Goal: Task Accomplishment & Management: Complete application form

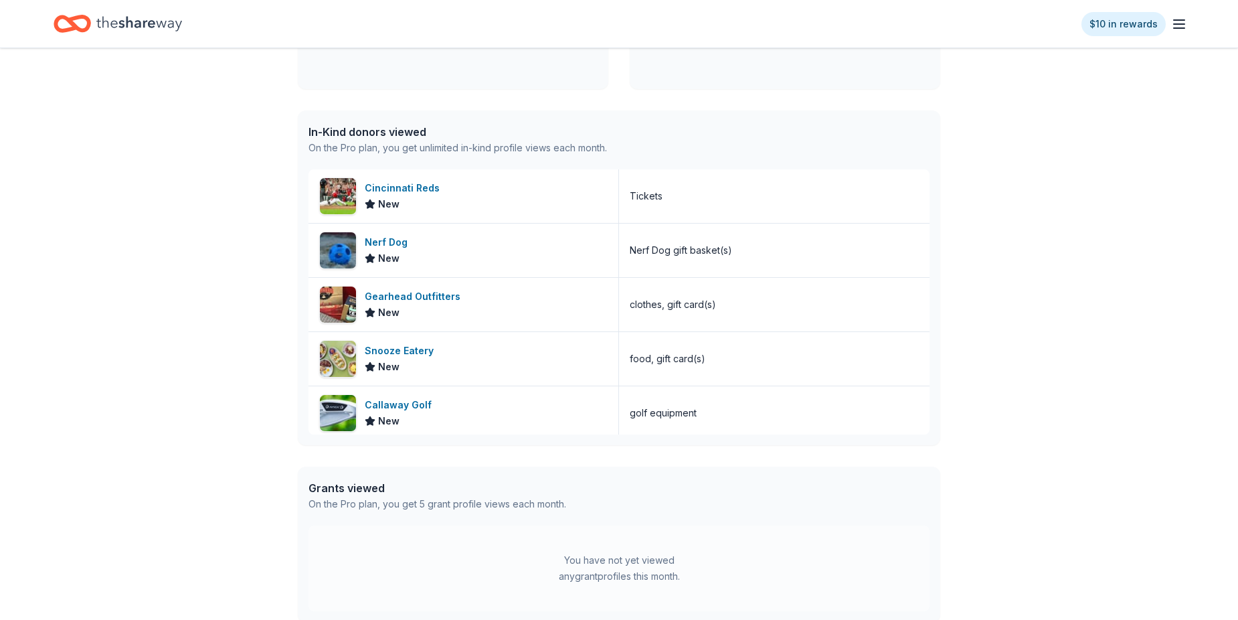
scroll to position [268, 0]
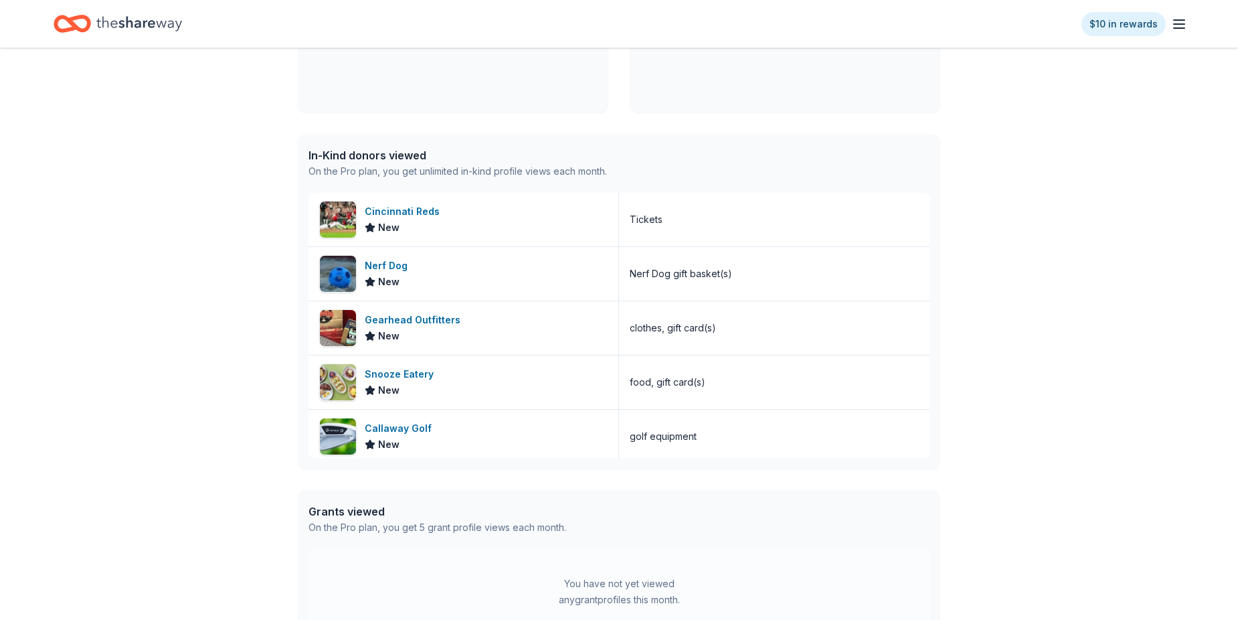
click at [1180, 25] on icon "button" at bounding box center [1180, 24] width 16 height 16
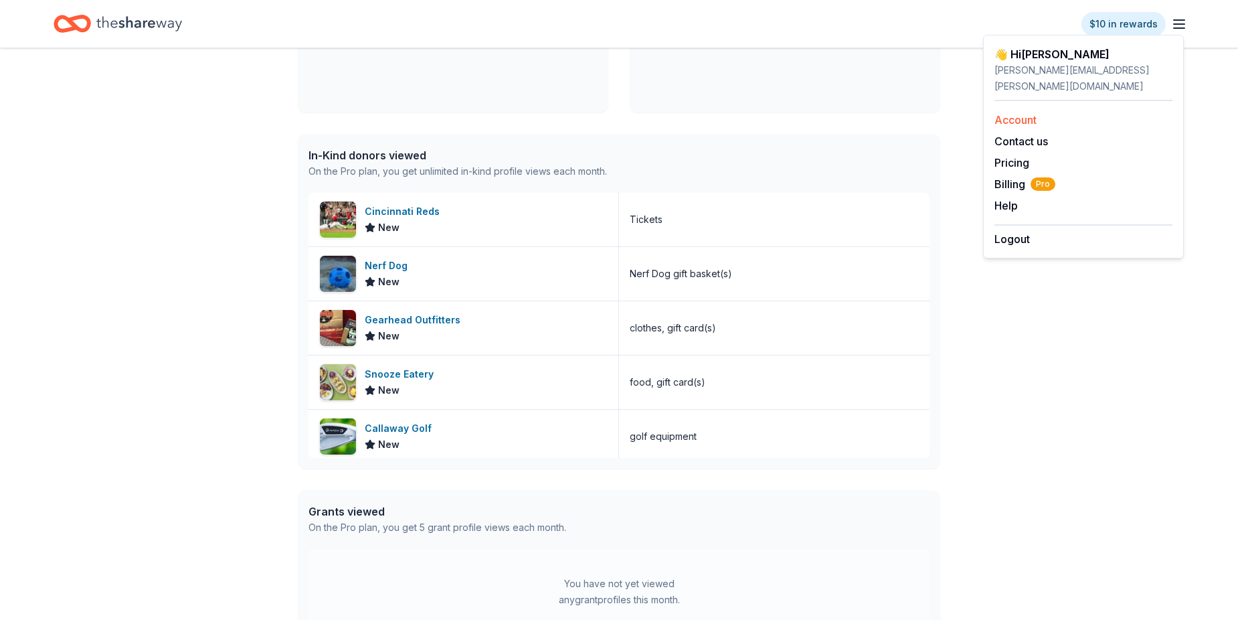
click at [1037, 113] on link "Account" at bounding box center [1016, 119] width 42 height 13
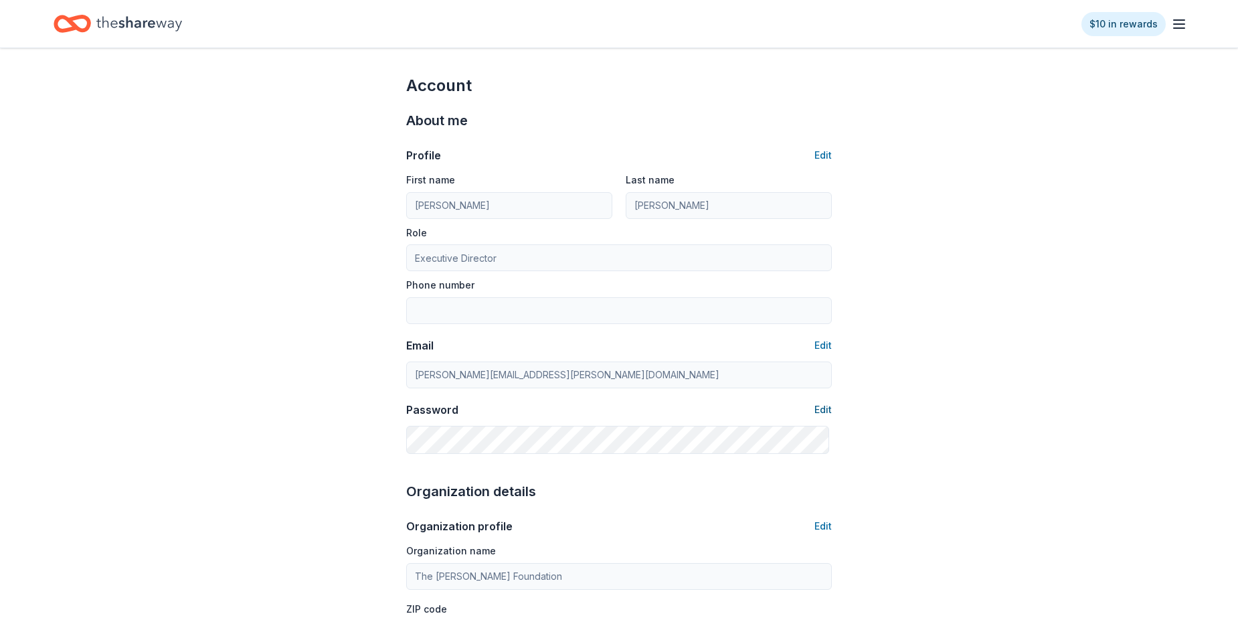
click at [823, 418] on button "Edit" at bounding box center [823, 410] width 17 height 16
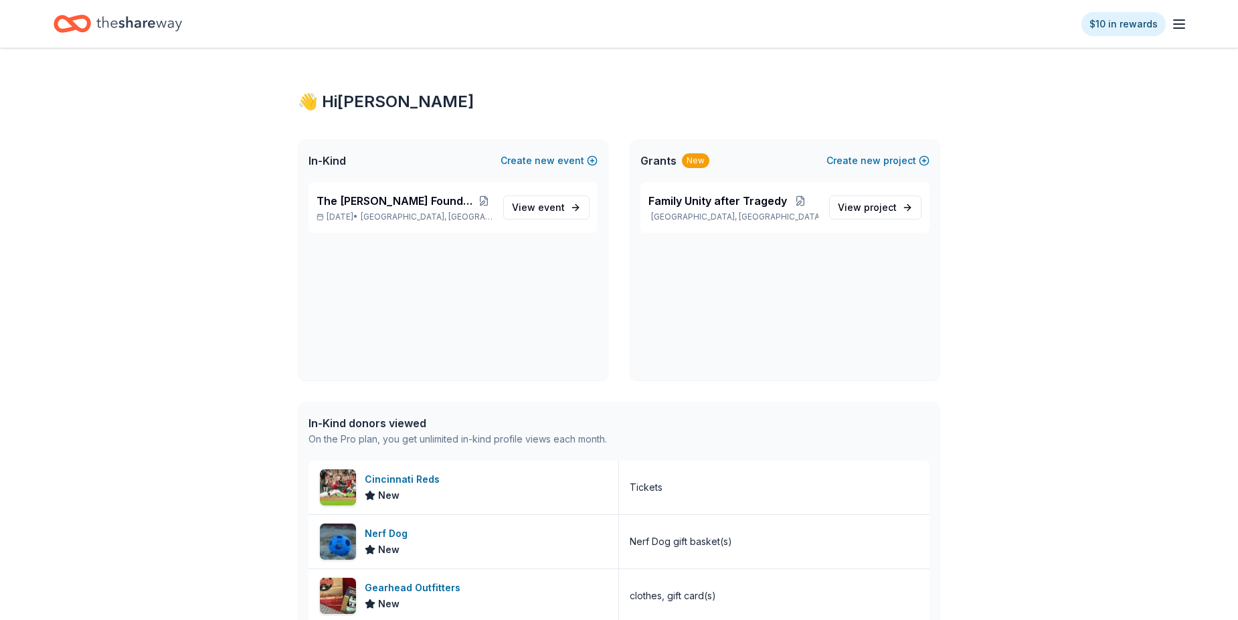
click at [1177, 32] on icon "button" at bounding box center [1180, 24] width 16 height 16
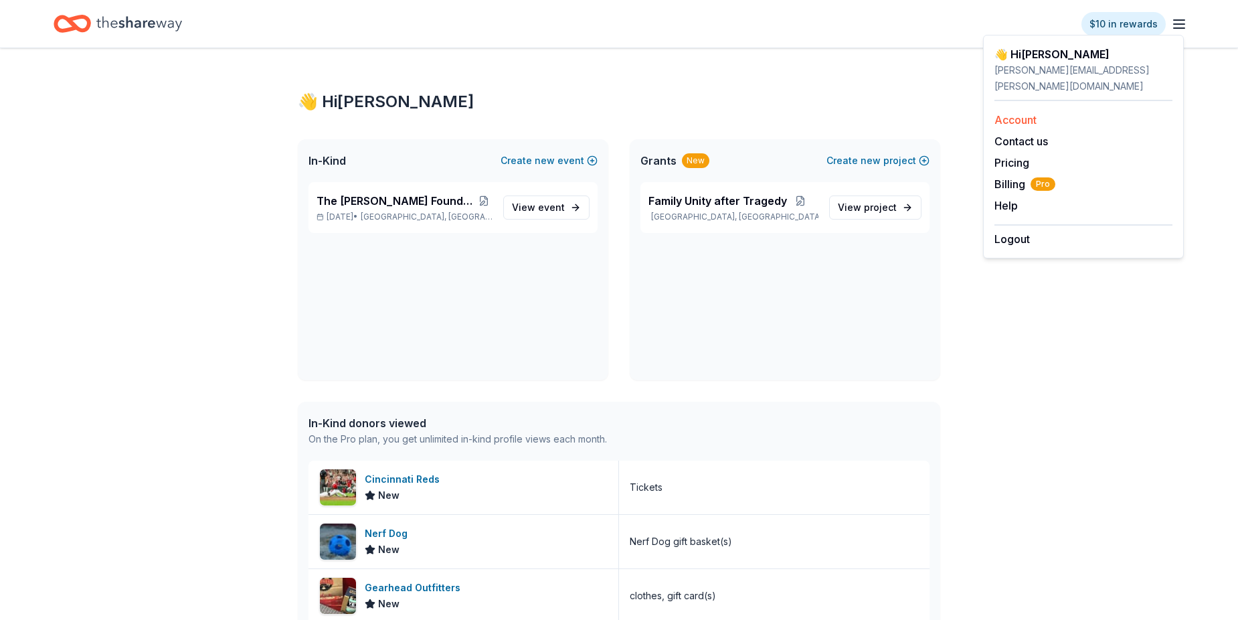
click at [1032, 113] on link "Account" at bounding box center [1016, 119] width 42 height 13
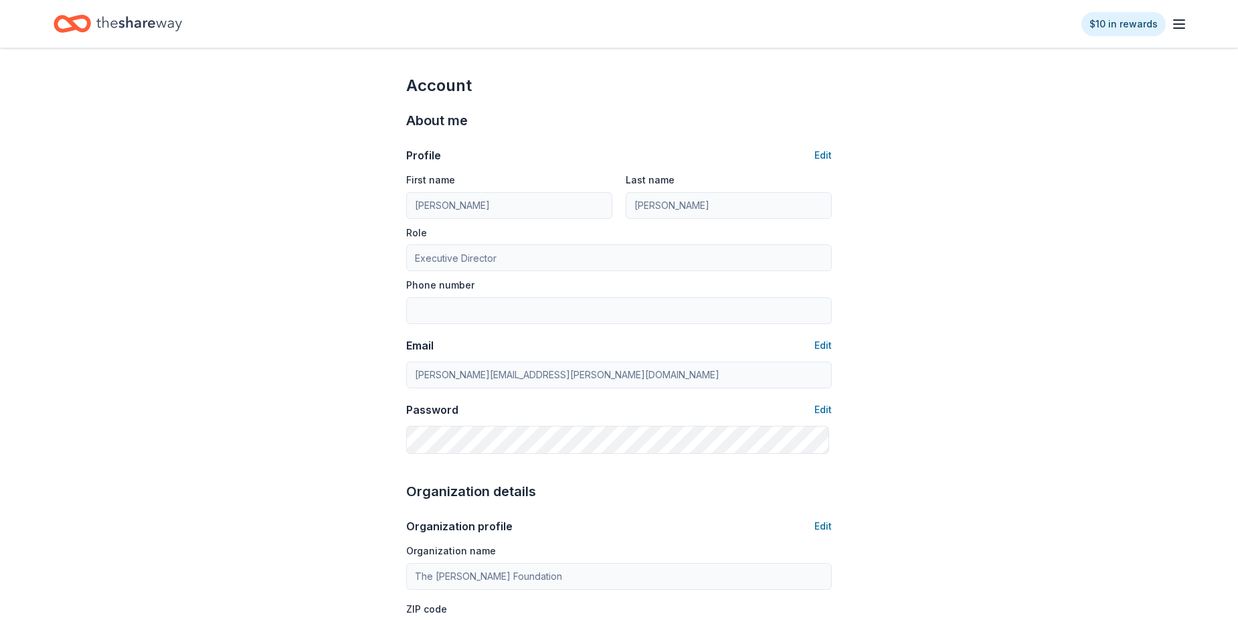
click at [1178, 23] on icon "button" at bounding box center [1180, 24] width 16 height 16
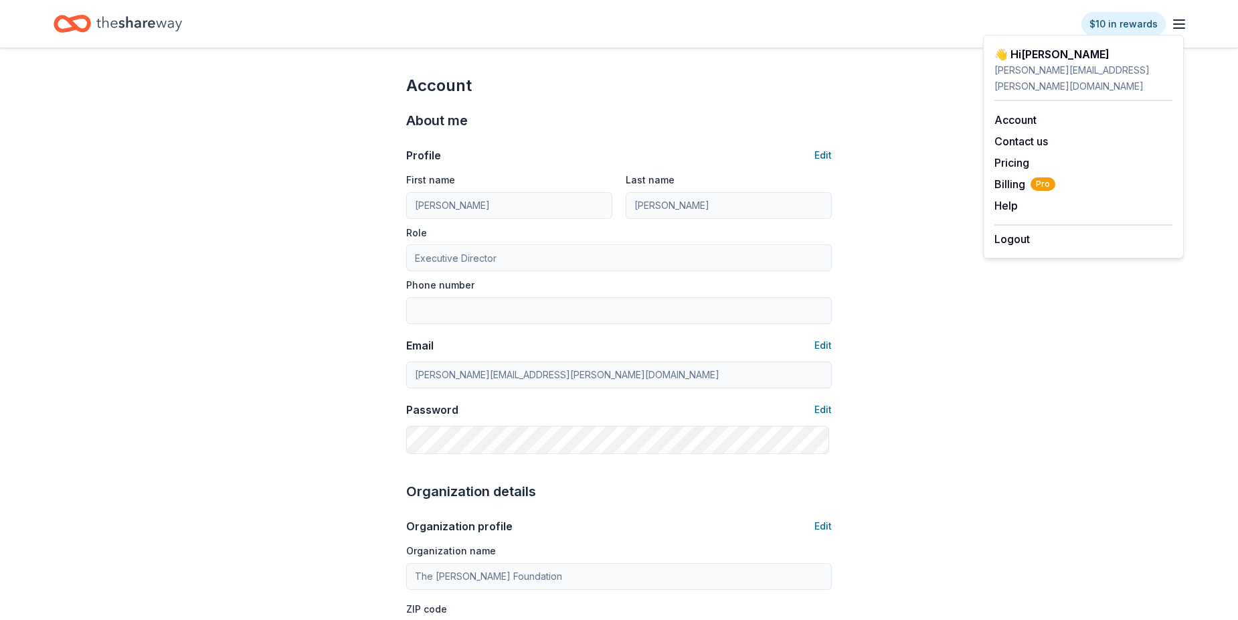
click at [1050, 66] on div "pamela.pearson@thehaleysuefoundation.org" at bounding box center [1084, 78] width 178 height 32
click at [1057, 59] on div "👋 Hi Pamela" at bounding box center [1084, 54] width 178 height 16
click at [1018, 113] on link "Account" at bounding box center [1016, 119] width 42 height 13
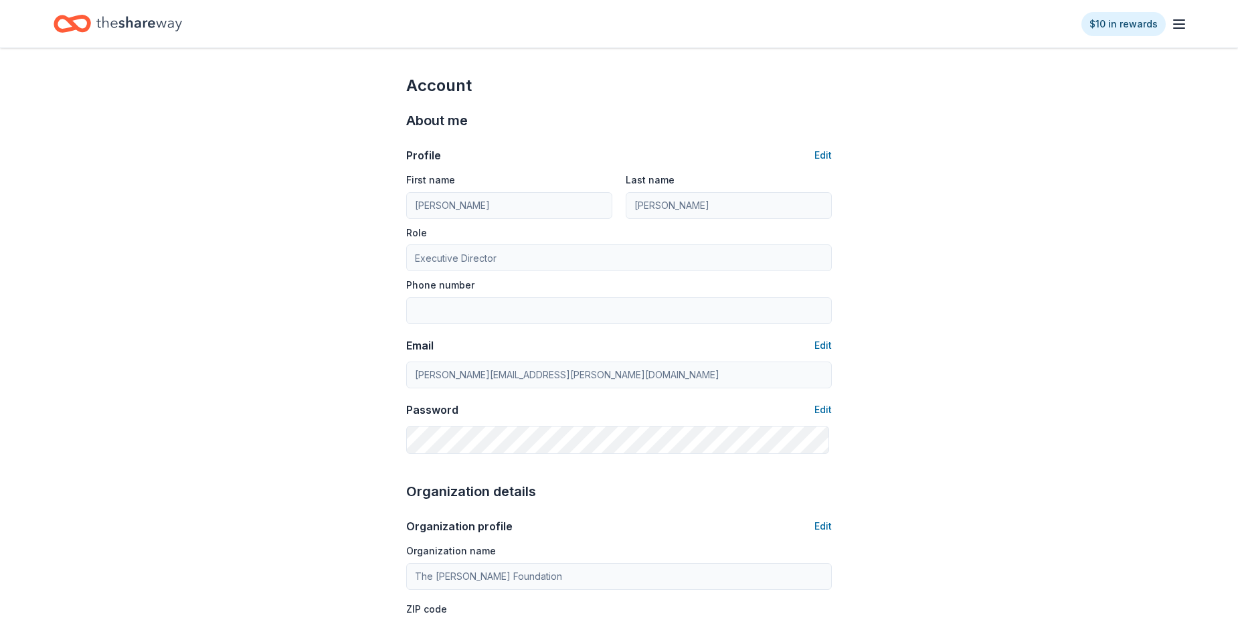
click at [133, 27] on icon "Home" at bounding box center [139, 23] width 86 height 27
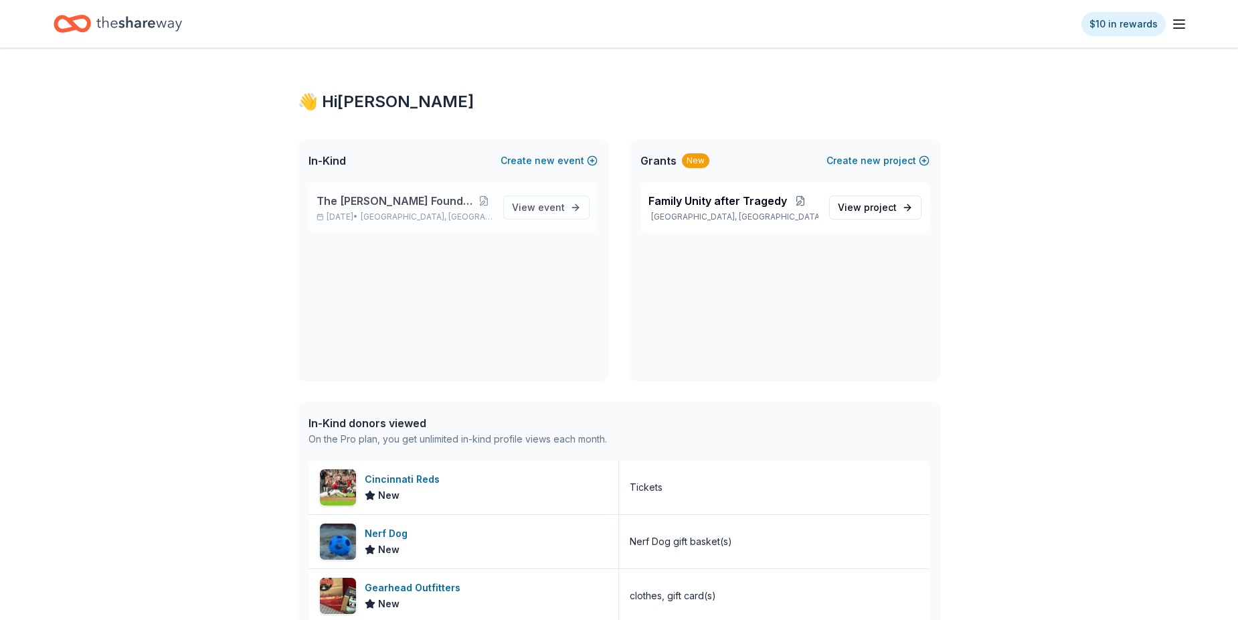
click at [370, 209] on span "The [PERSON_NAME] Foundation Legacy Ball" at bounding box center [396, 201] width 158 height 16
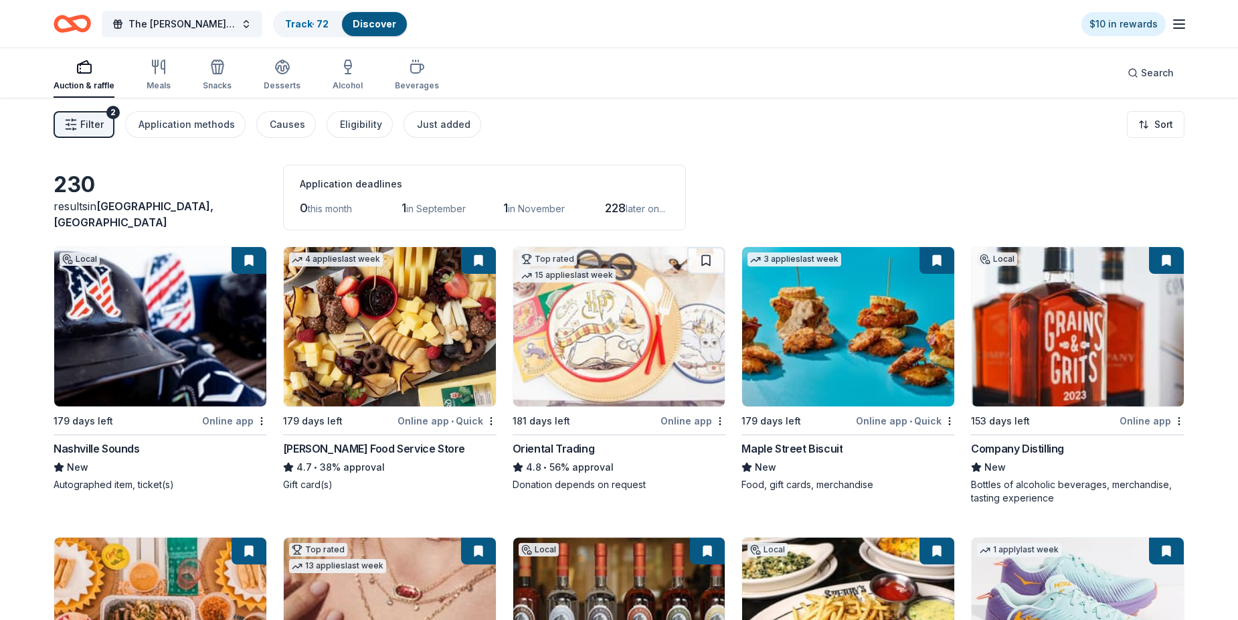
click at [94, 138] on button "Filter 2" at bounding box center [84, 124] width 61 height 27
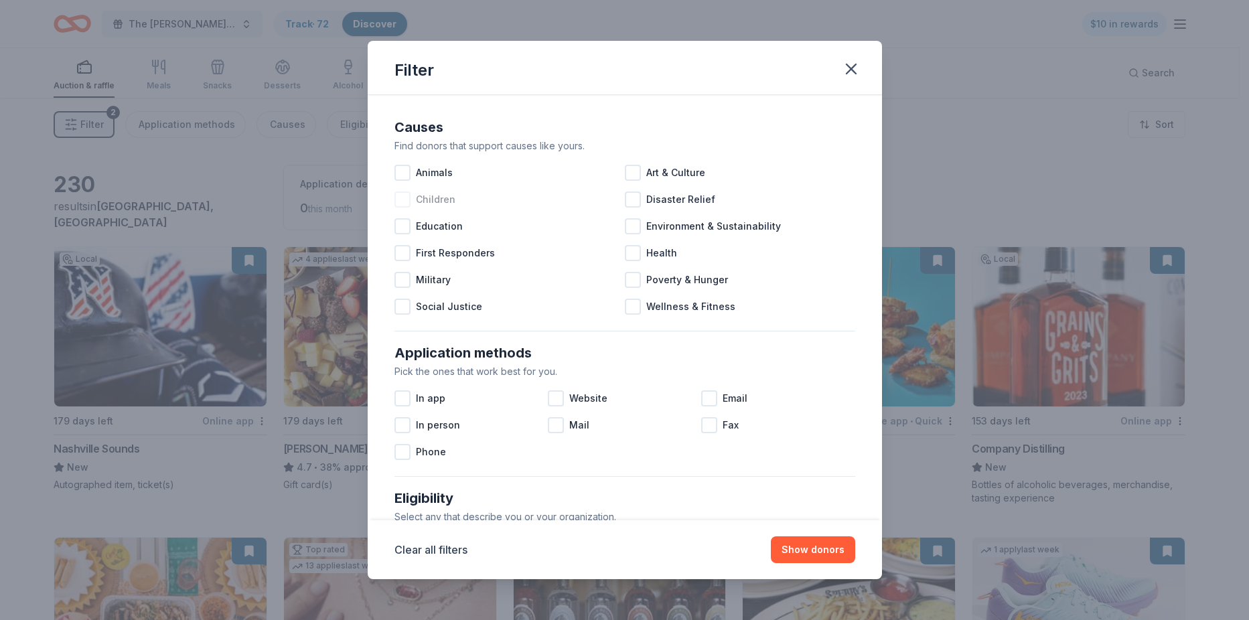
click at [394, 208] on div at bounding box center [402, 199] width 16 height 16
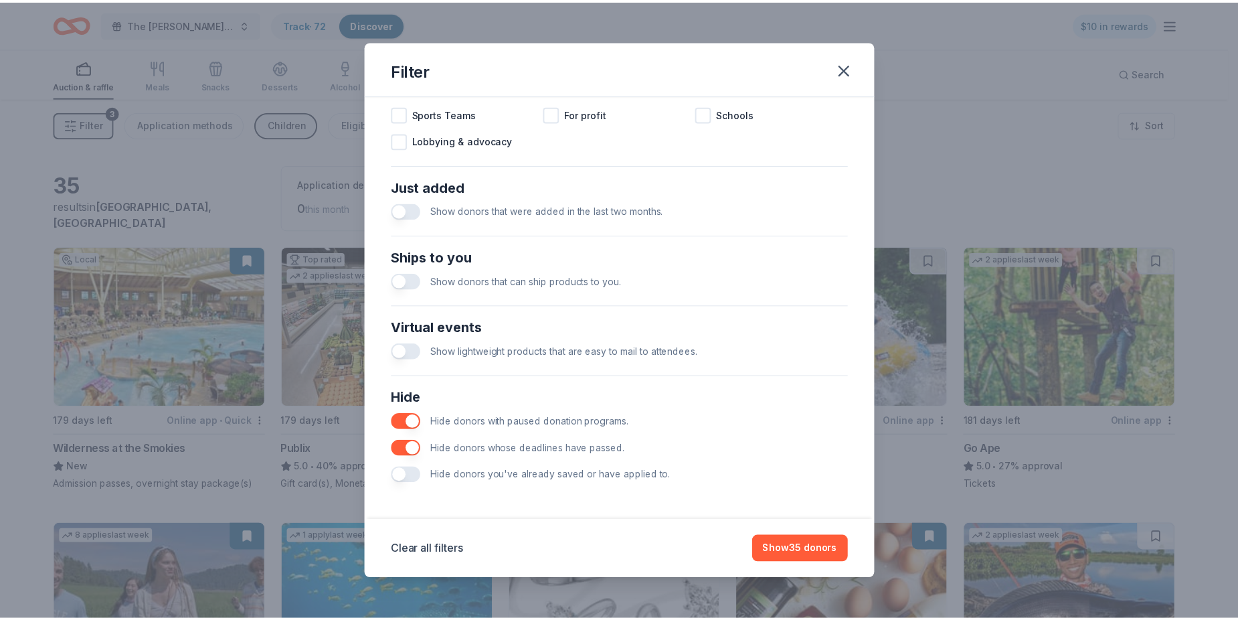
scroll to position [520, 0]
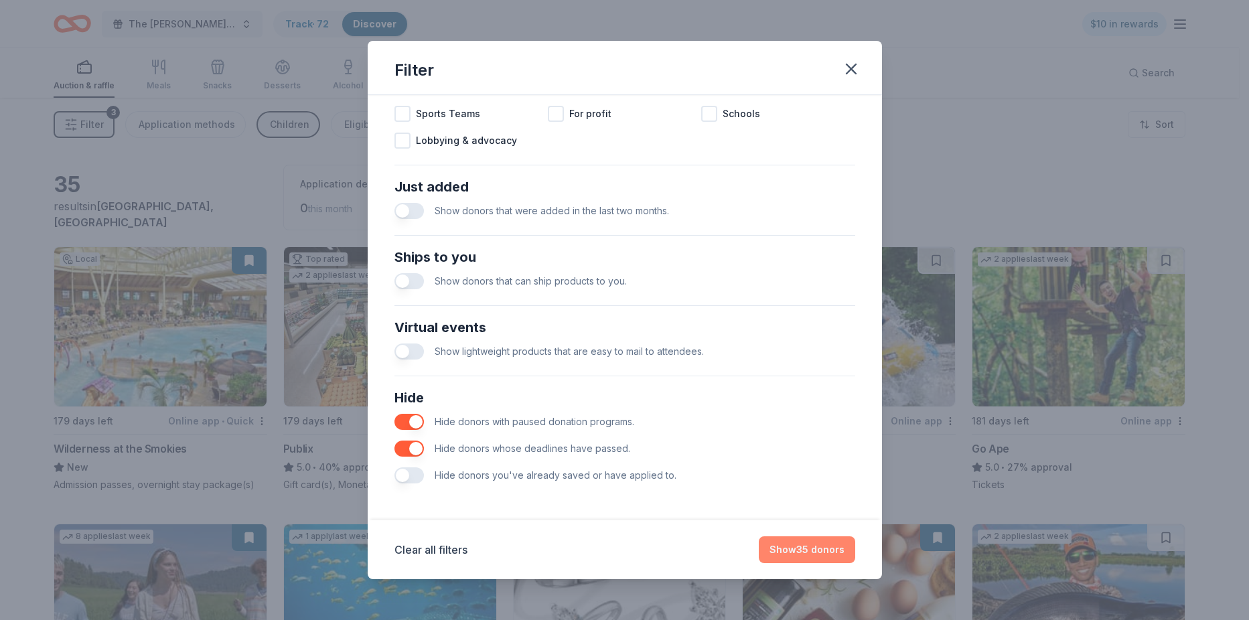
click at [802, 545] on button "Show 35 donors" at bounding box center [806, 549] width 96 height 27
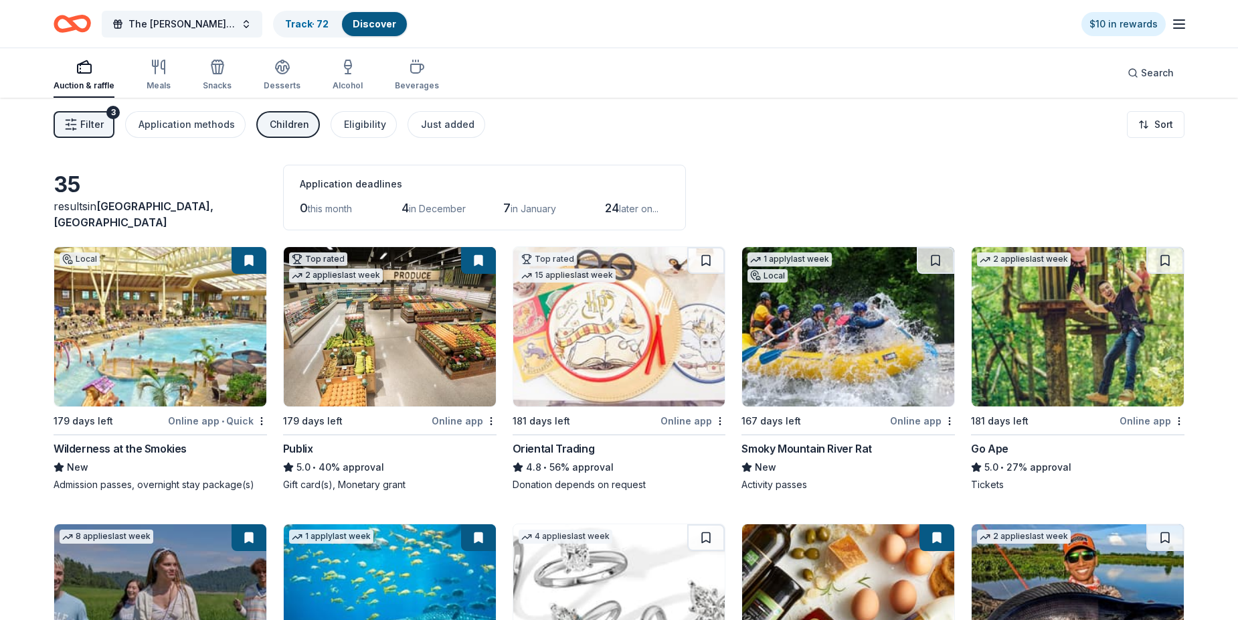
click at [1050, 406] on img at bounding box center [1078, 326] width 212 height 159
click at [701, 44] on div "The Haley Sue Foundation Legacy Ball Track · 72 Discover $10 in rewards" at bounding box center [619, 24] width 1238 height 48
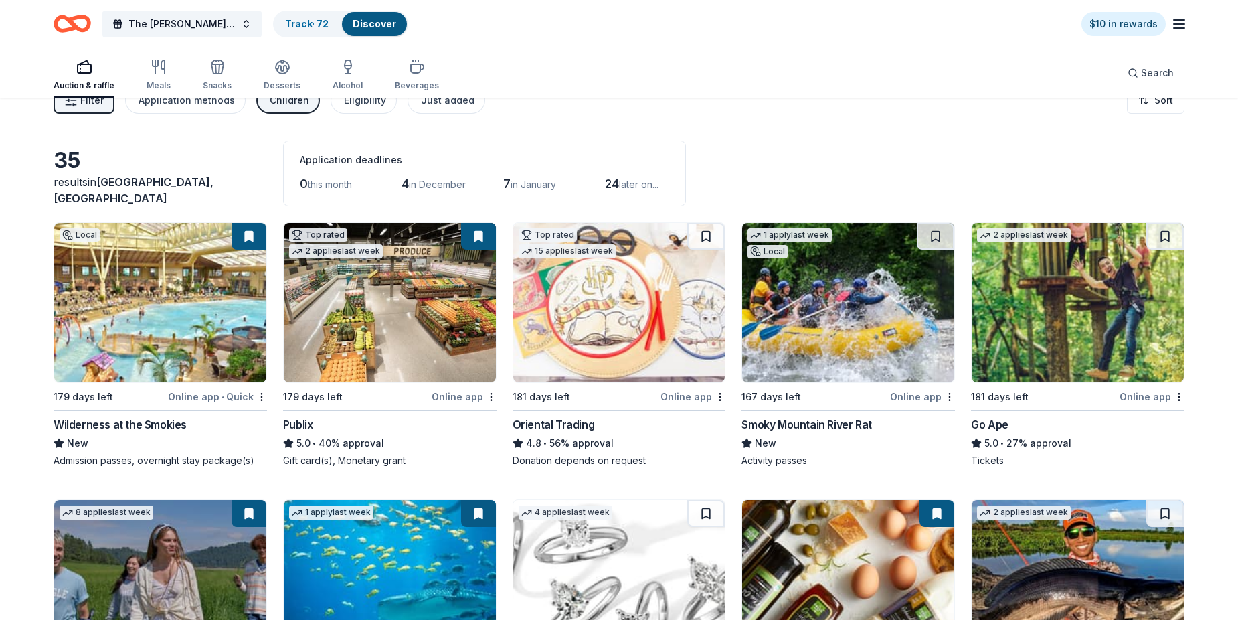
scroll to position [67, 0]
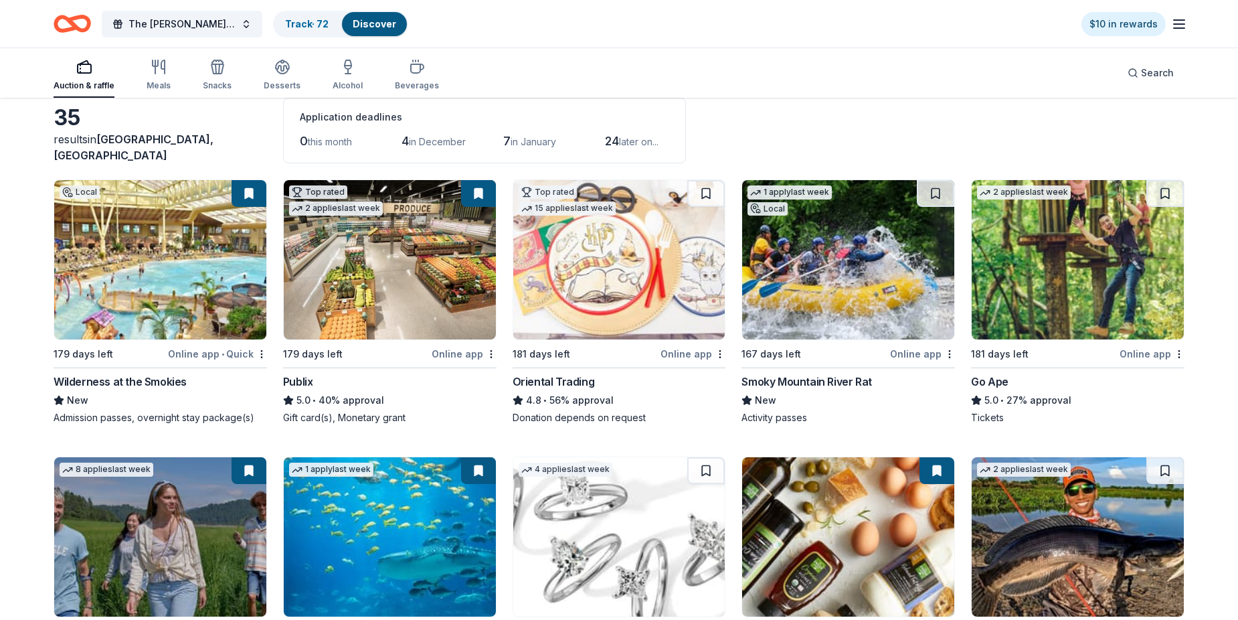
click at [1096, 230] on img at bounding box center [1078, 259] width 212 height 159
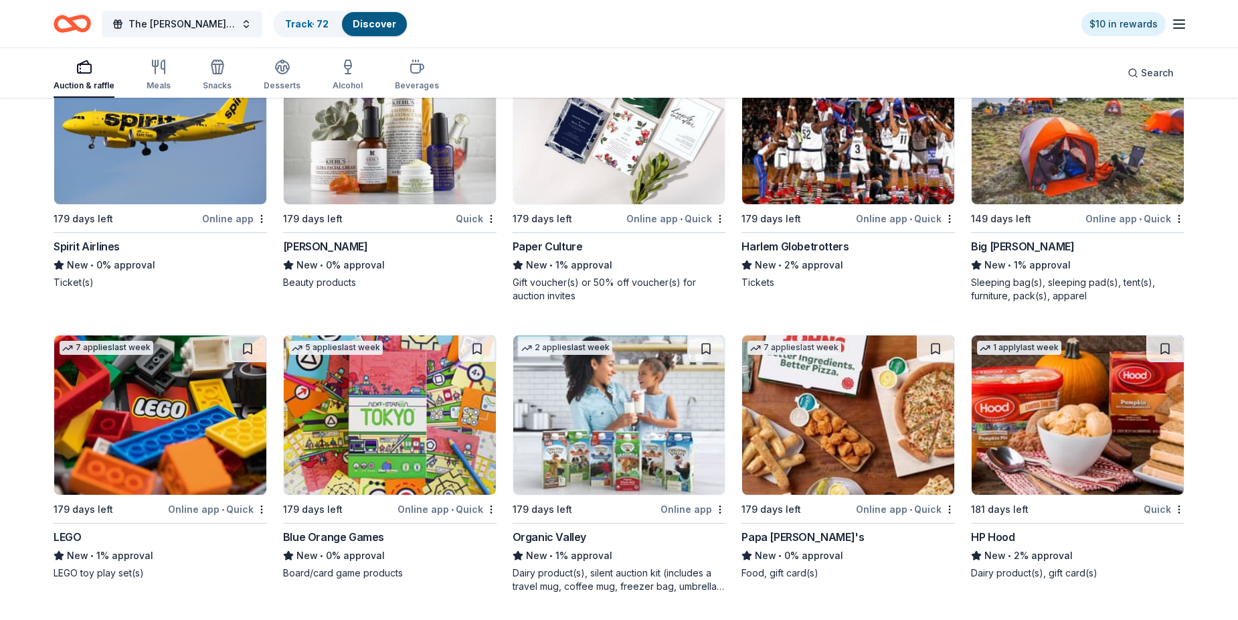
scroll to position [1754, 0]
click at [183, 390] on img at bounding box center [160, 414] width 212 height 159
click at [169, 390] on img at bounding box center [160, 414] width 212 height 159
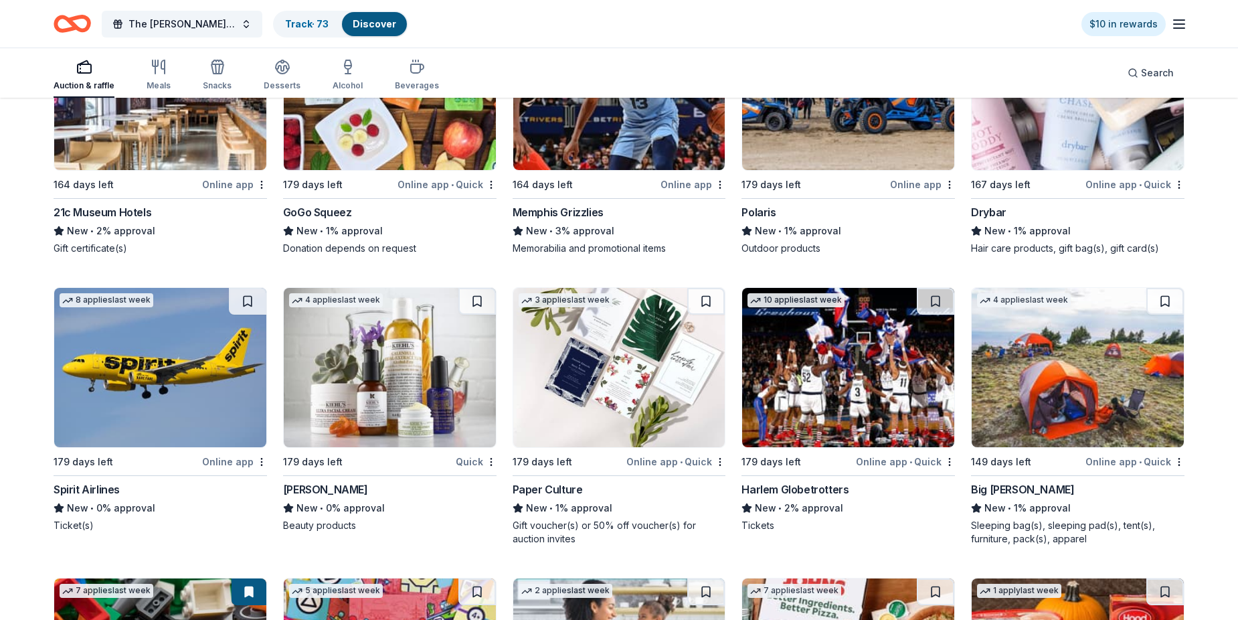
scroll to position [1352, 0]
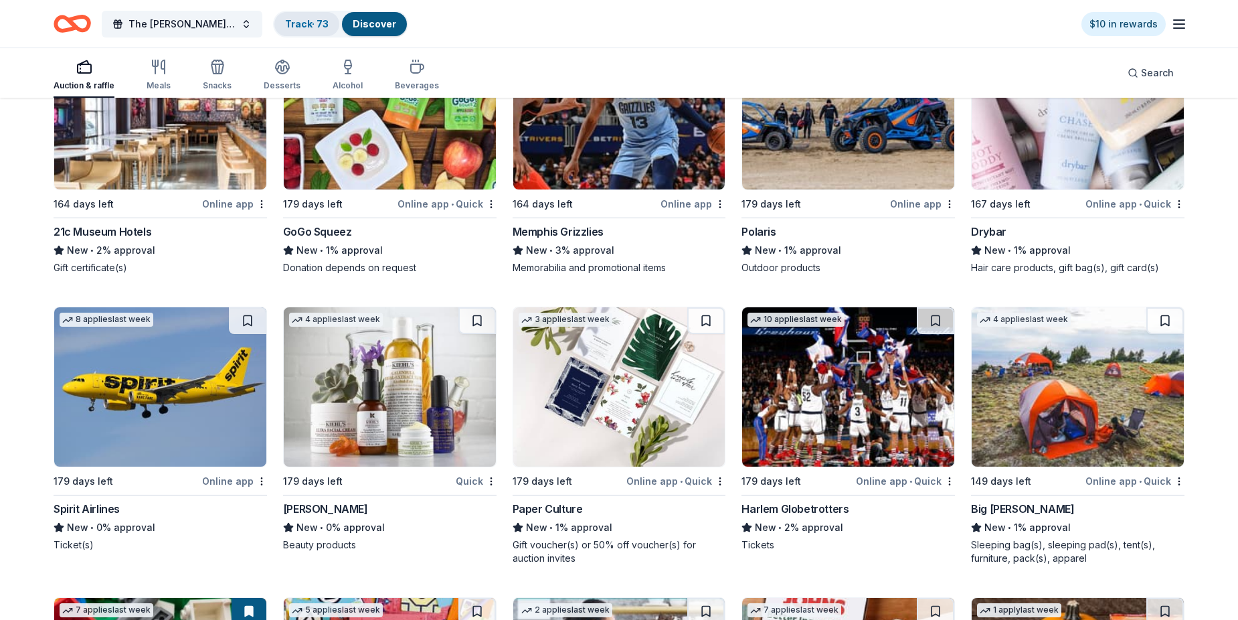
click at [313, 21] on link "Track · 73" at bounding box center [307, 23] width 44 height 11
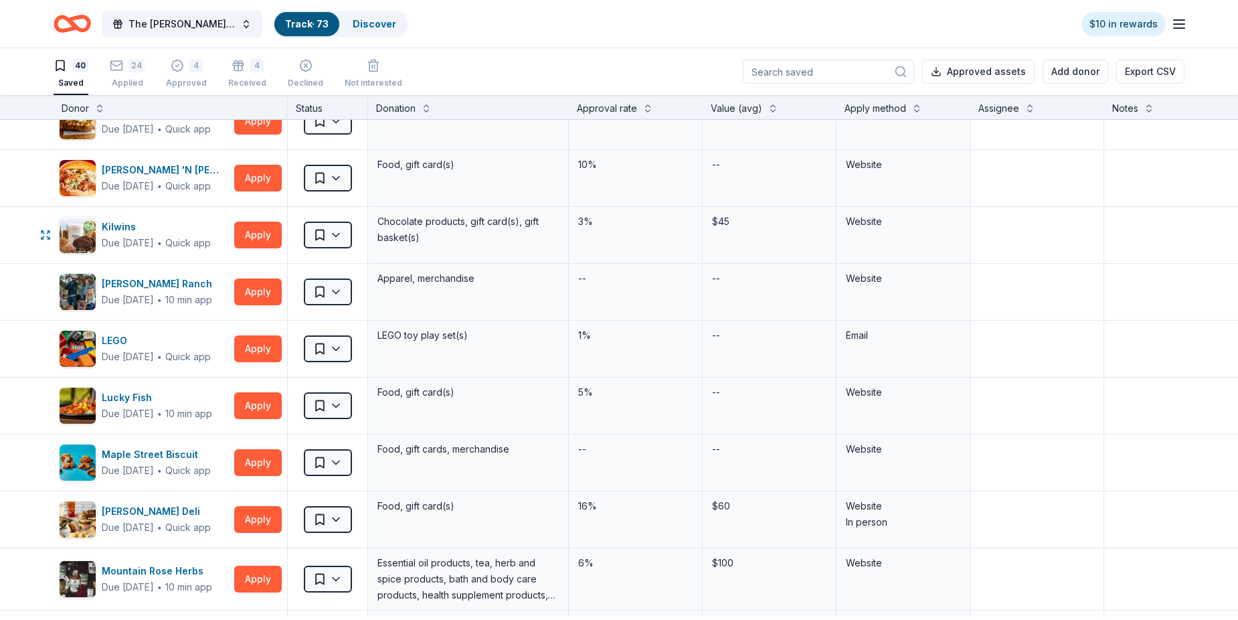
scroll to position [1004, 0]
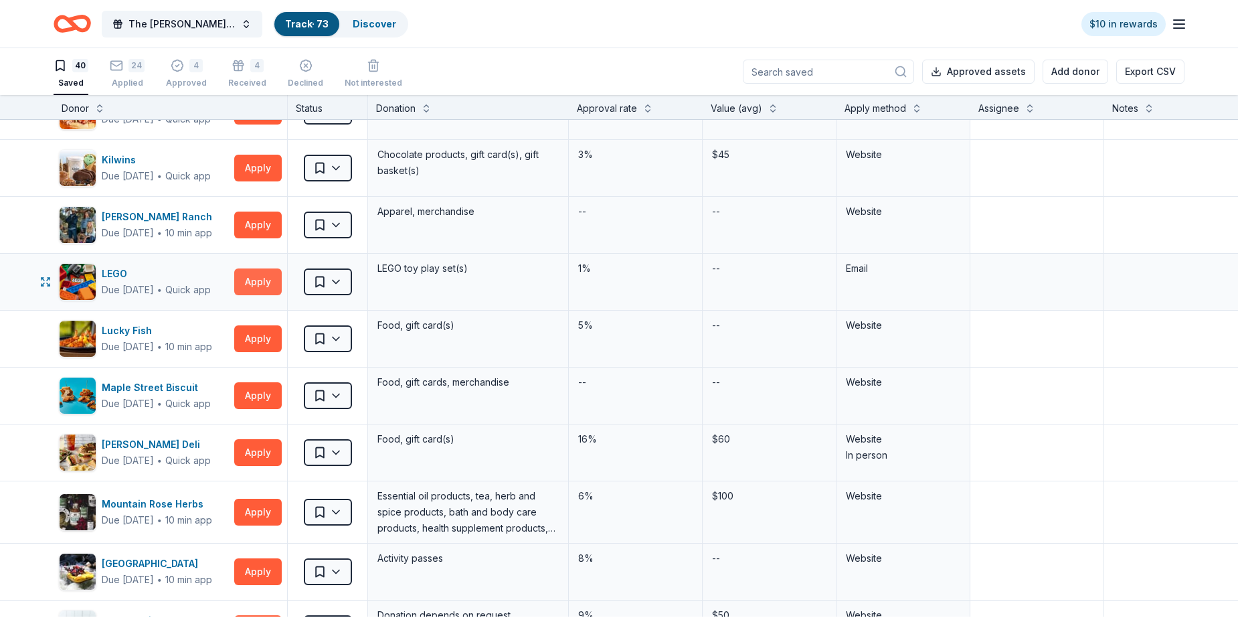
click at [264, 295] on button "Apply" at bounding box center [258, 281] width 48 height 27
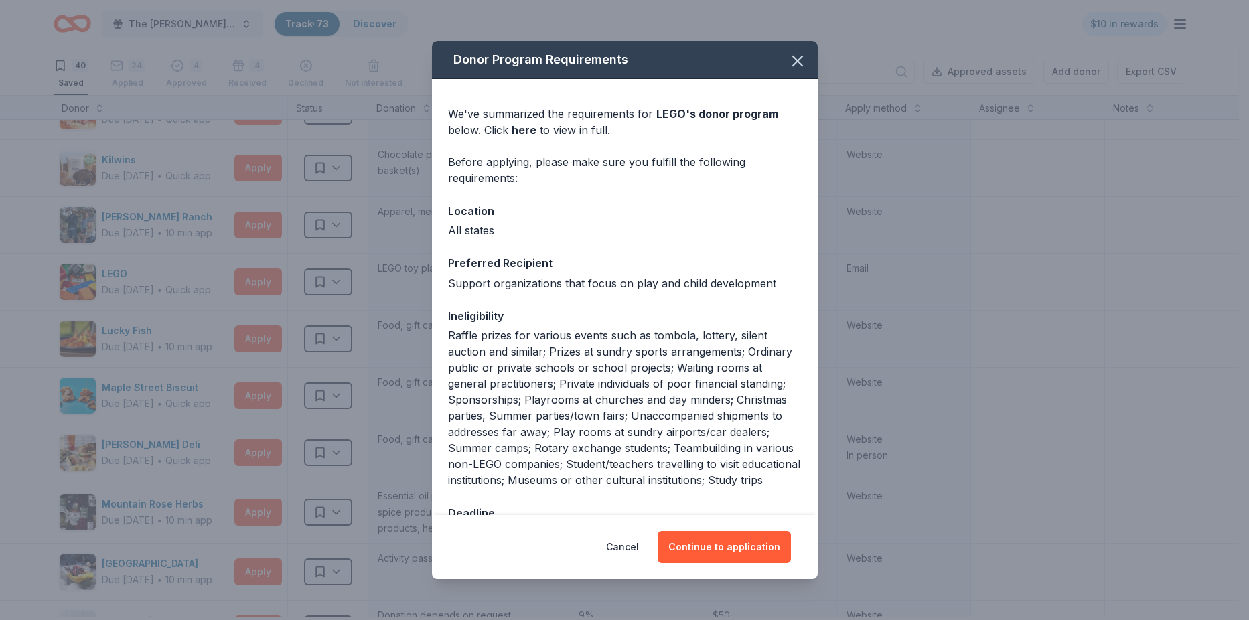
click at [191, 345] on div "Donor Program Requirements We've summarized the requirements for LEGO 's donor …" at bounding box center [624, 310] width 1249 height 620
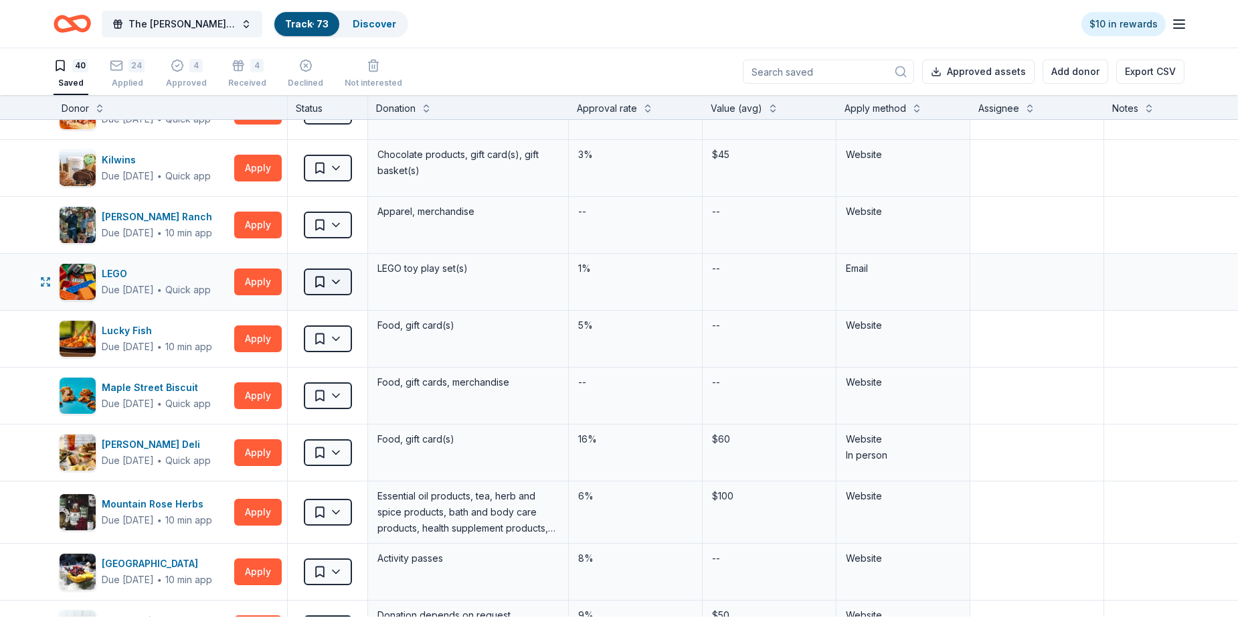
click at [346, 339] on html "The Haley Sue Foundation Legacy Ball Track · 73 Discover $10 in rewards 40 Save…" at bounding box center [619, 310] width 1238 height 620
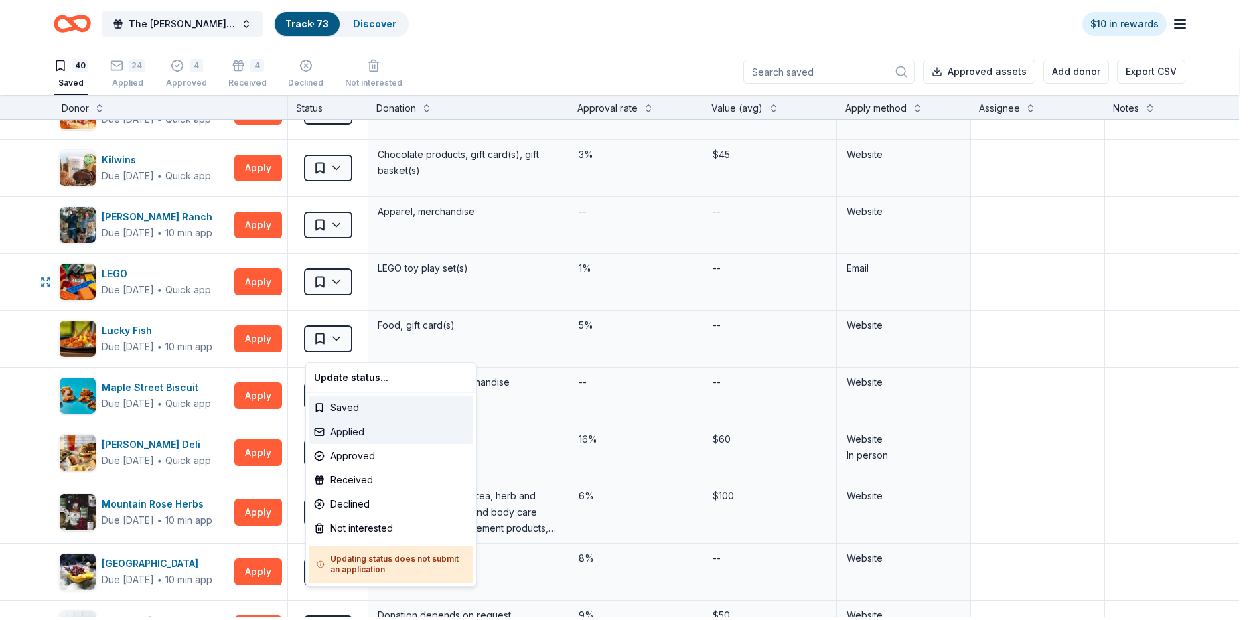
click at [353, 438] on div "Applied" at bounding box center [391, 432] width 165 height 24
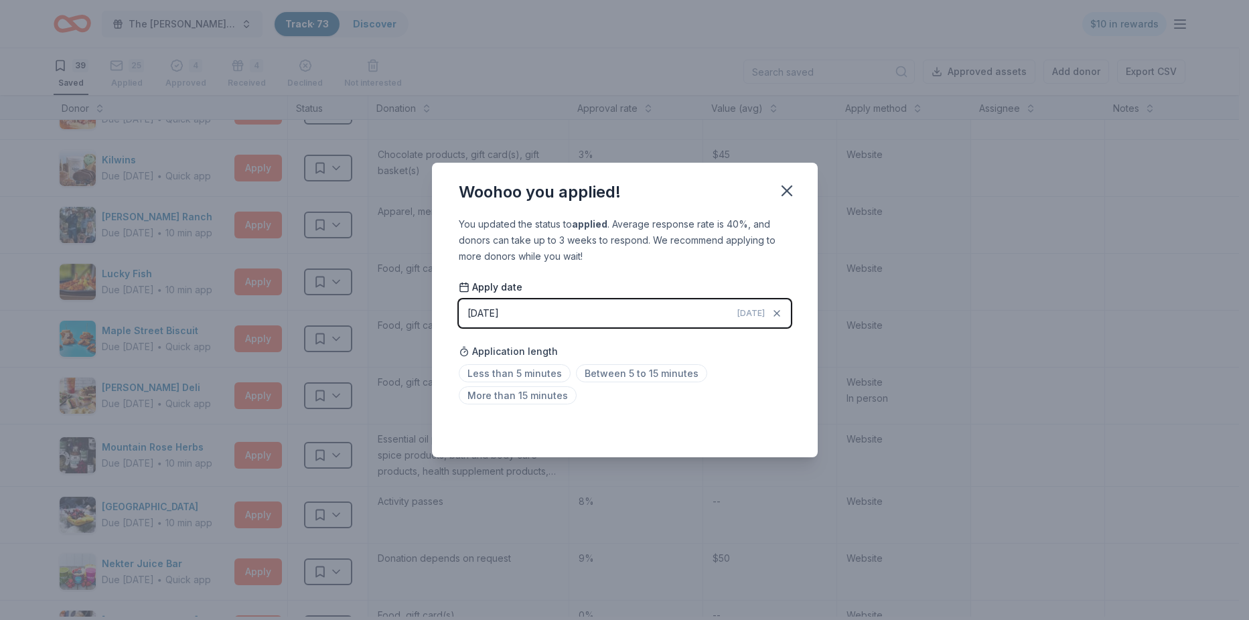
click at [726, 405] on div "Less than 5 minutes Between 5 to 15 minutes More than 15 minutes" at bounding box center [625, 387] width 332 height 44
click at [791, 186] on icon "button" at bounding box center [786, 190] width 9 height 9
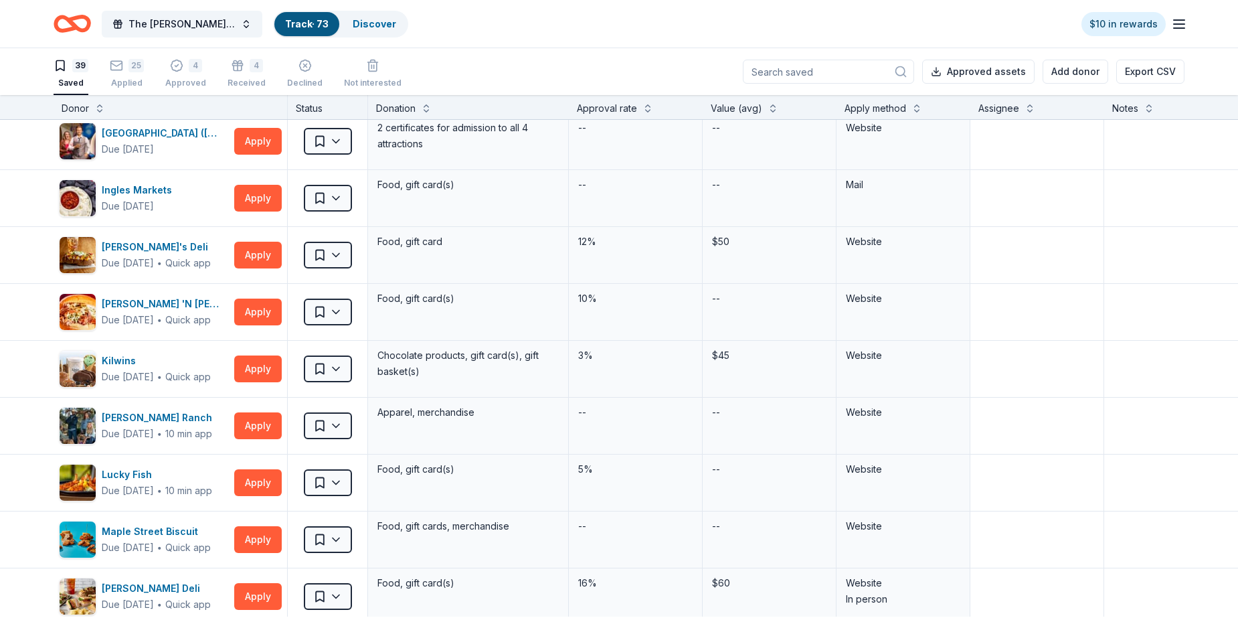
scroll to position [0, 0]
click at [137, 80] on div "25 Applied" at bounding box center [127, 66] width 34 height 29
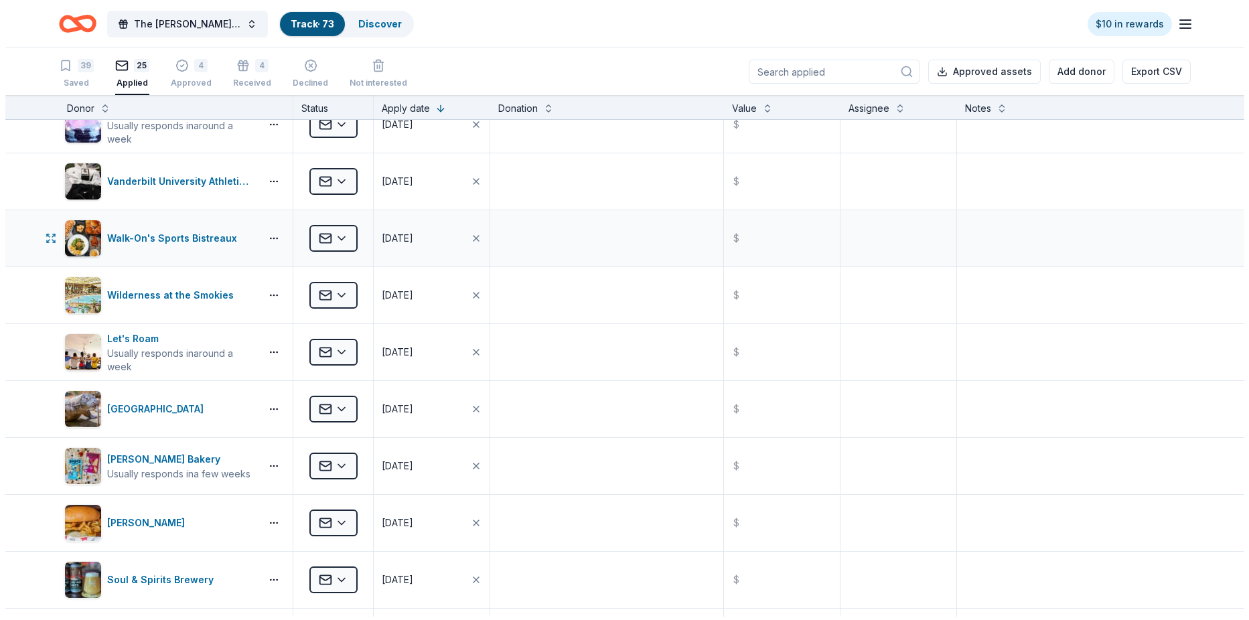
scroll to position [603, 0]
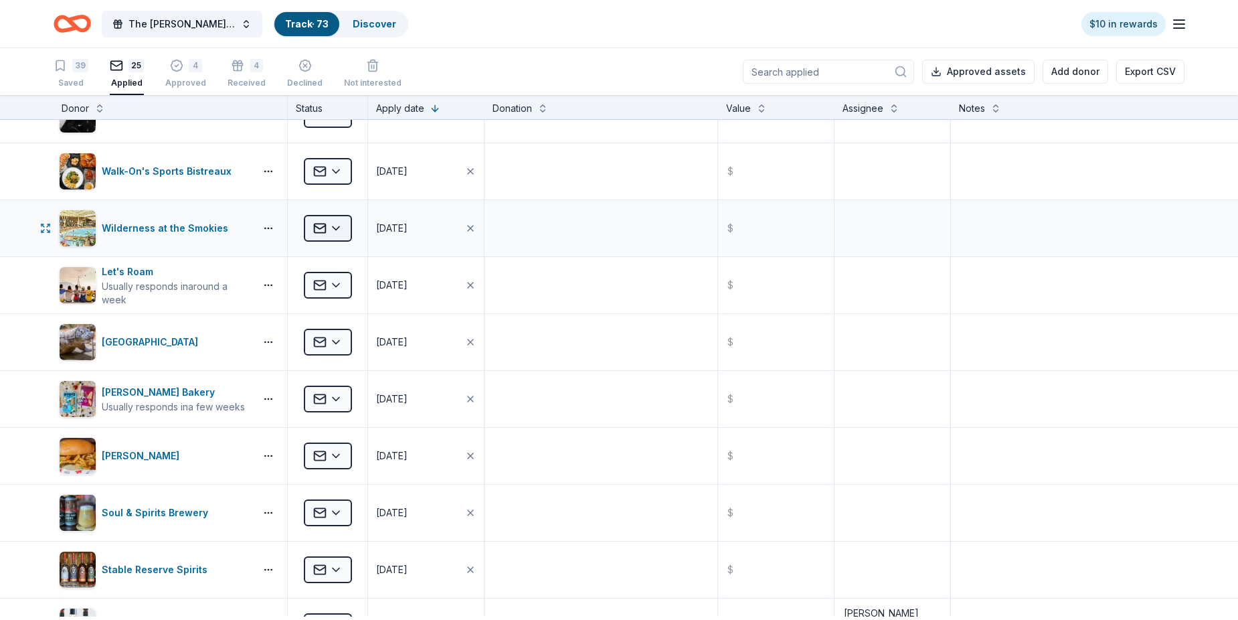
click at [339, 235] on html "The Haley Sue Foundation Legacy Ball Track · 73 Discover $10 in rewards 39 Save…" at bounding box center [619, 310] width 1238 height 620
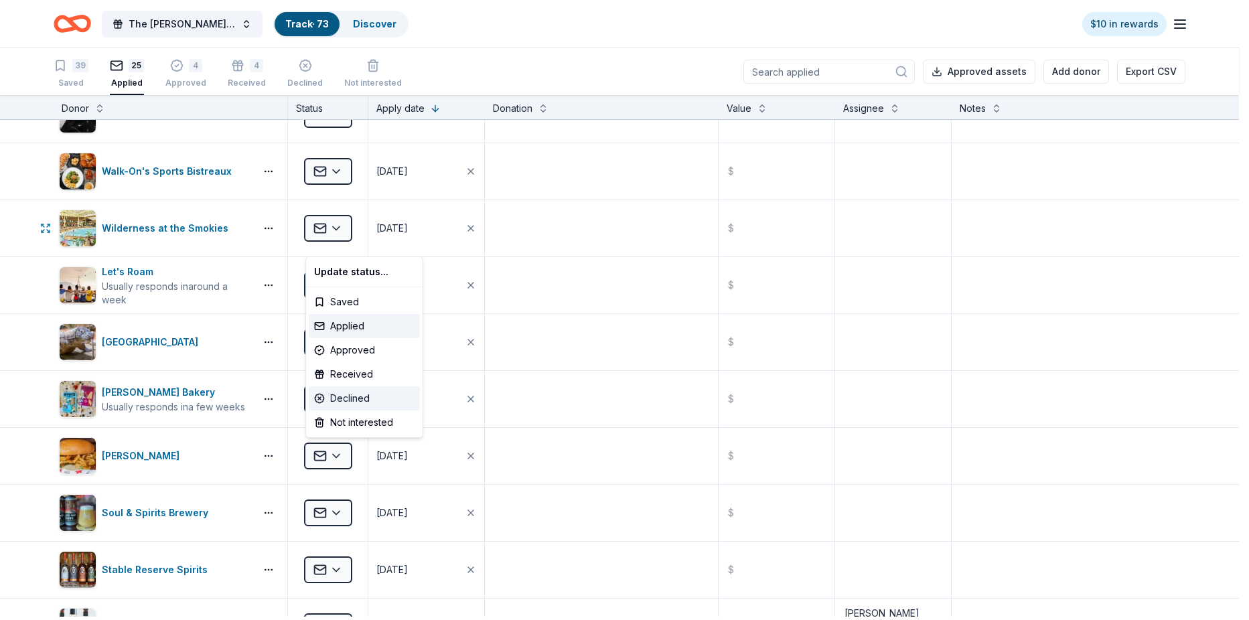
click at [359, 400] on div "Declined" at bounding box center [364, 398] width 111 height 24
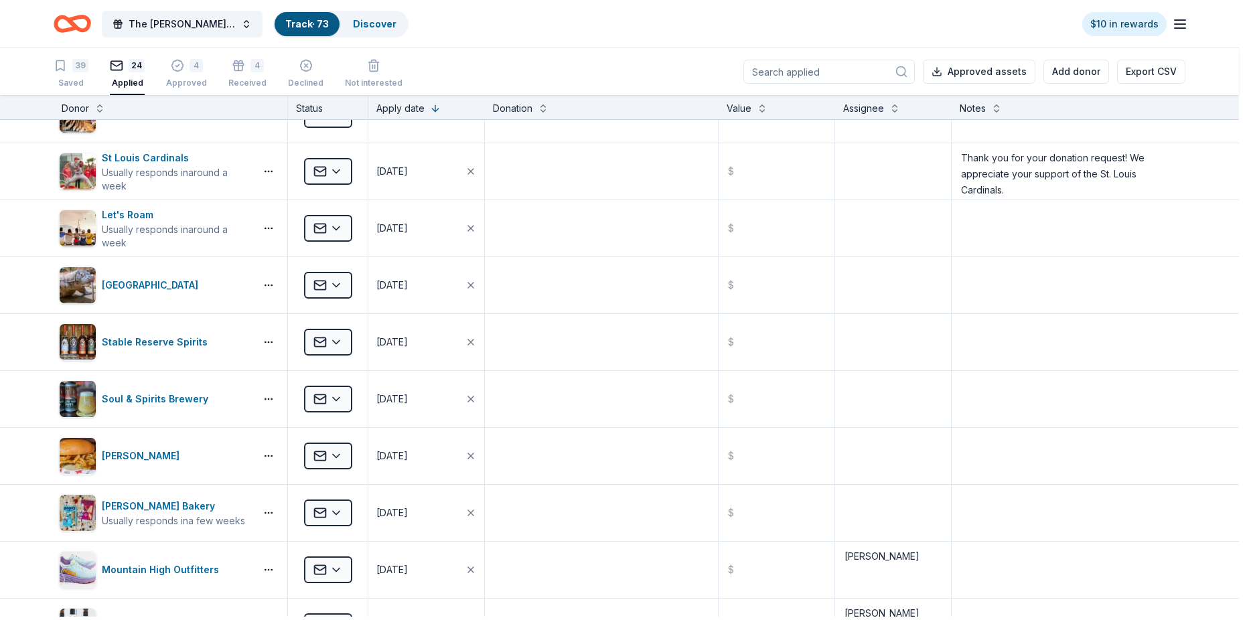
scroll to position [144, 0]
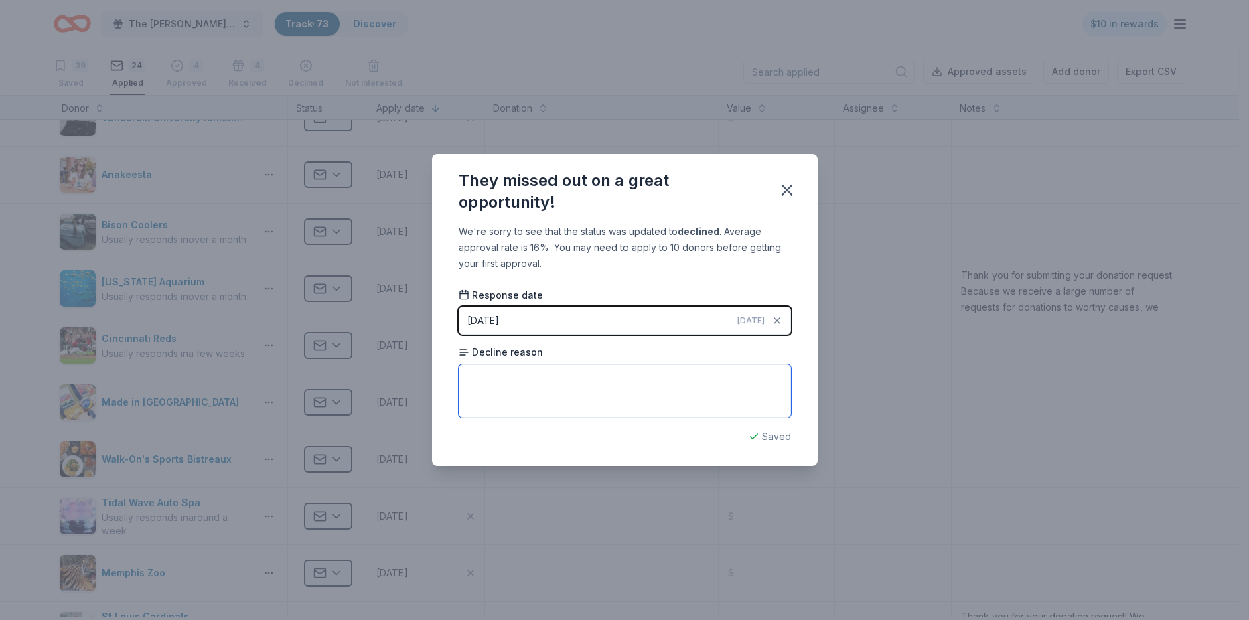
click at [497, 384] on textarea at bounding box center [625, 391] width 332 height 54
click at [530, 379] on textarea at bounding box center [625, 391] width 332 height 54
paste textarea "We have received your request for a donation. As an upstanding member of the co…"
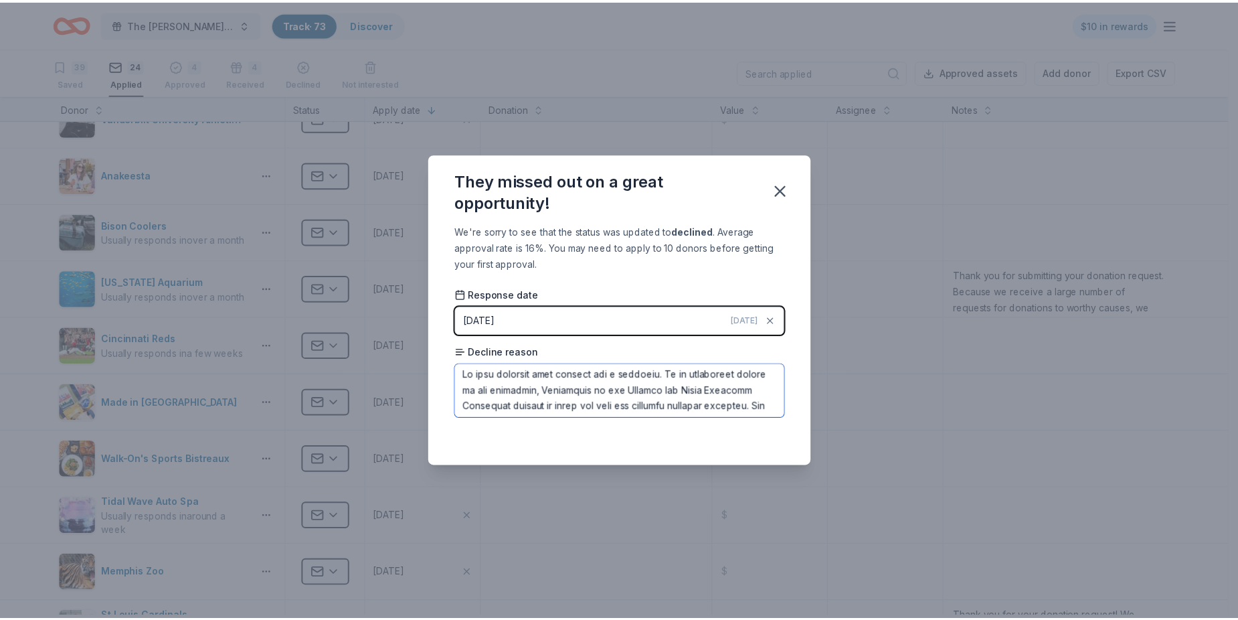
scroll to position [0, 0]
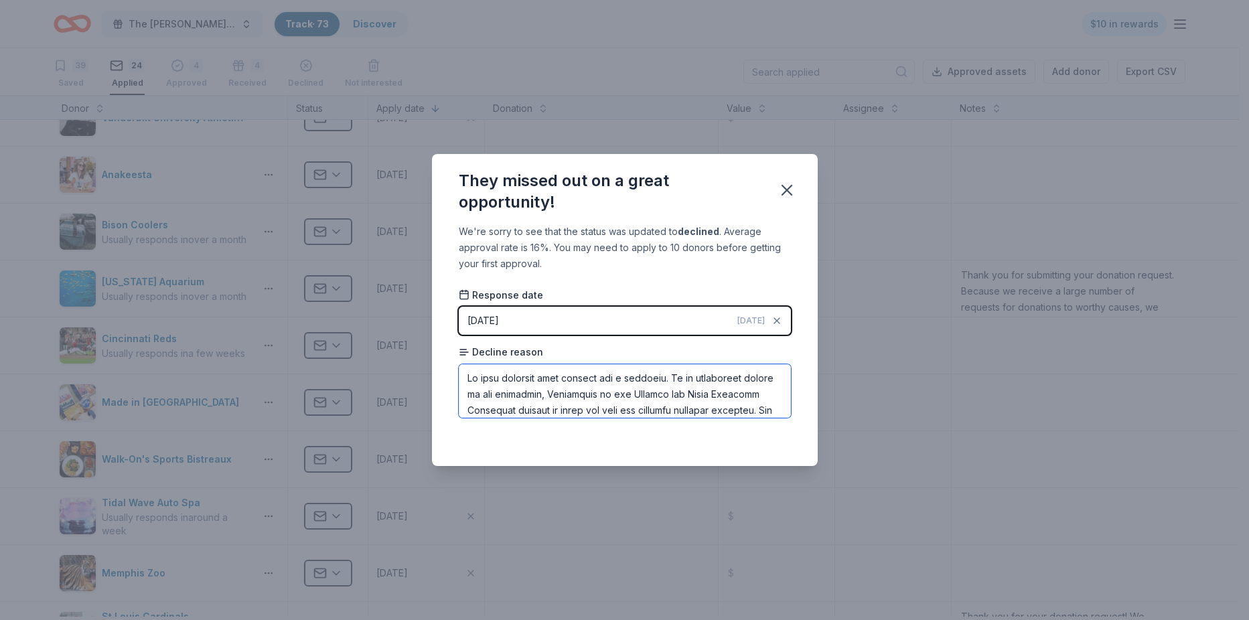
type textarea "We have received your request for a donation. As an upstanding member of the co…"
click at [927, 442] on div "They missed out on a great opportunity! We're sorry to see that the status was …" at bounding box center [624, 310] width 1249 height 620
click at [796, 181] on icon "button" at bounding box center [786, 190] width 19 height 19
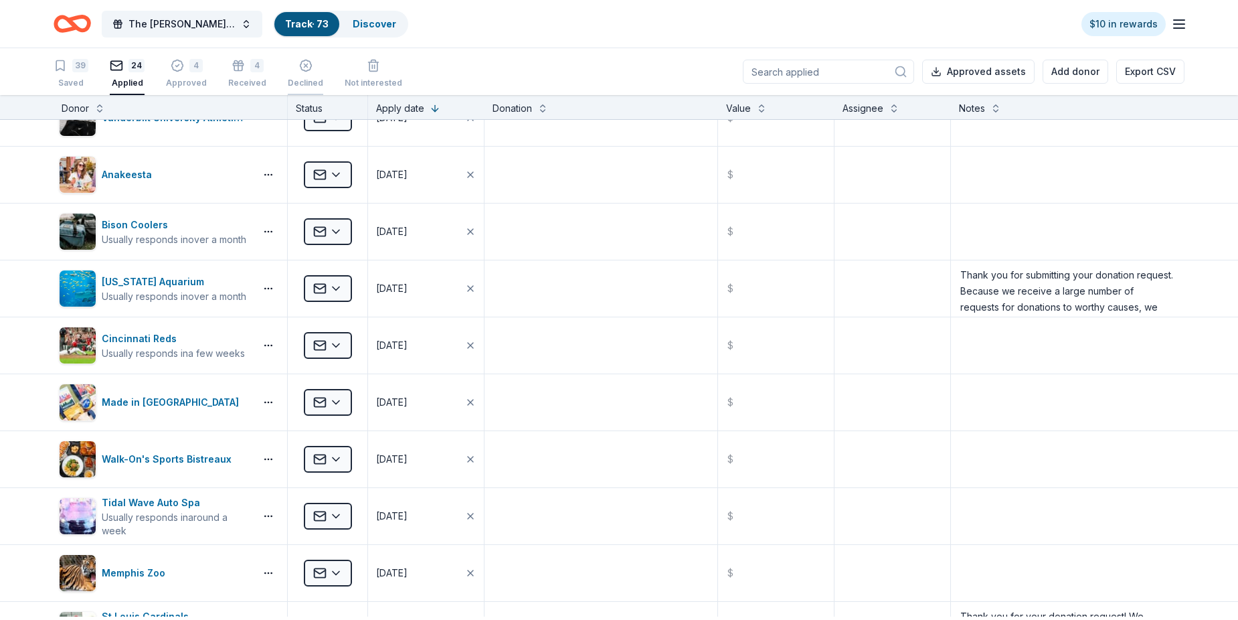
click at [323, 81] on div "Declined" at bounding box center [305, 75] width 35 height 11
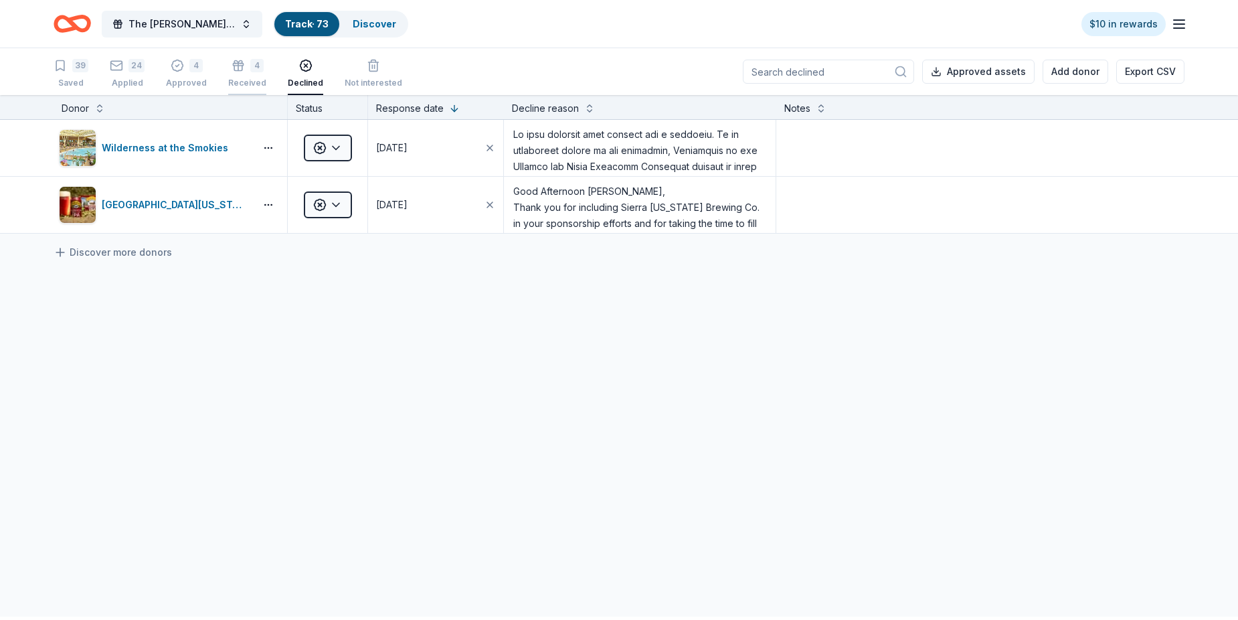
click at [265, 71] on div "4" at bounding box center [247, 65] width 38 height 13
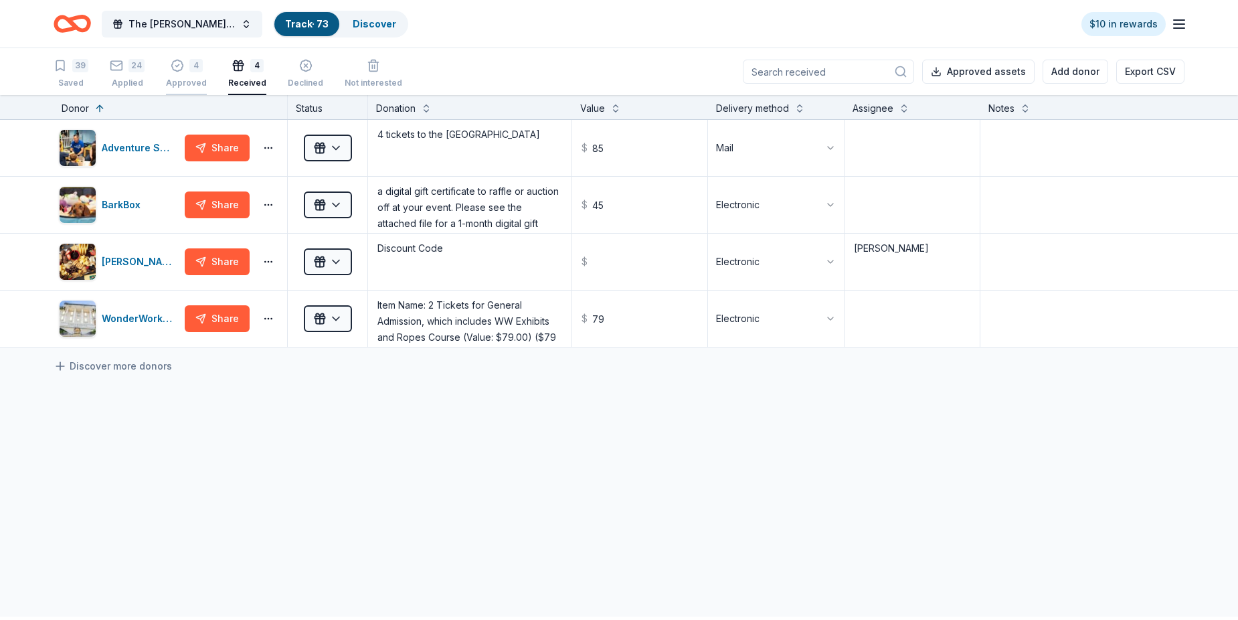
click at [184, 72] on icon "button" at bounding box center [177, 65] width 13 height 13
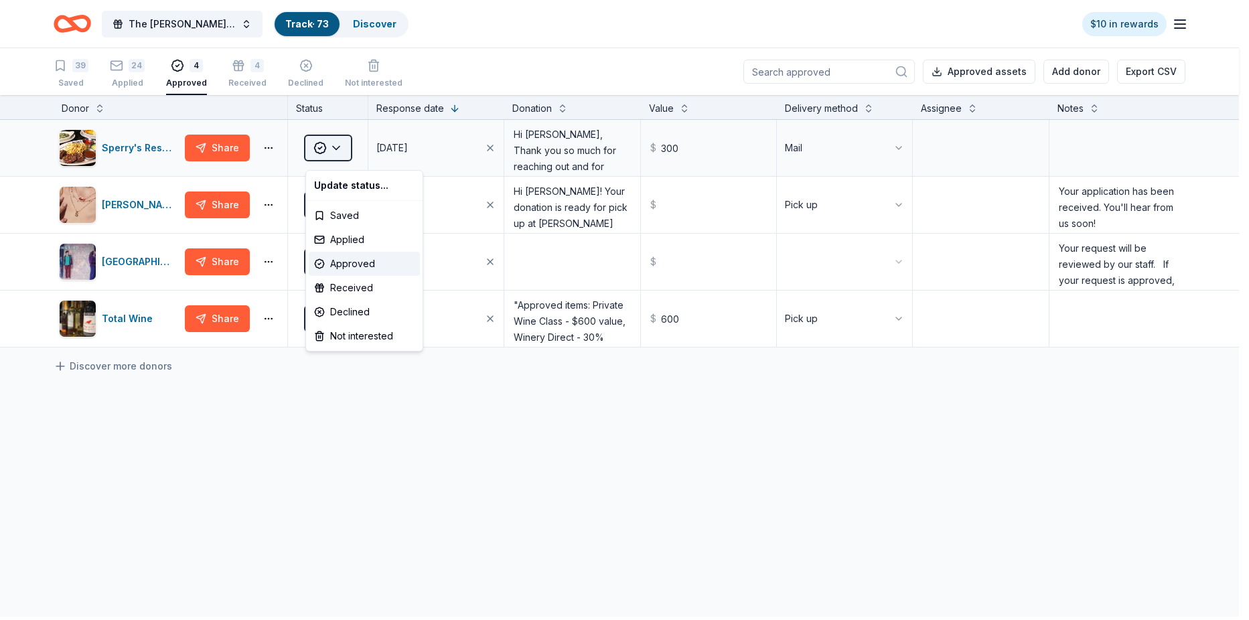
click at [340, 153] on html "The Haley Sue Foundation Legacy Ball Track · 73 Discover $10 in rewards 39 Save…" at bounding box center [624, 310] width 1249 height 620
click at [354, 295] on div "Received" at bounding box center [364, 288] width 111 height 24
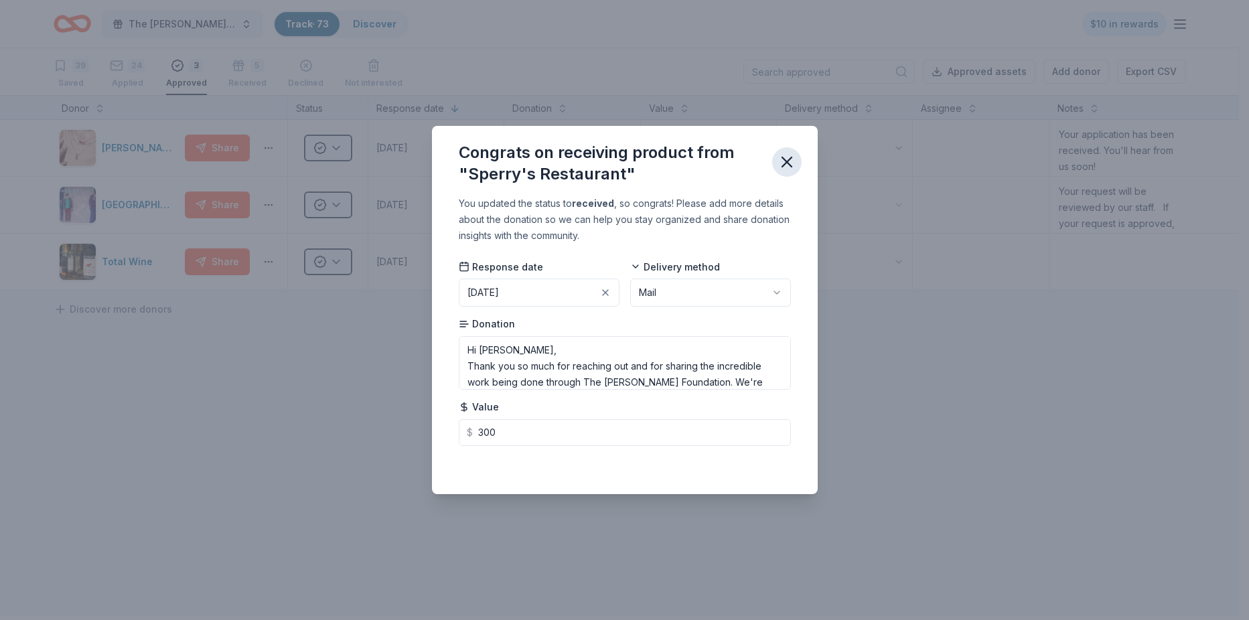
click at [791, 156] on icon "button" at bounding box center [786, 162] width 19 height 19
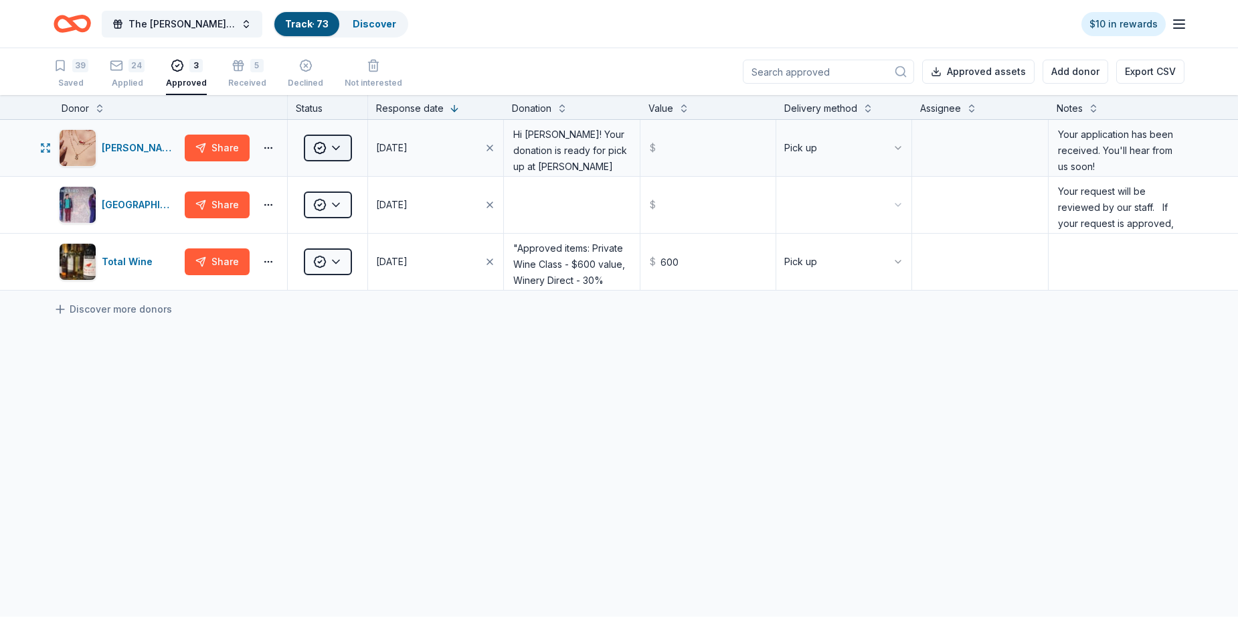
click at [341, 153] on html "The Haley Sue Foundation Legacy Ball Track · 73 Discover $10 in rewards 39 Save…" at bounding box center [619, 310] width 1238 height 620
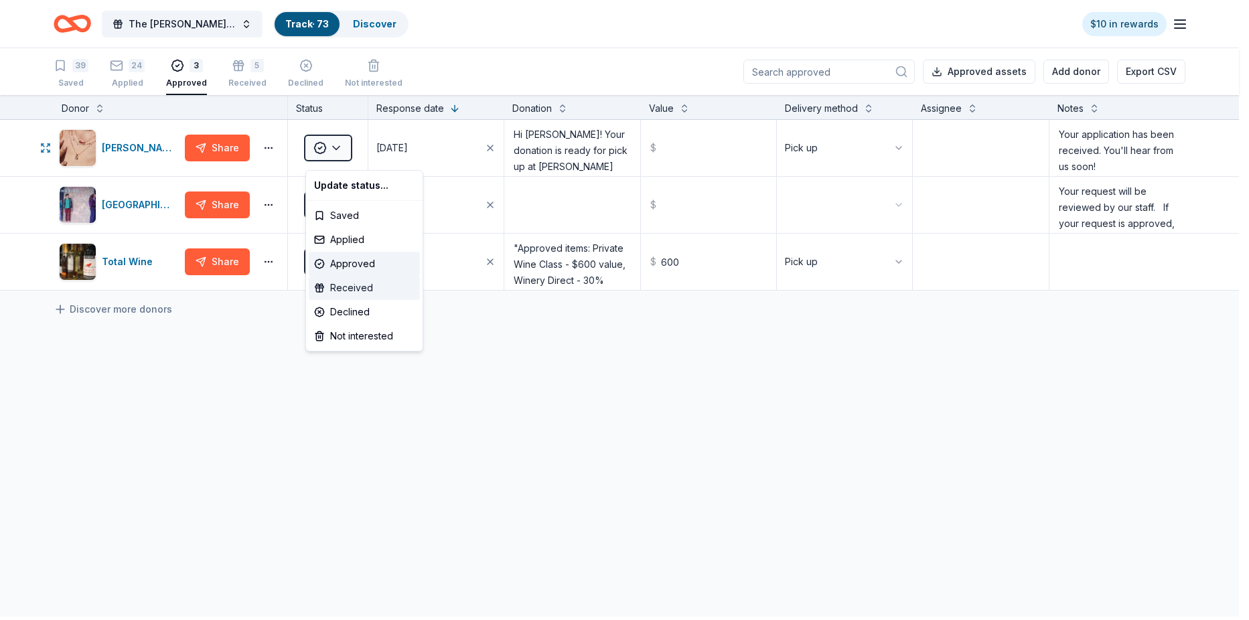
click at [352, 289] on div "Received" at bounding box center [364, 288] width 111 height 24
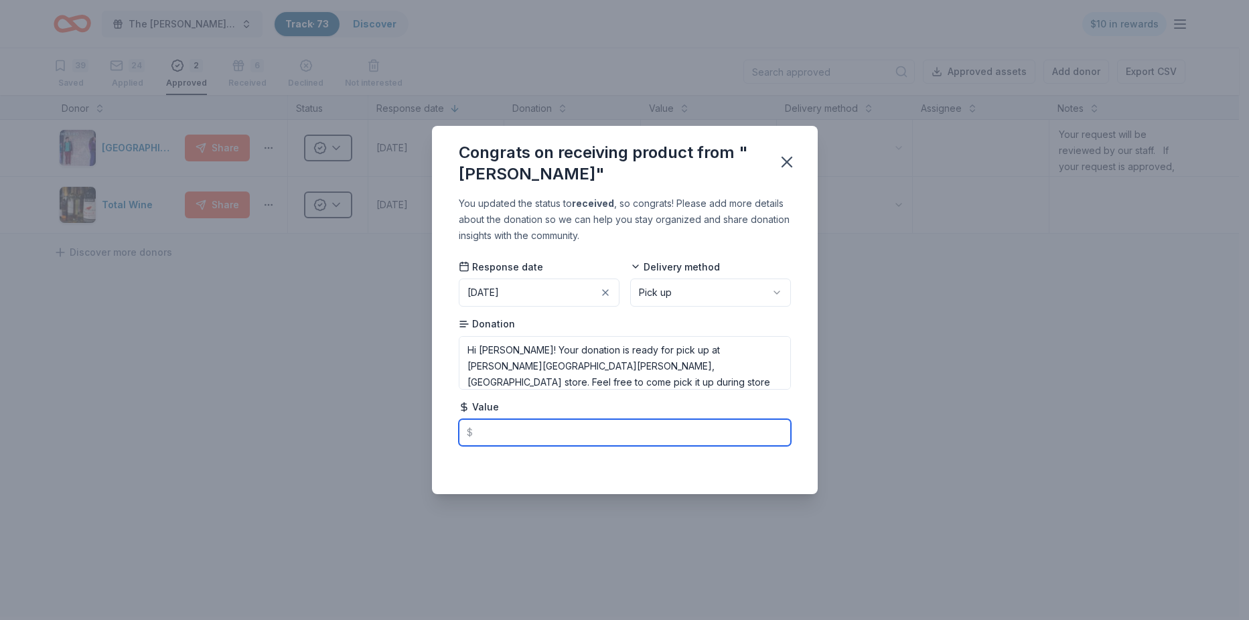
click at [492, 433] on input "text" at bounding box center [625, 432] width 332 height 27
type input "300.00"
click at [914, 380] on div "Congrats on receiving product from "Kendra Scott" You updated the status to rec…" at bounding box center [624, 310] width 1249 height 620
click at [270, 431] on div "Congrats on receiving product from "Kendra Scott" You updated the status to rec…" at bounding box center [624, 310] width 1249 height 620
click at [796, 153] on icon "button" at bounding box center [786, 162] width 19 height 19
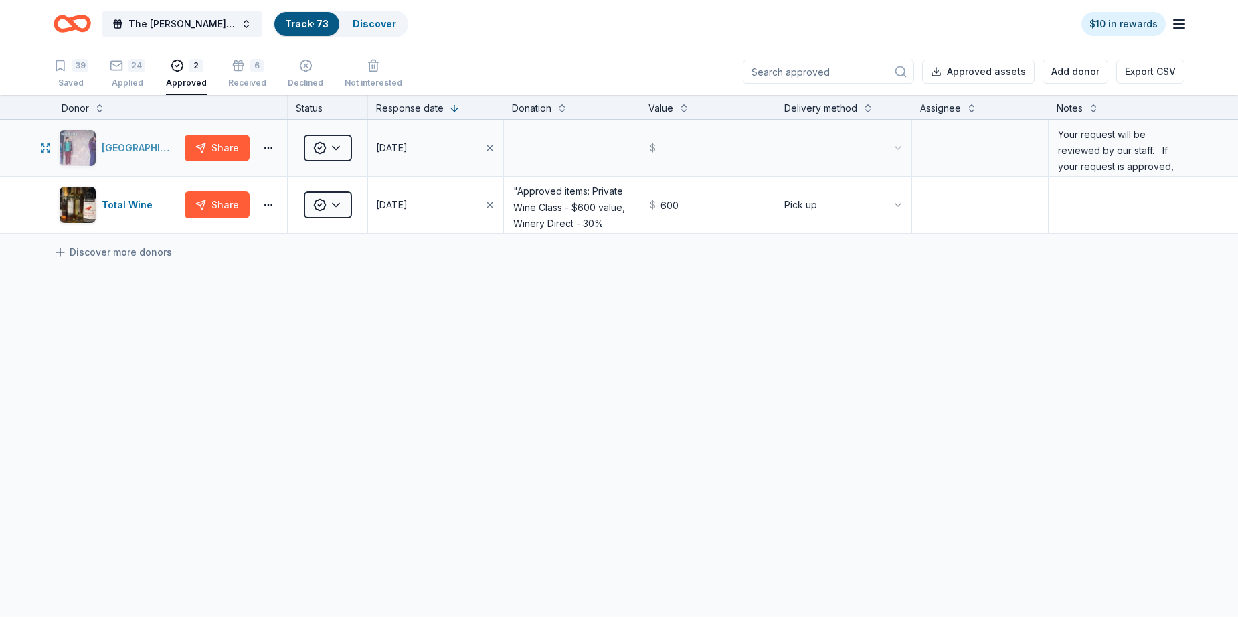
click at [132, 154] on div "Nashville Children's Theatre" at bounding box center [141, 148] width 78 height 16
click at [339, 206] on html "The Haley Sue Foundation Legacy Ball Track · 73 Discover $10 in rewards 39 Save…" at bounding box center [619, 310] width 1238 height 620
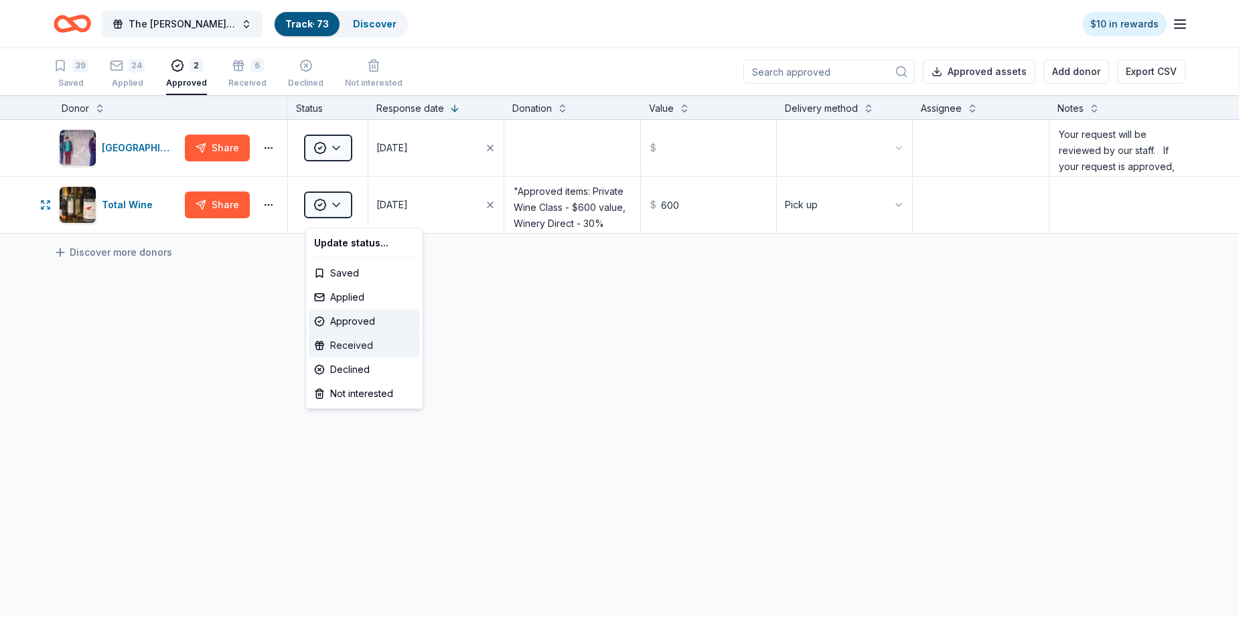
click at [369, 349] on div "Received" at bounding box center [364, 345] width 111 height 24
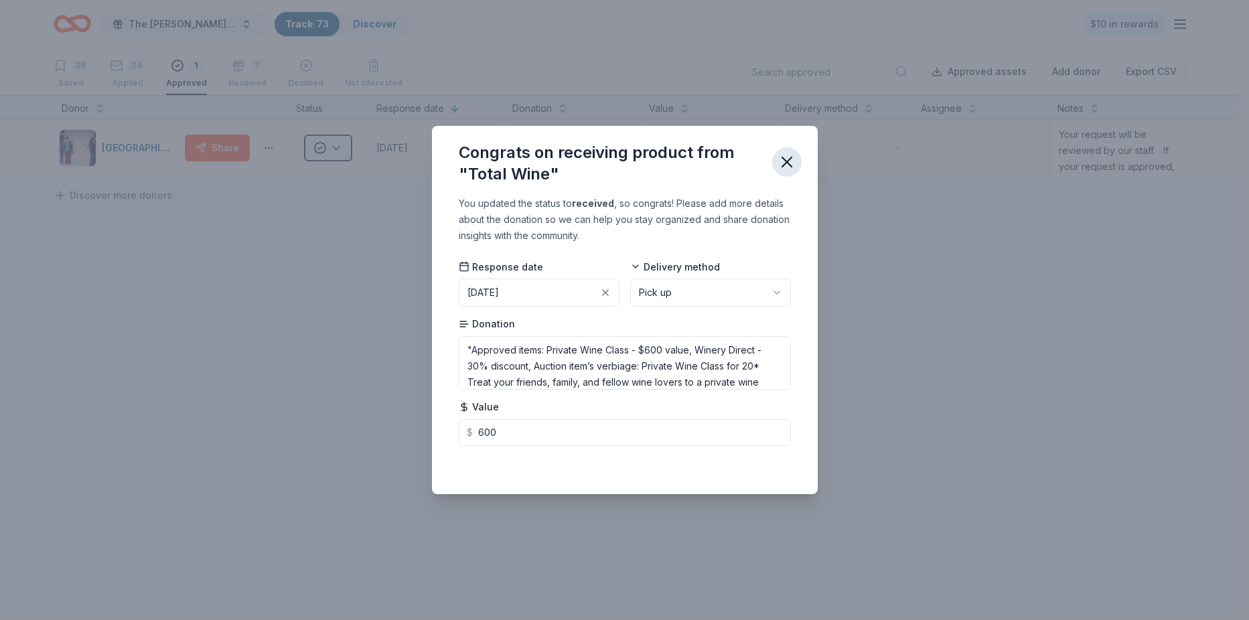
click at [795, 160] on icon "button" at bounding box center [786, 162] width 19 height 19
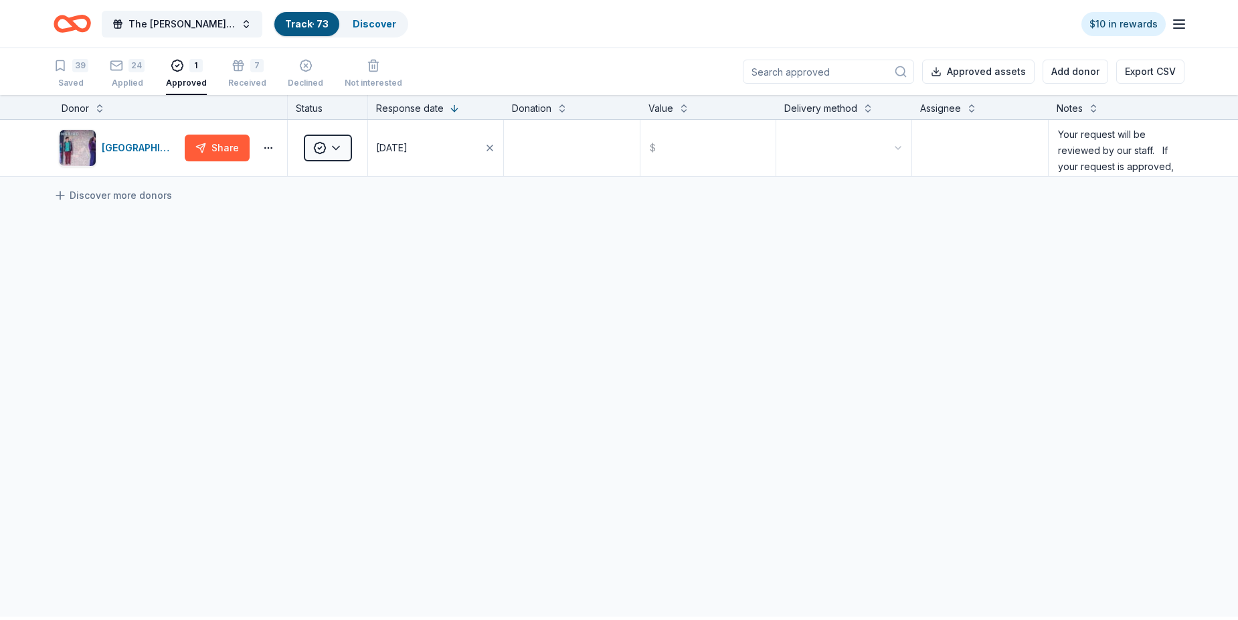
click at [192, 398] on div "Nashville Children's Theatre Share Approved 08/02/2025 $ Your request will be r…" at bounding box center [619, 274] width 1238 height 309
click at [135, 80] on div "24 Applied" at bounding box center [127, 66] width 35 height 29
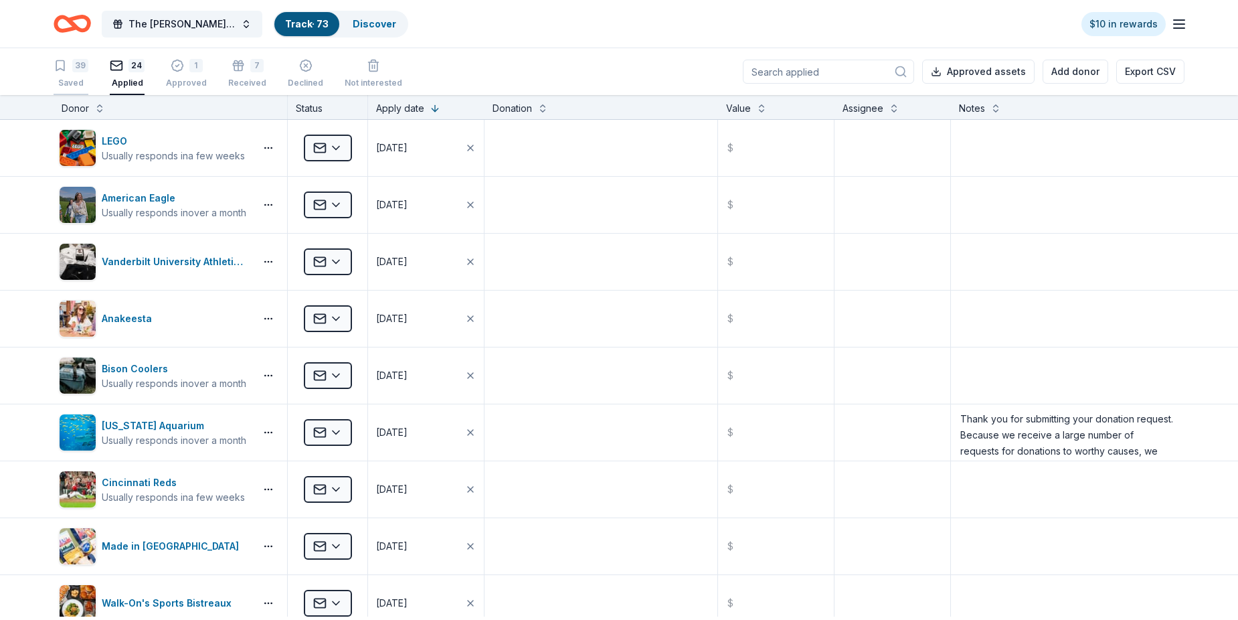
click at [80, 85] on div "Saved" at bounding box center [71, 83] width 35 height 11
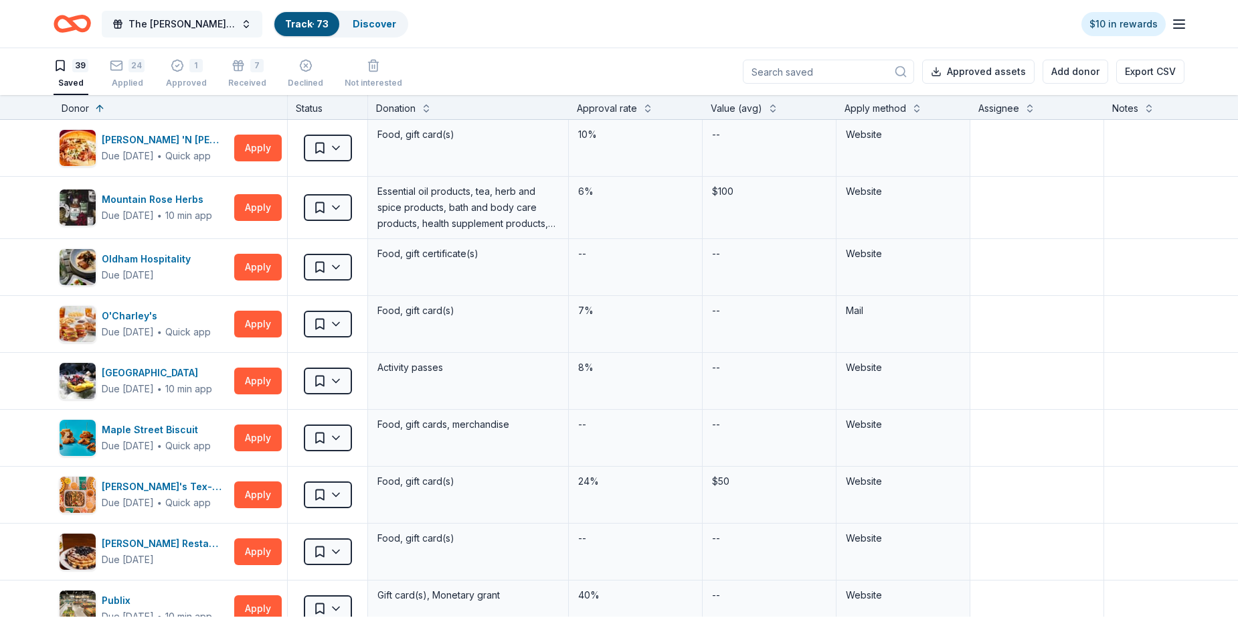
click at [148, 25] on span "The [PERSON_NAME] Foundation Legacy Ball" at bounding box center [182, 24] width 107 height 16
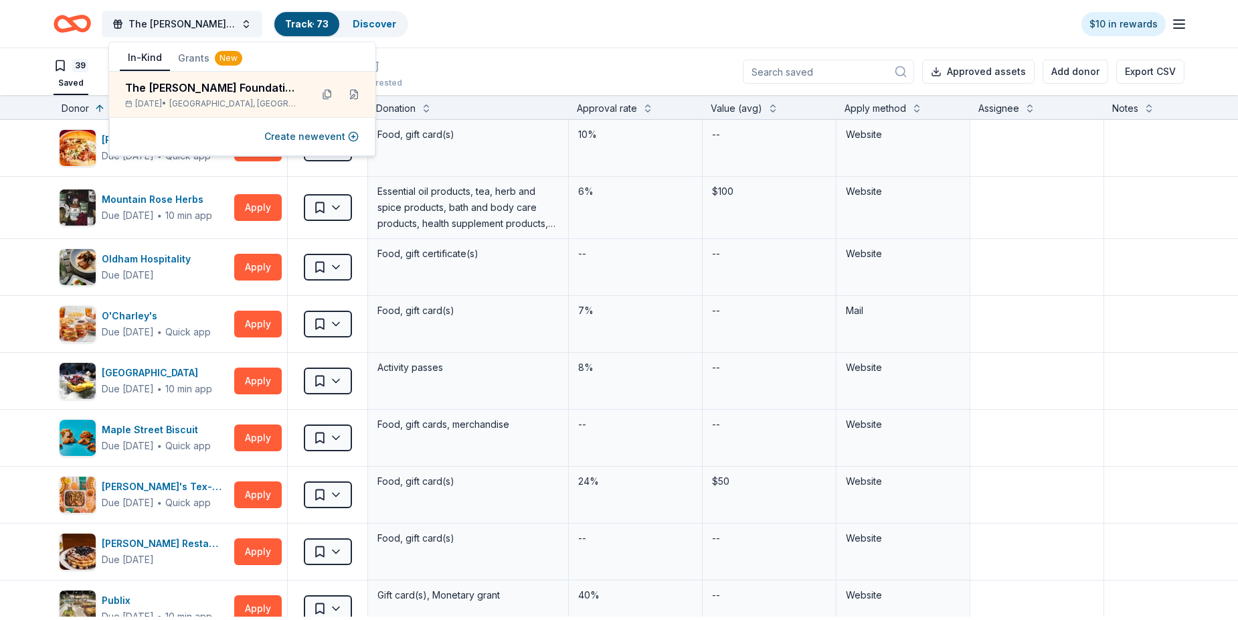
click at [310, 24] on link "Track · 73" at bounding box center [307, 23] width 44 height 11
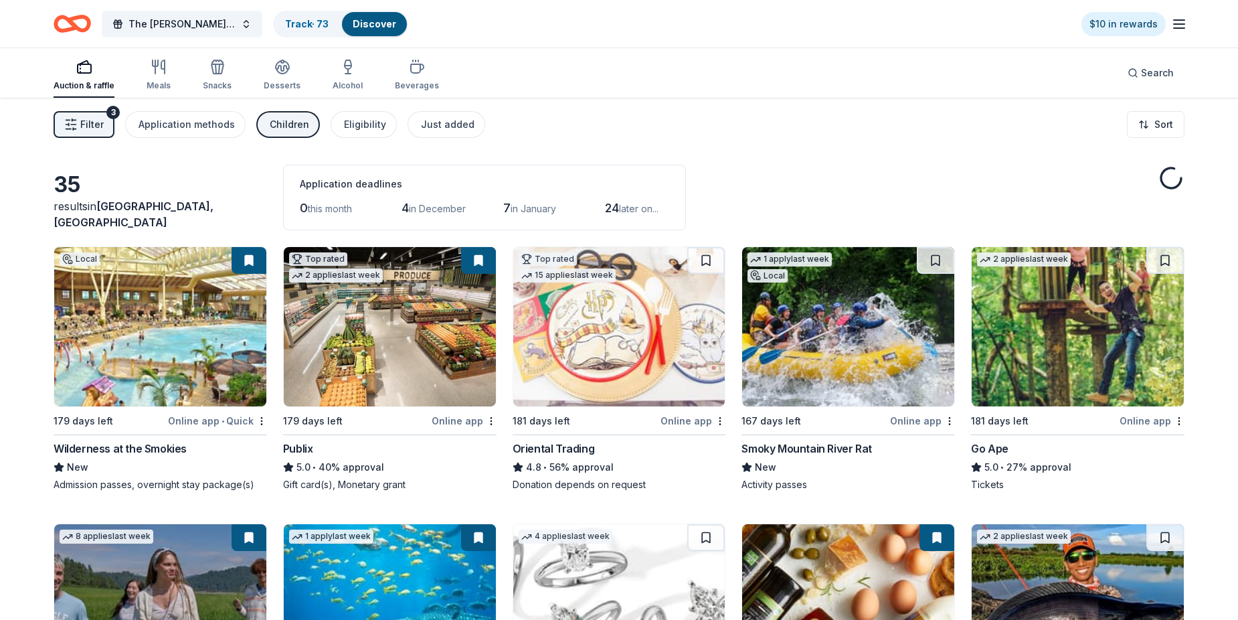
click at [98, 122] on span "Filter" at bounding box center [91, 124] width 23 height 16
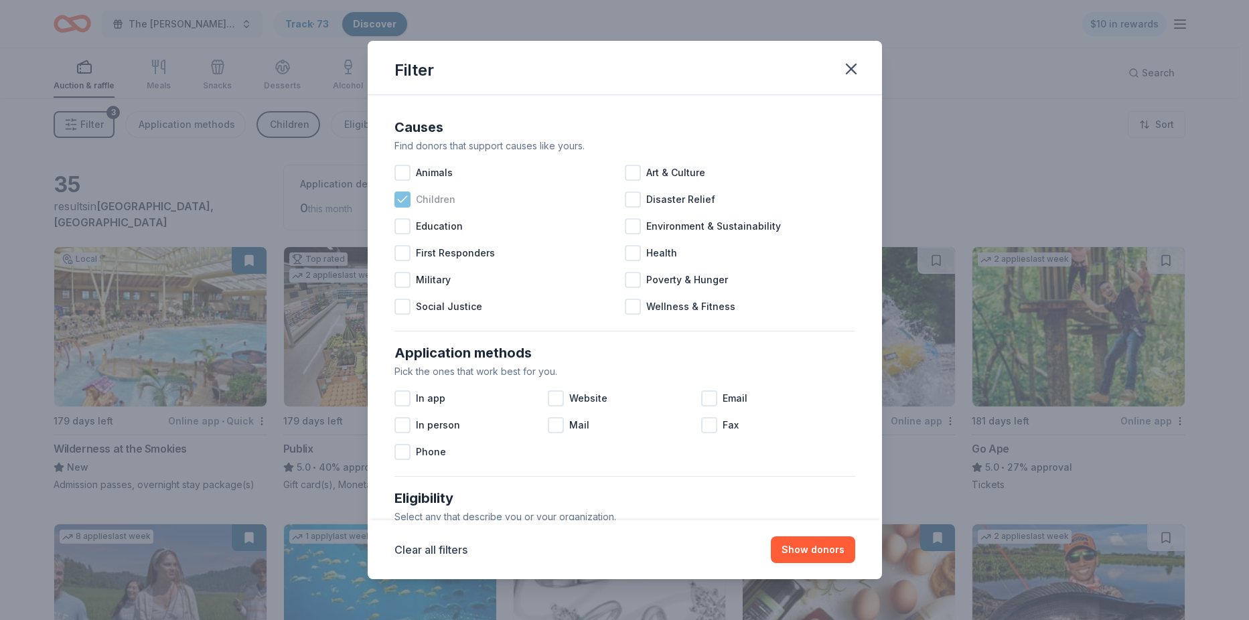
click at [396, 206] on icon at bounding box center [402, 199] width 13 height 13
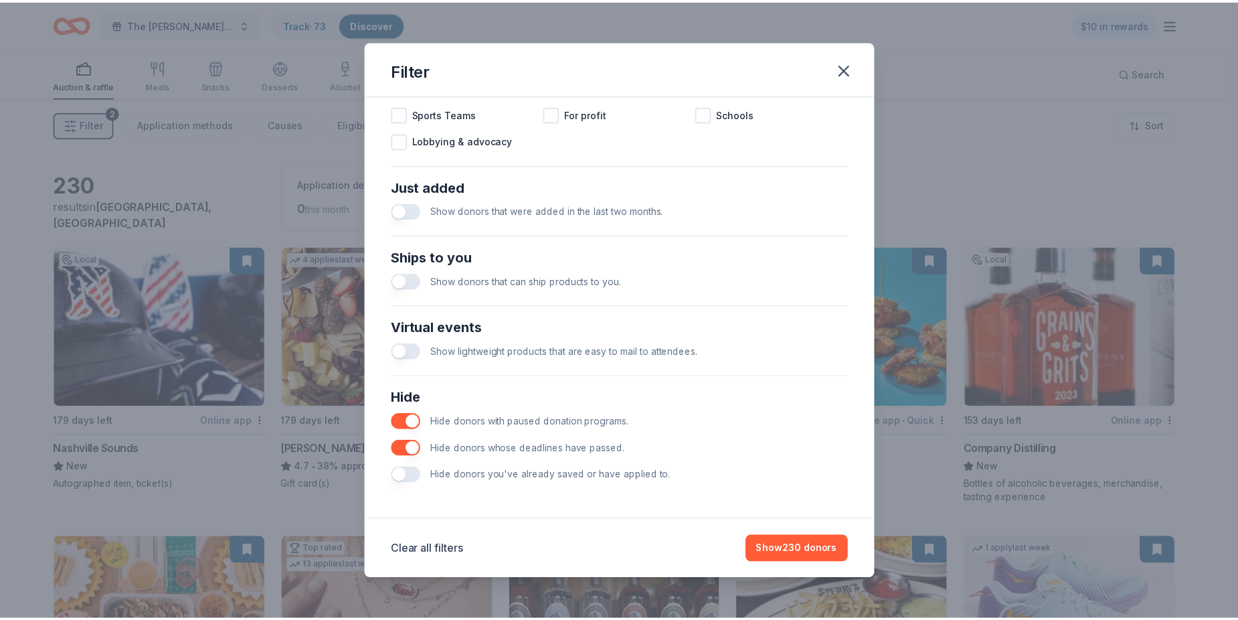
scroll to position [520, 0]
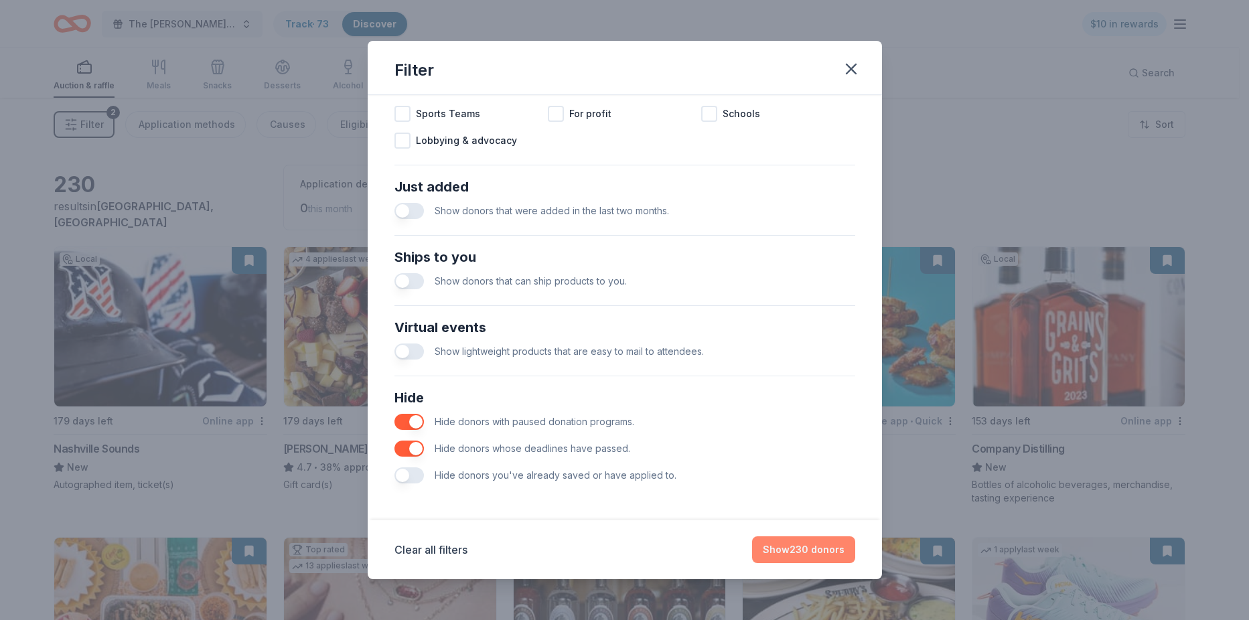
click at [816, 552] on button "Show 230 donors" at bounding box center [803, 549] width 103 height 27
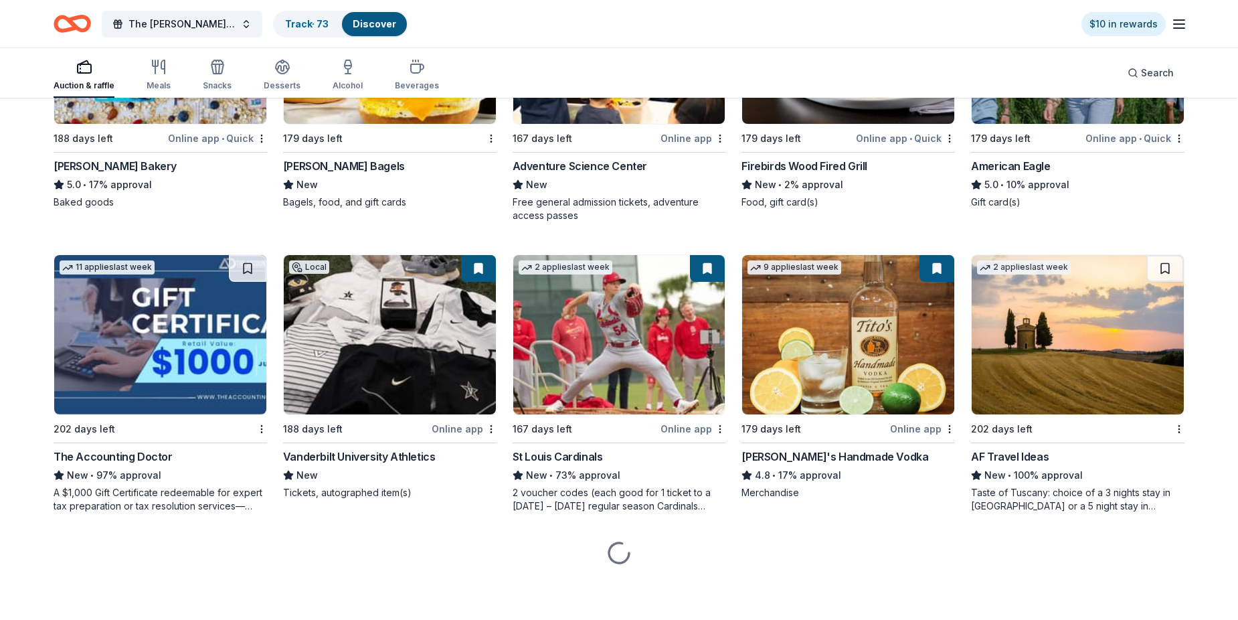
scroll to position [2065, 0]
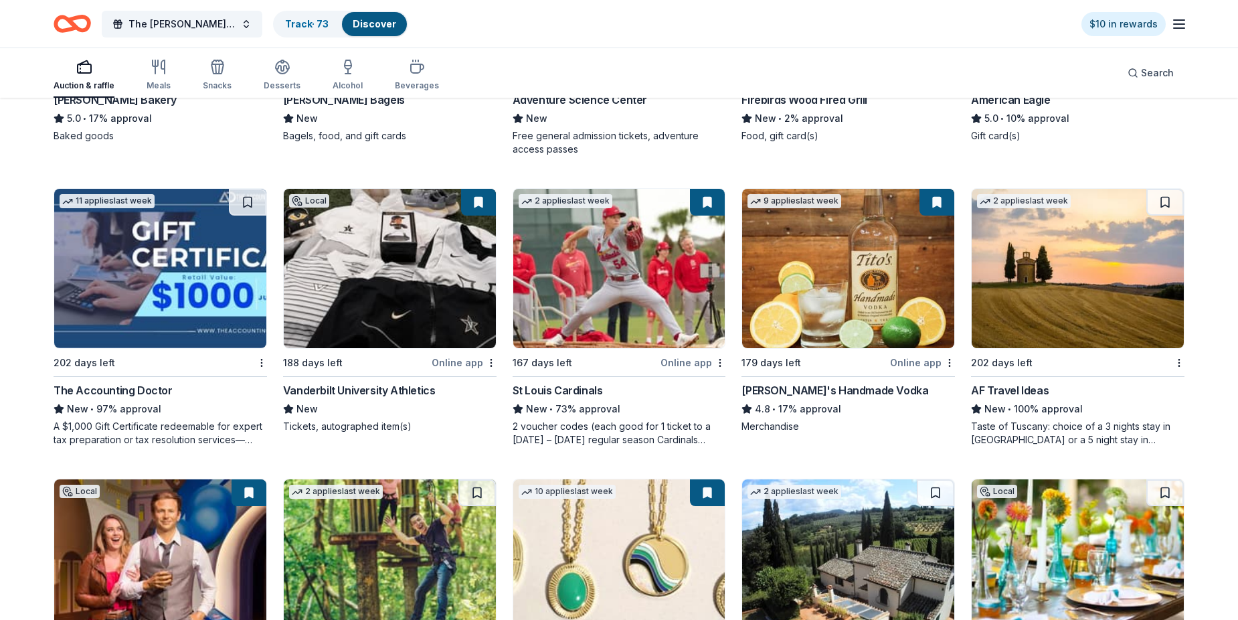
click at [611, 348] on img at bounding box center [619, 268] width 212 height 159
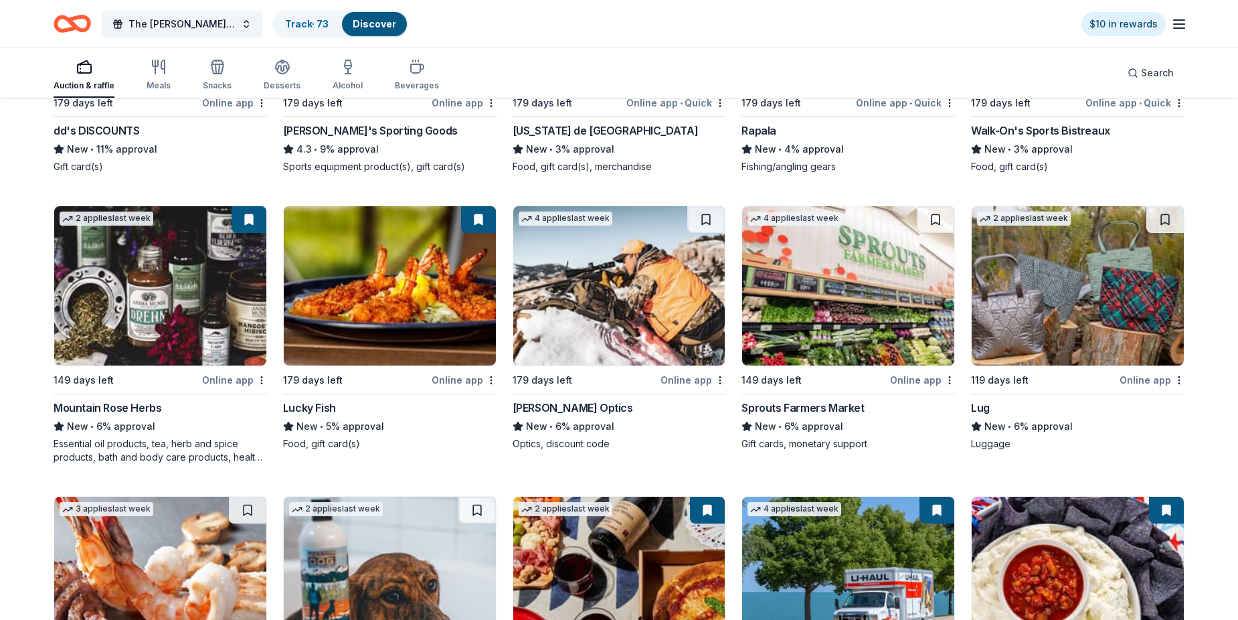
scroll to position [5795, 0]
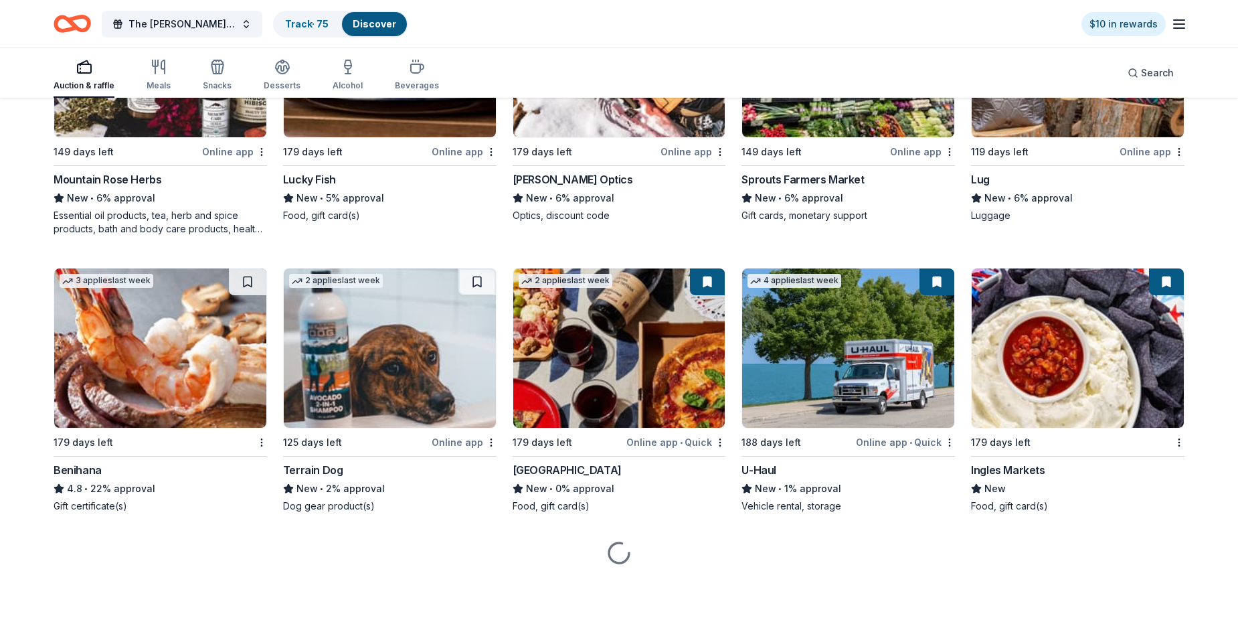
scroll to position [6197, 0]
click at [613, 137] on img at bounding box center [619, 57] width 212 height 159
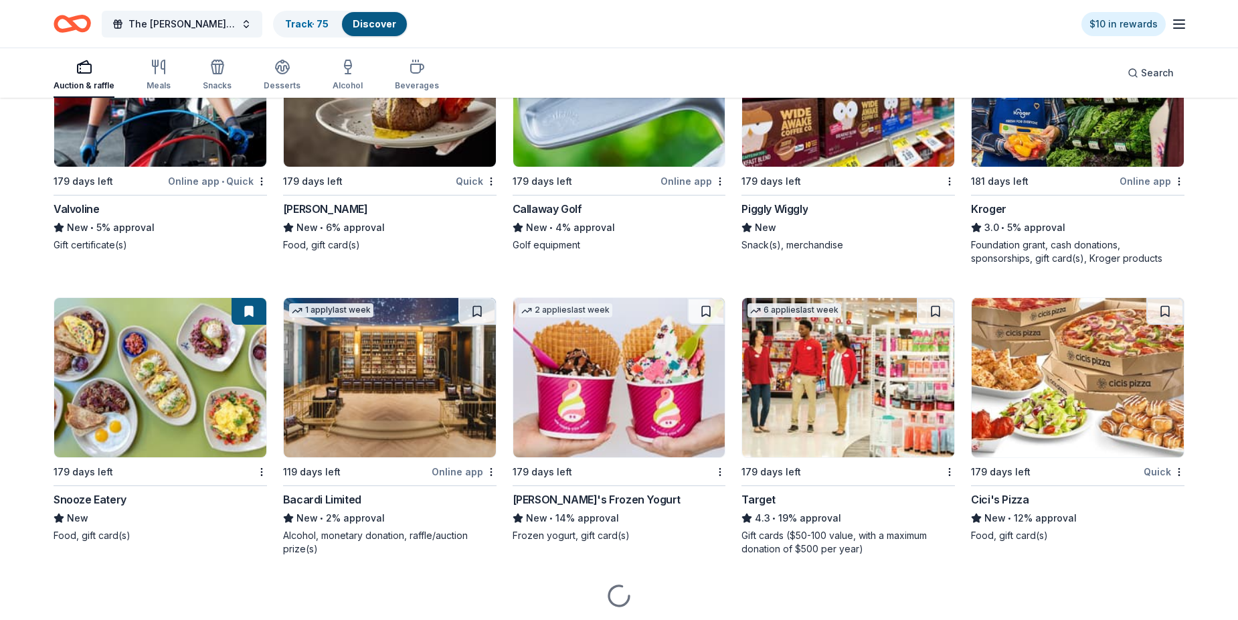
scroll to position [7130, 0]
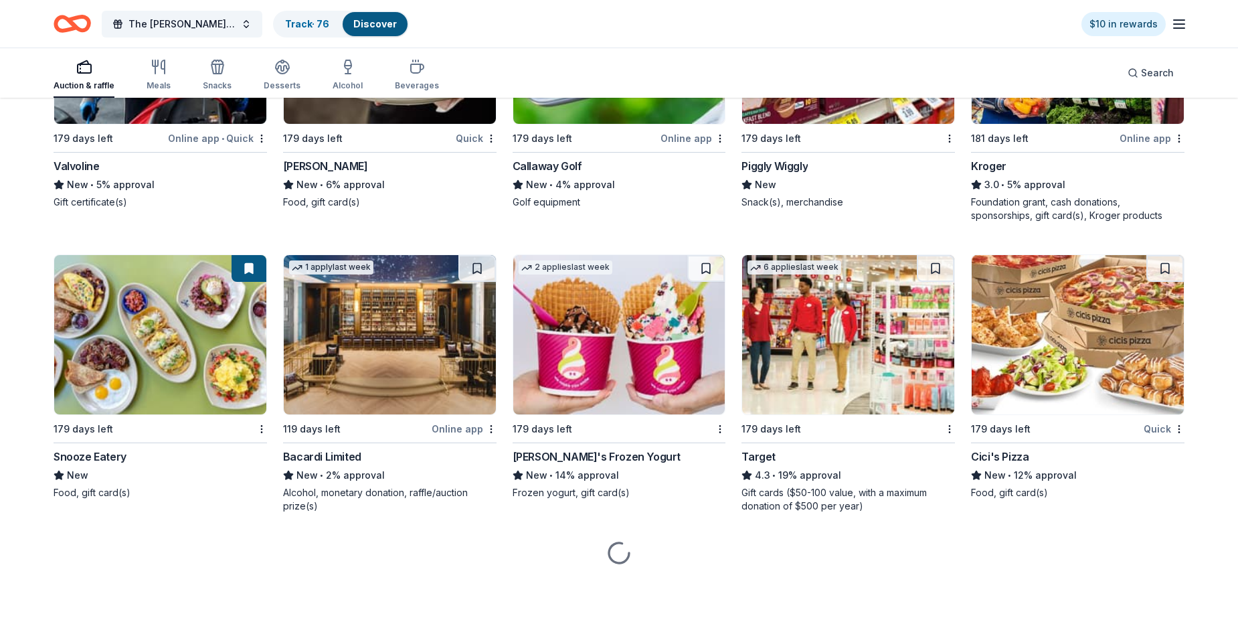
scroll to position [7397, 0]
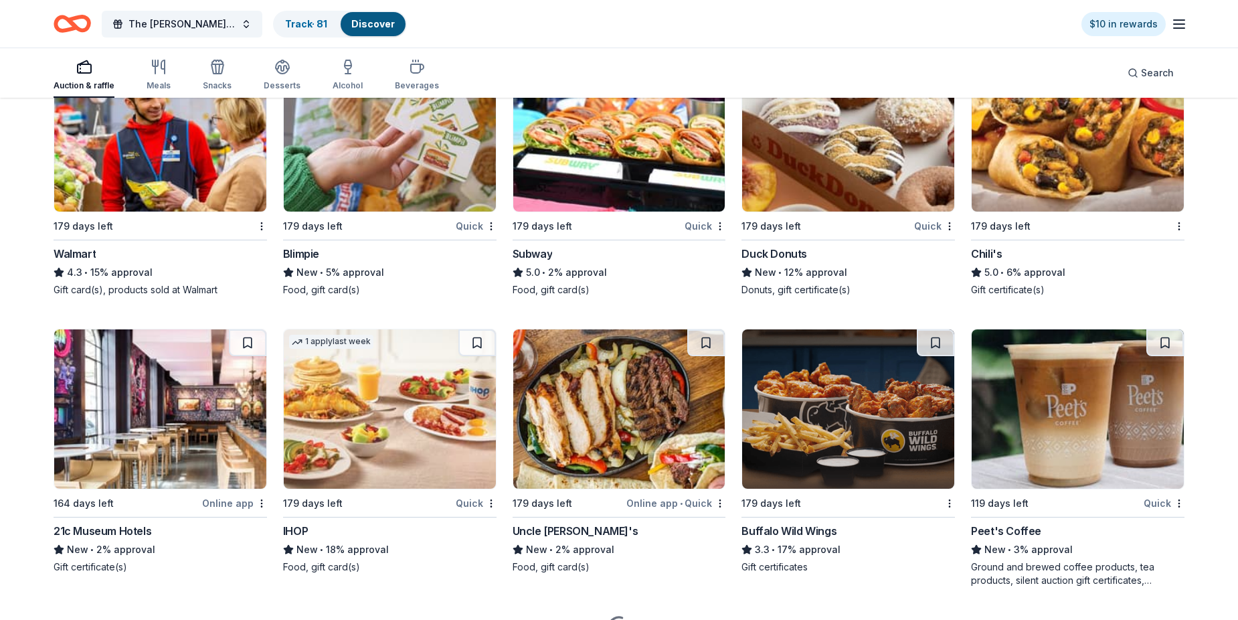
scroll to position [7665, 0]
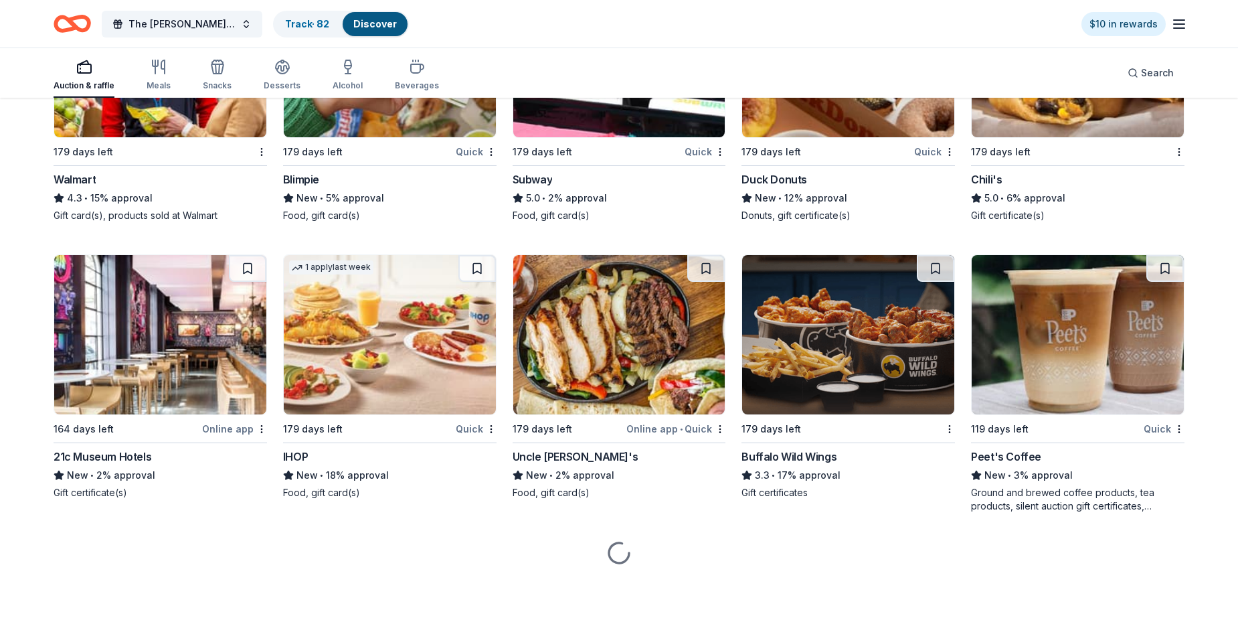
scroll to position [8000, 0]
click at [825, 137] on img at bounding box center [848, 57] width 212 height 159
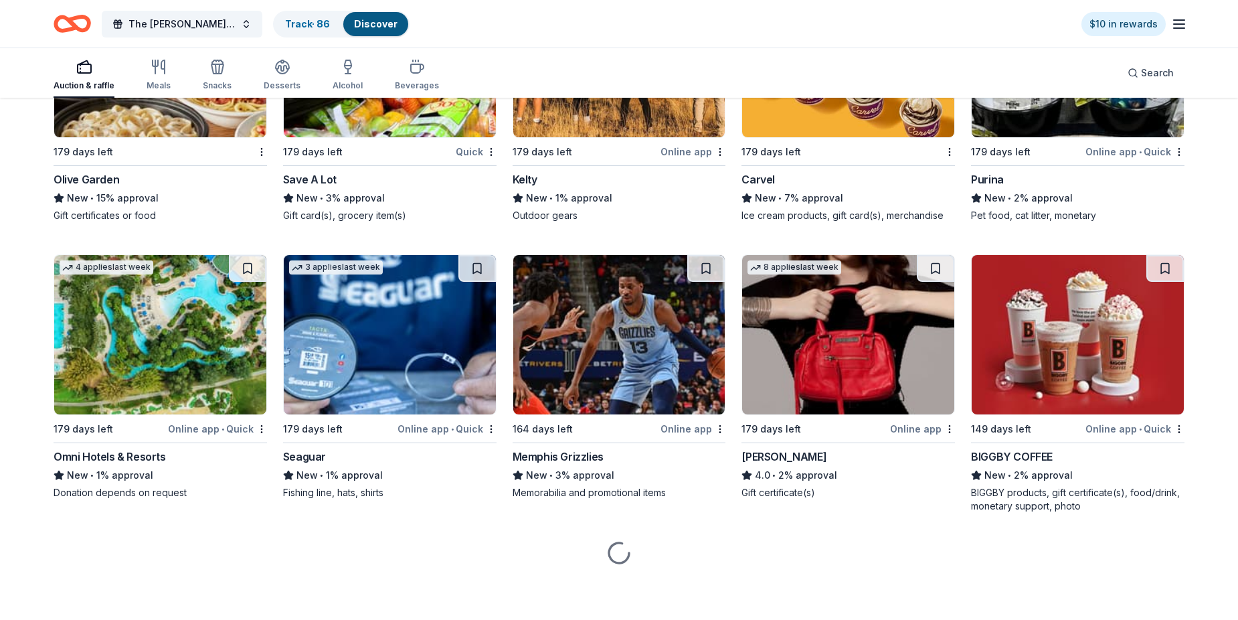
scroll to position [8268, 0]
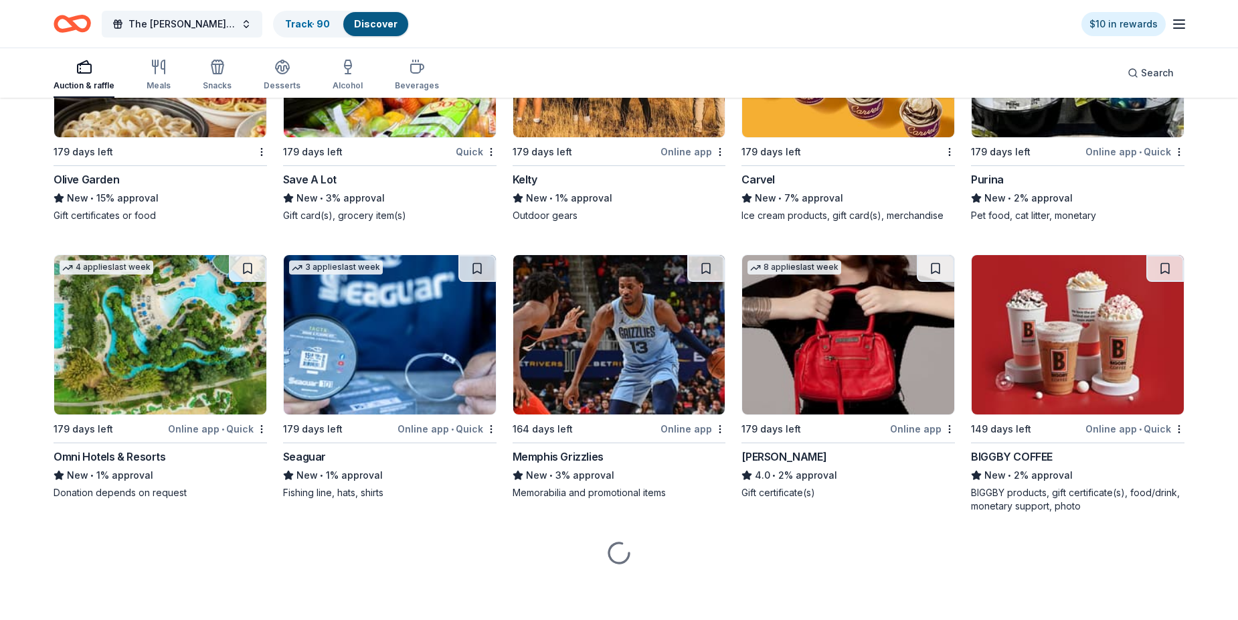
scroll to position [8536, 0]
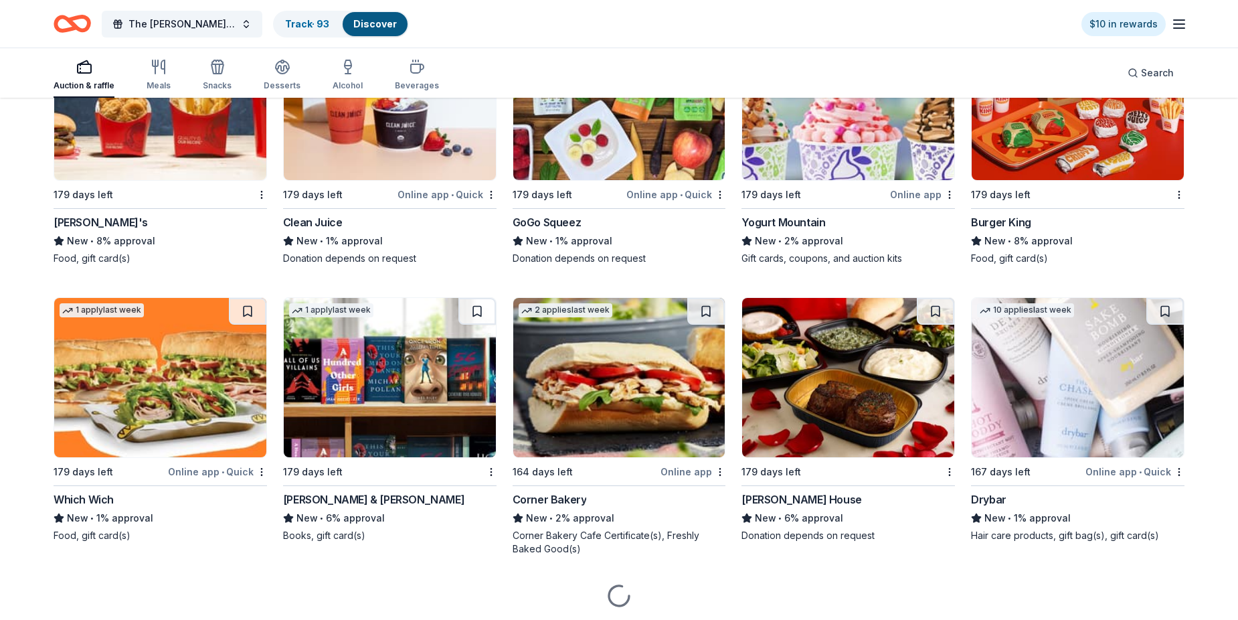
scroll to position [8870, 0]
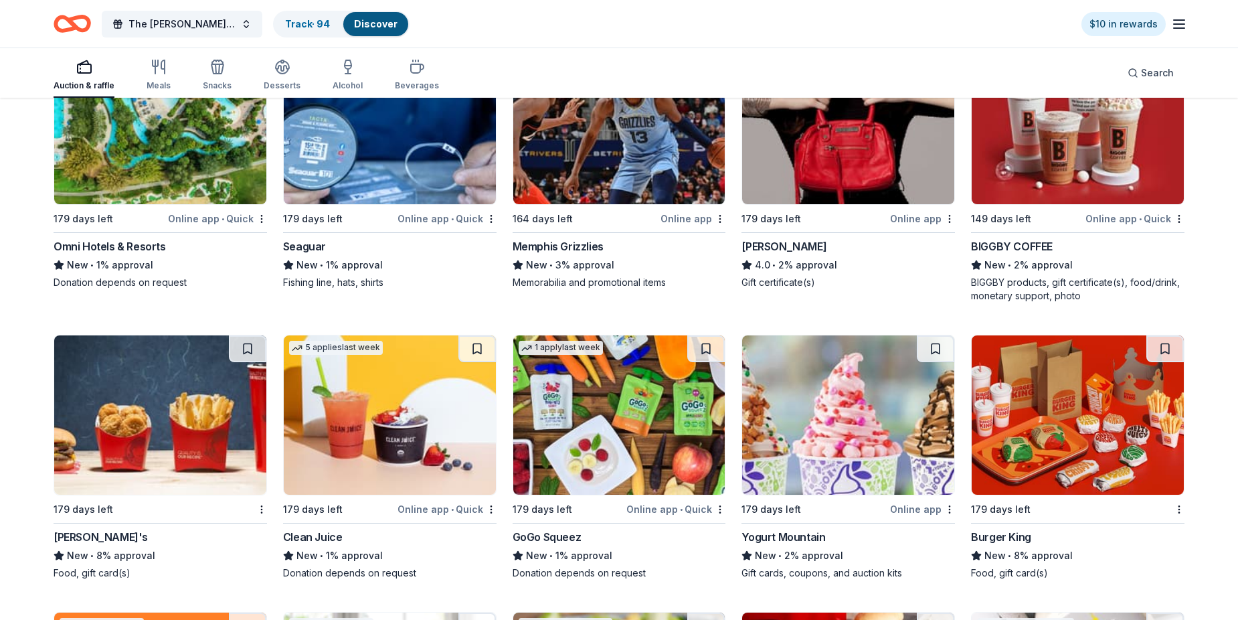
scroll to position [8223, 0]
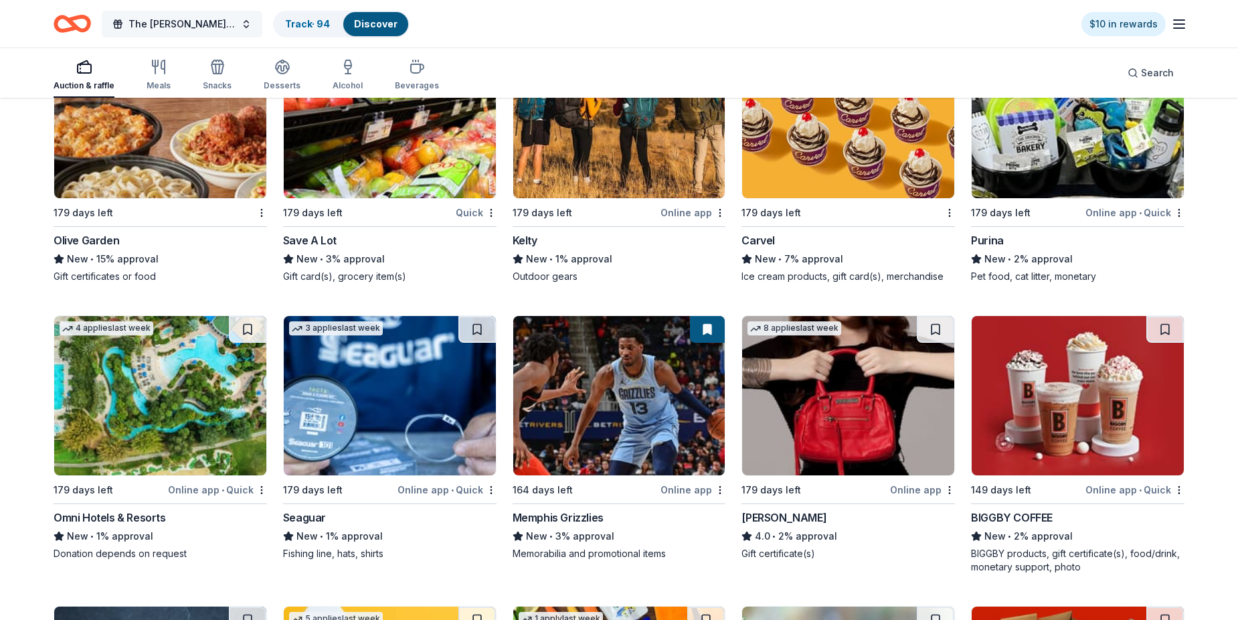
click at [206, 21] on span "The [PERSON_NAME] Foundation Legacy Ball" at bounding box center [182, 24] width 107 height 16
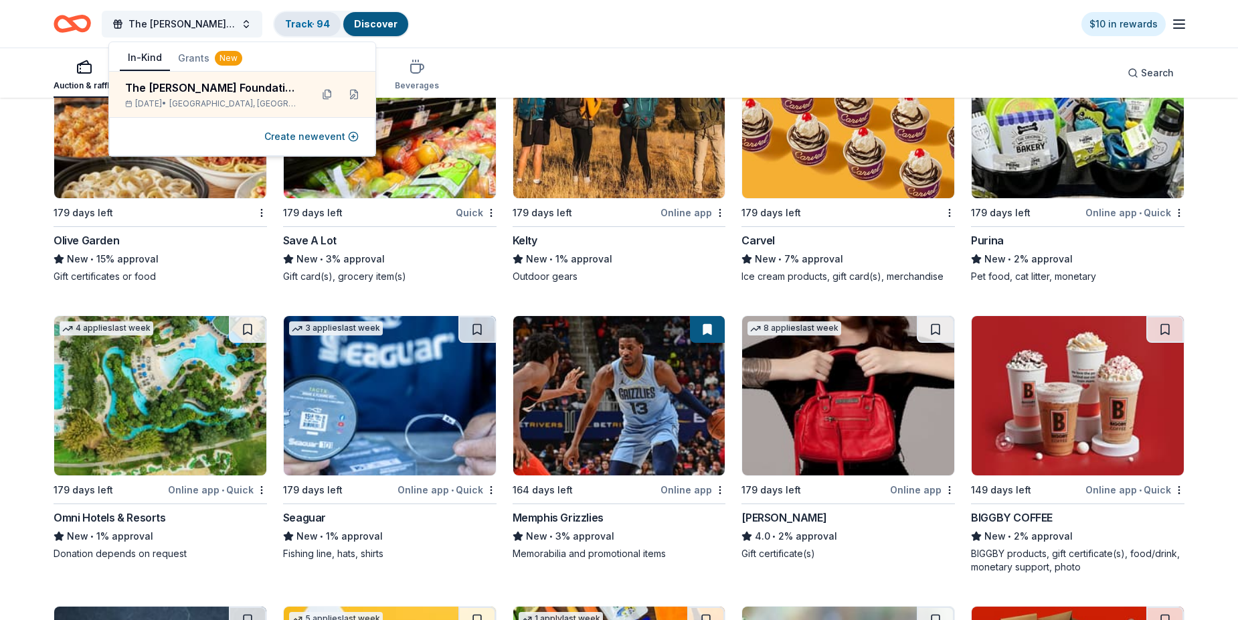
click at [321, 23] on link "Track · 94" at bounding box center [307, 23] width 45 height 11
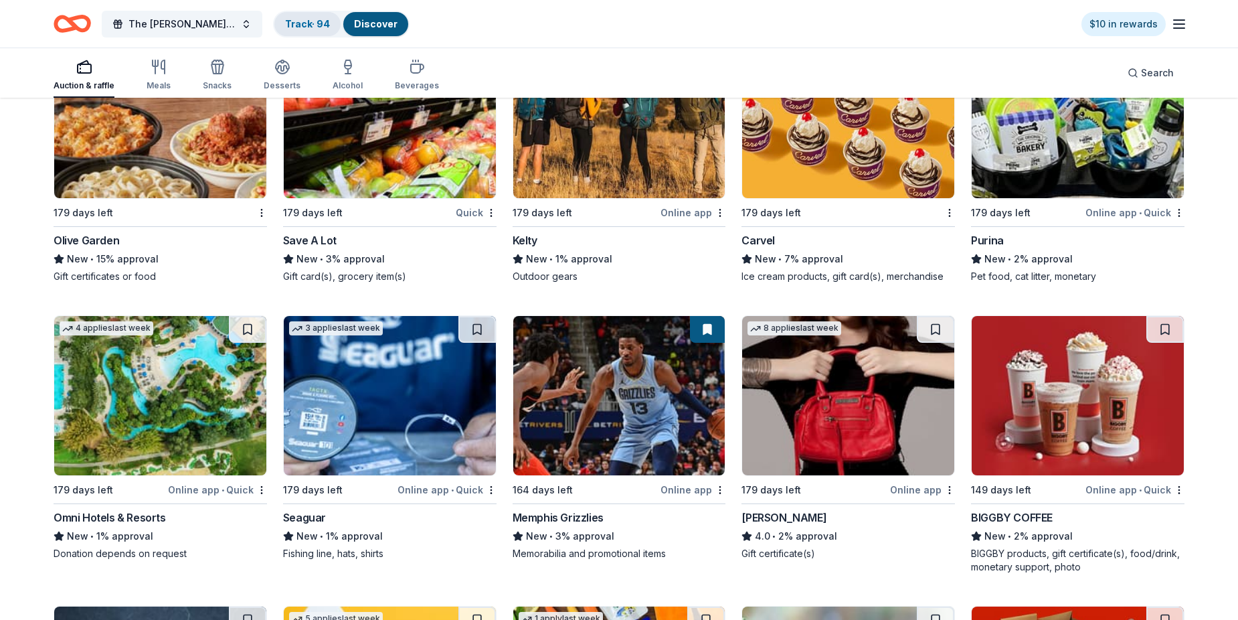
click at [318, 23] on link "Track · 94" at bounding box center [307, 23] width 45 height 11
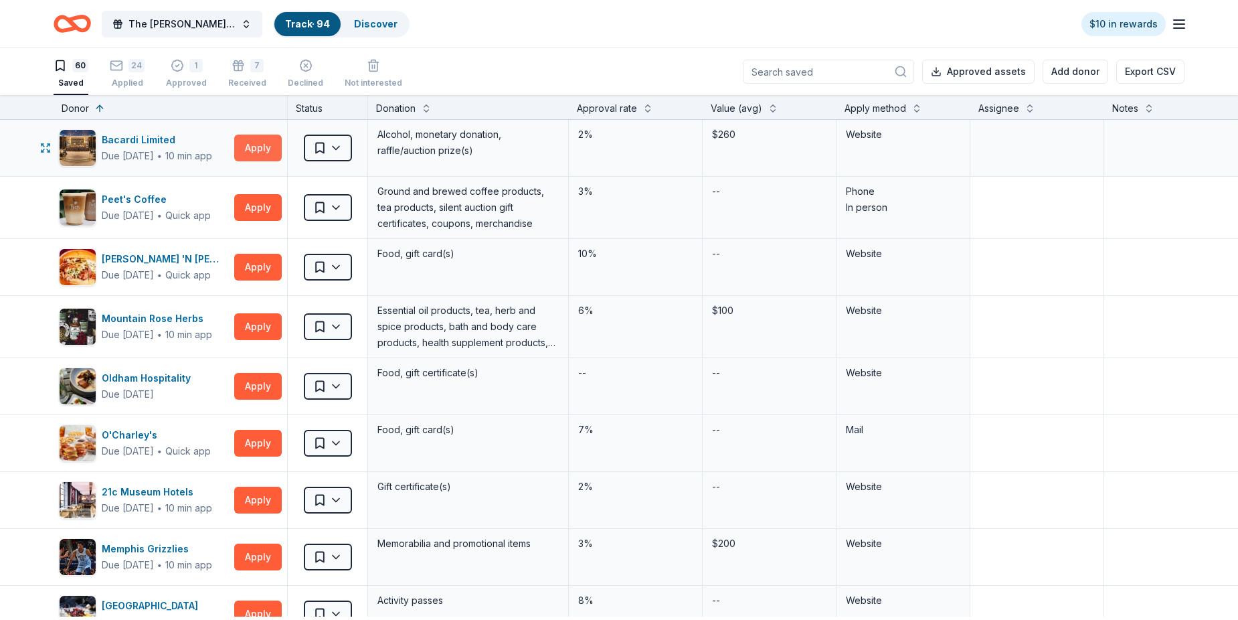
click at [251, 147] on button "Apply" at bounding box center [258, 148] width 48 height 27
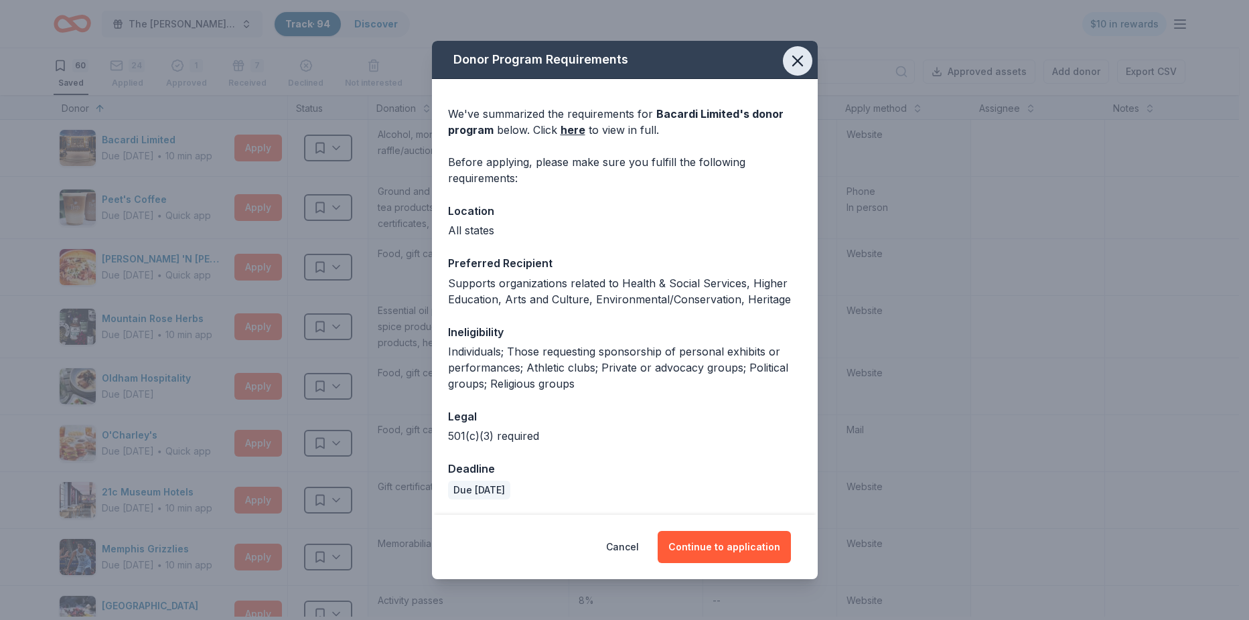
click at [786, 59] on button "button" at bounding box center [797, 60] width 29 height 29
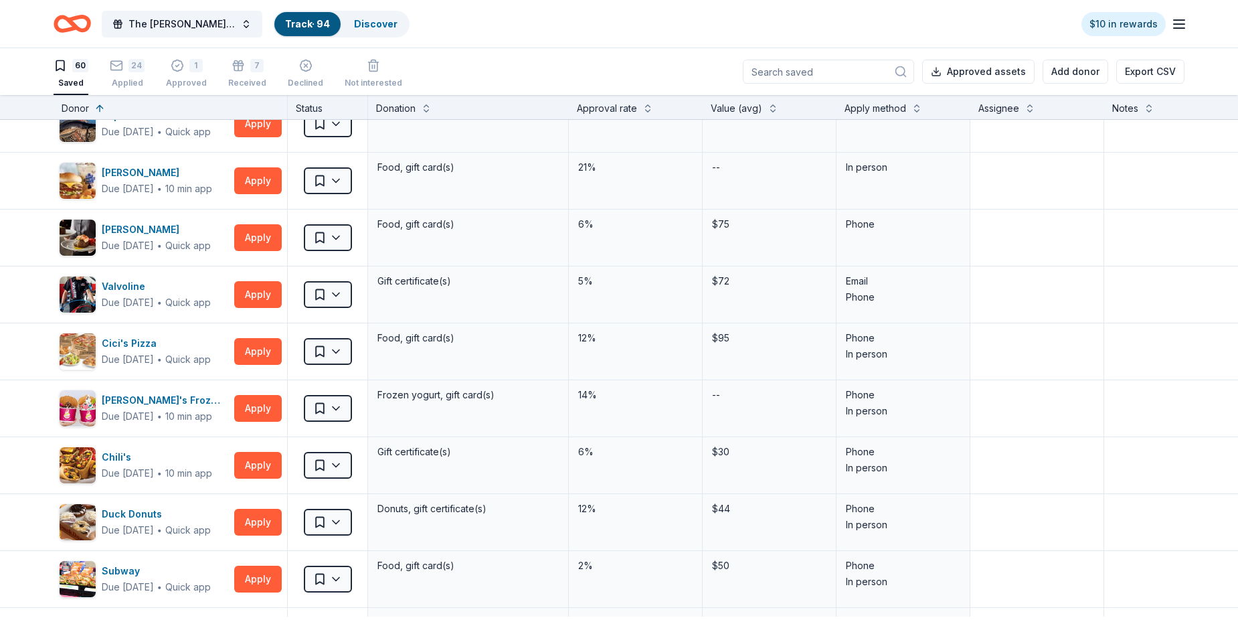
scroll to position [2142, 0]
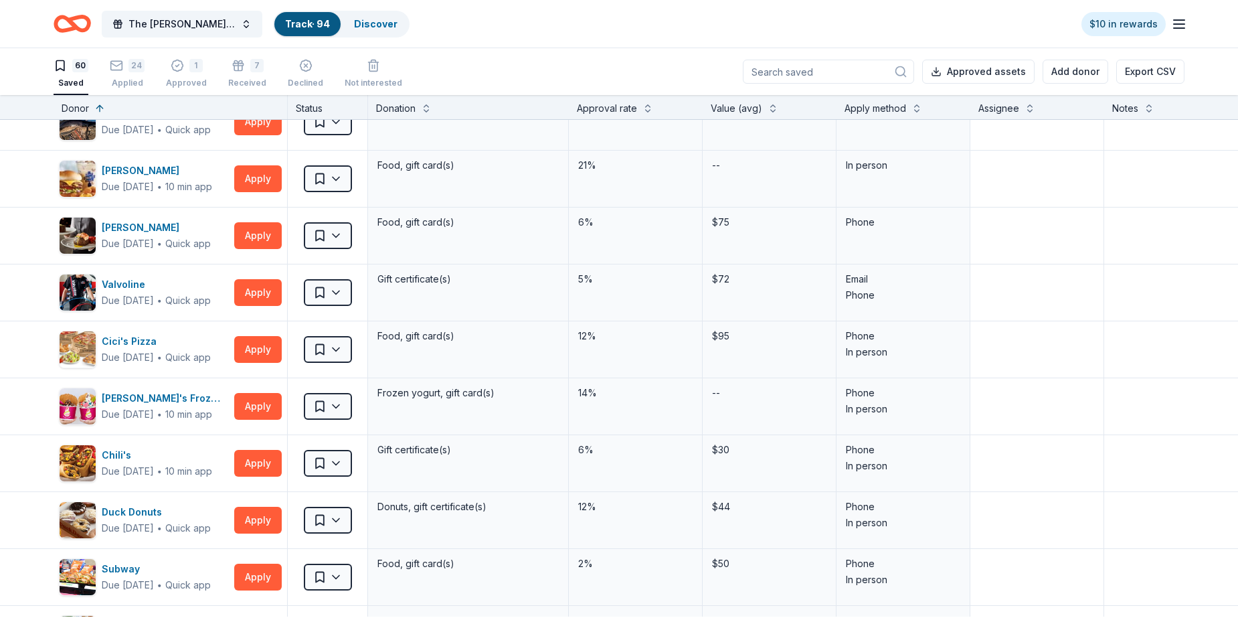
click at [999, 35] on textarea at bounding box center [1037, 8] width 131 height 54
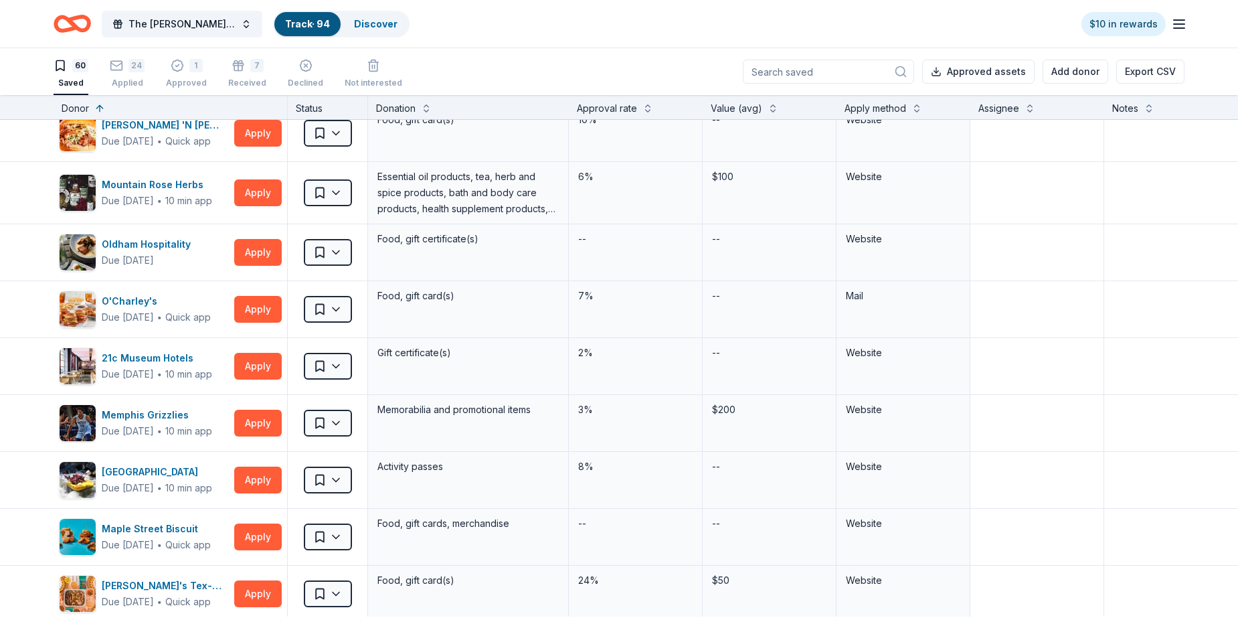
scroll to position [0, 0]
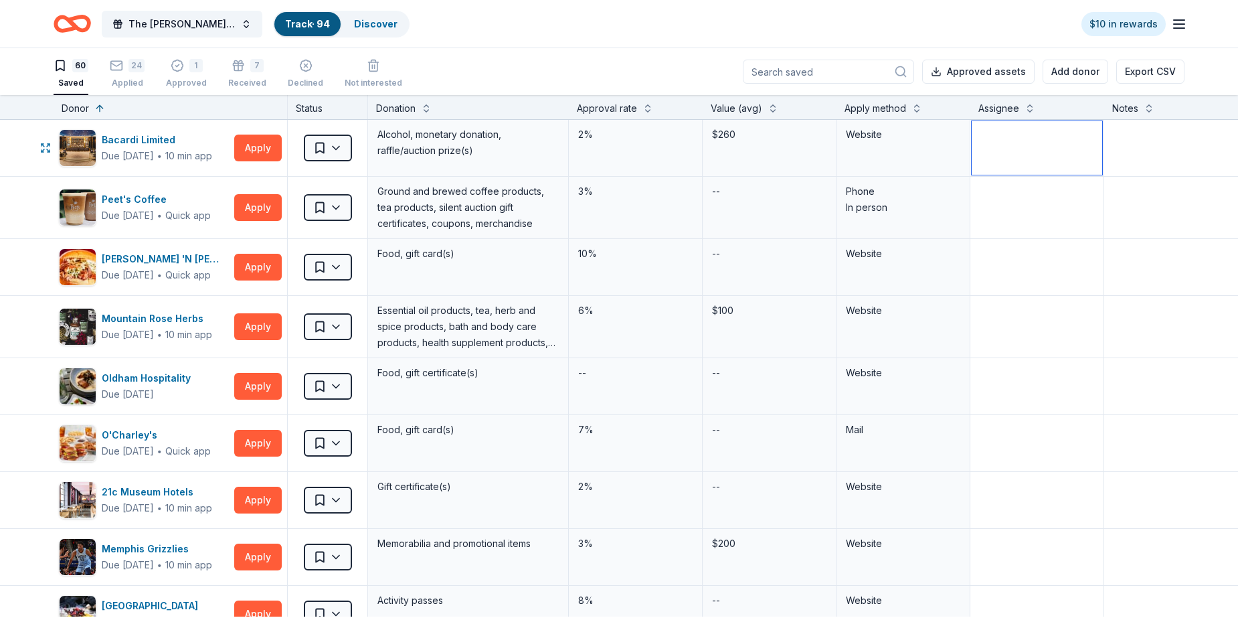
click at [999, 142] on textarea at bounding box center [1037, 148] width 131 height 54
type textarea "Pam"
click at [200, 76] on div "1 Approved" at bounding box center [186, 73] width 41 height 29
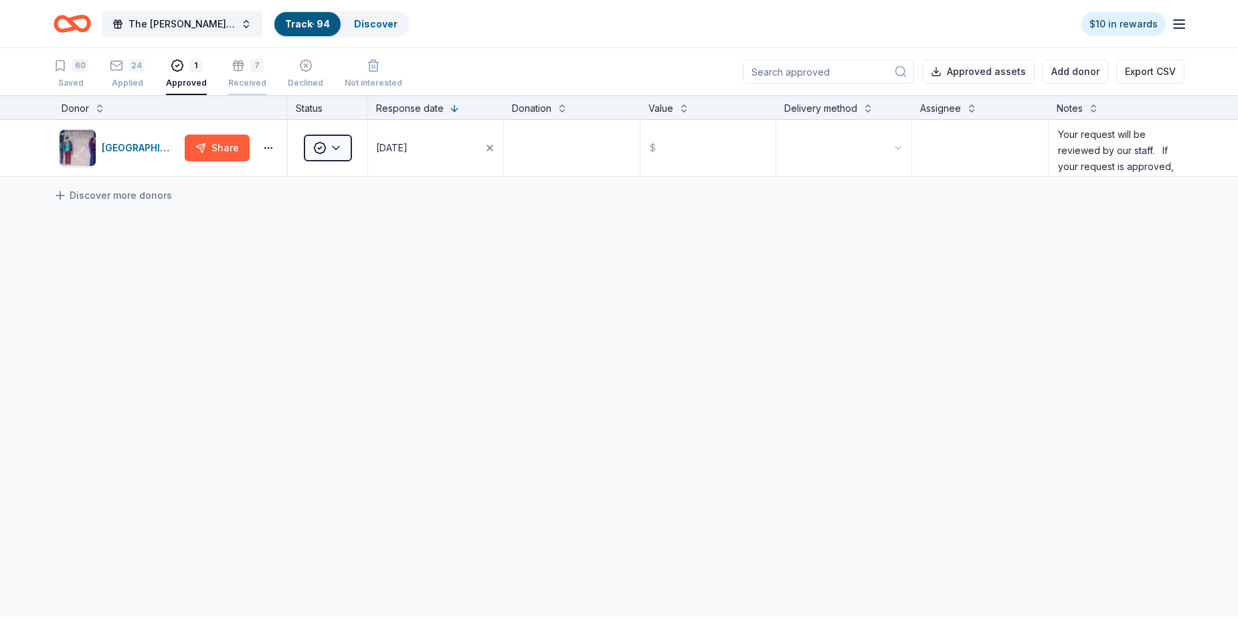
click at [238, 71] on icon "button" at bounding box center [238, 67] width 0 height 7
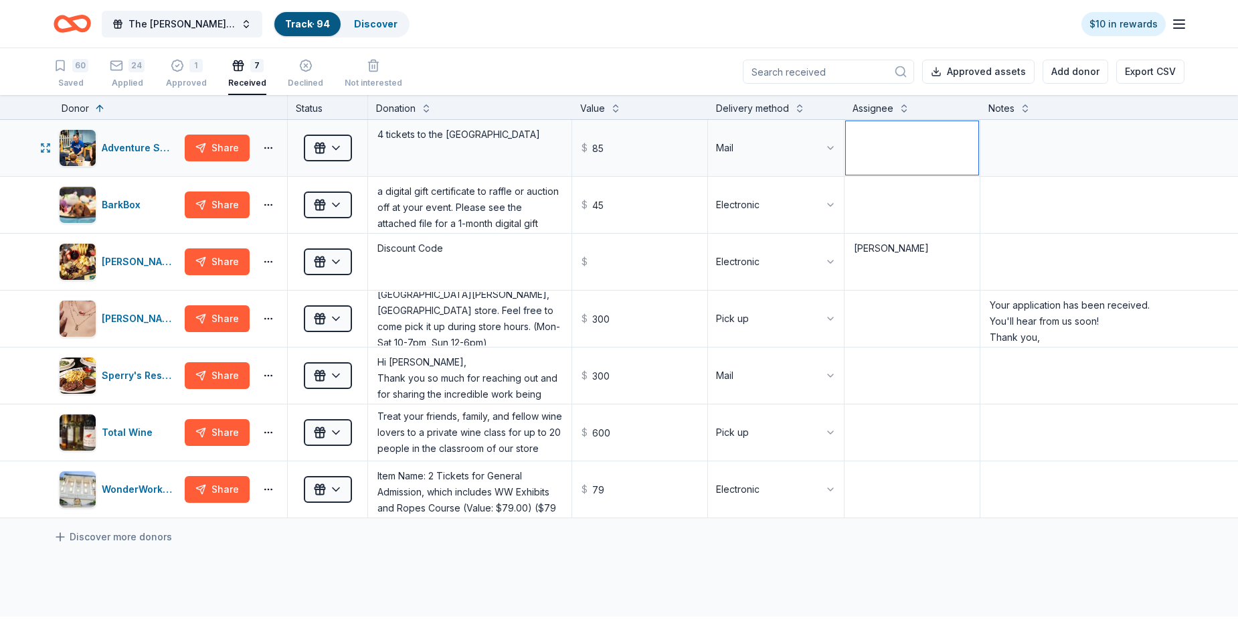
click at [866, 145] on textarea at bounding box center [912, 148] width 133 height 54
type textarea "O"
drag, startPoint x: 923, startPoint y: 135, endPoint x: 850, endPoint y: 136, distance: 73.0
click at [850, 136] on textarea "Pam Pearson" at bounding box center [912, 148] width 133 height 54
type textarea "Pam Pearson"
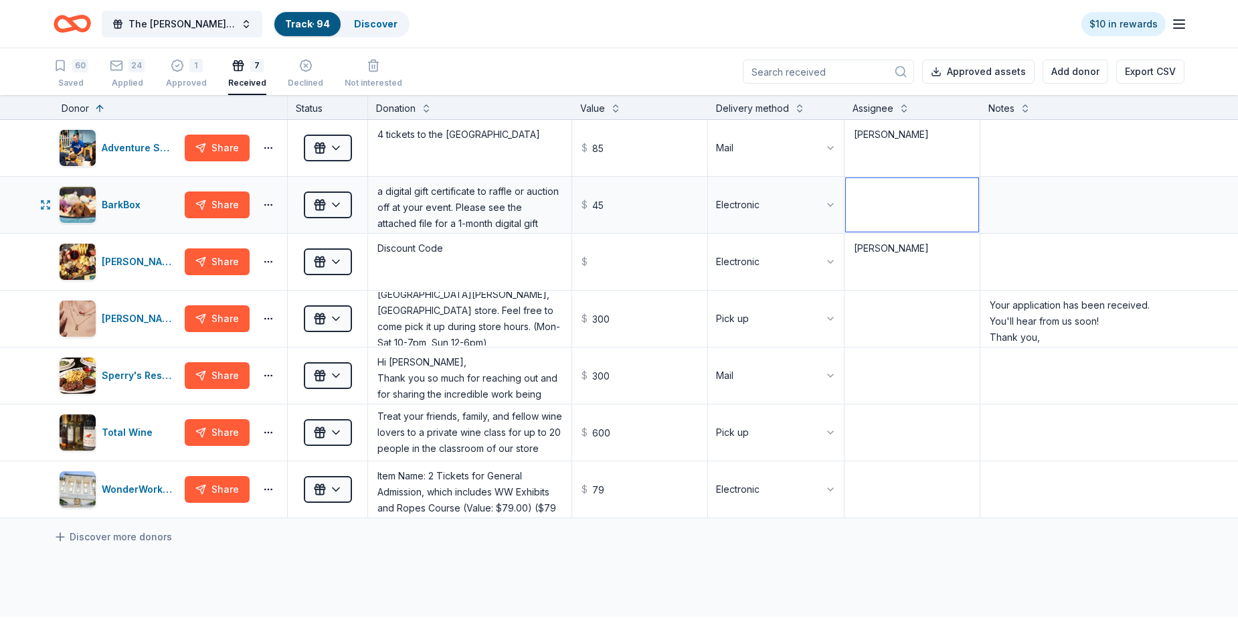
click at [858, 208] on textarea at bounding box center [912, 205] width 133 height 54
paste textarea "Pam Pearson"
type textarea "Pam Pearson"
click at [864, 325] on textarea at bounding box center [912, 319] width 133 height 54
paste textarea "Pam Pearson"
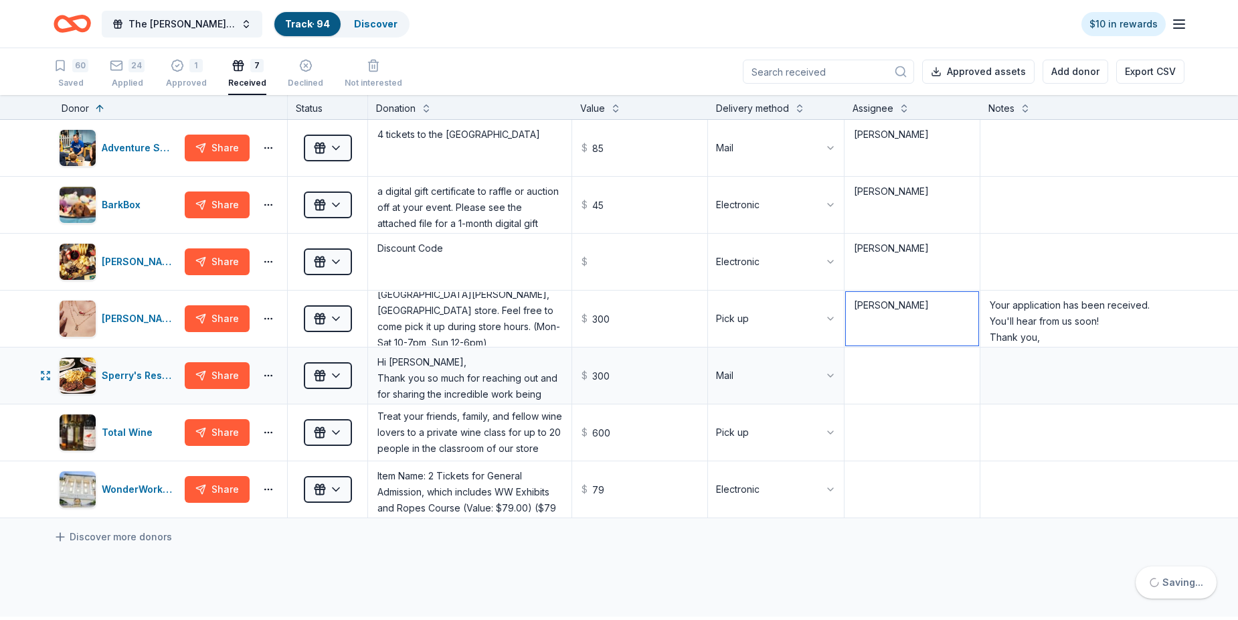
type textarea "Pam Pearson"
click at [872, 386] on textarea at bounding box center [912, 376] width 133 height 54
paste textarea "Pam Pearson"
type textarea "Pam Pearson"
click at [890, 441] on textarea at bounding box center [912, 433] width 133 height 54
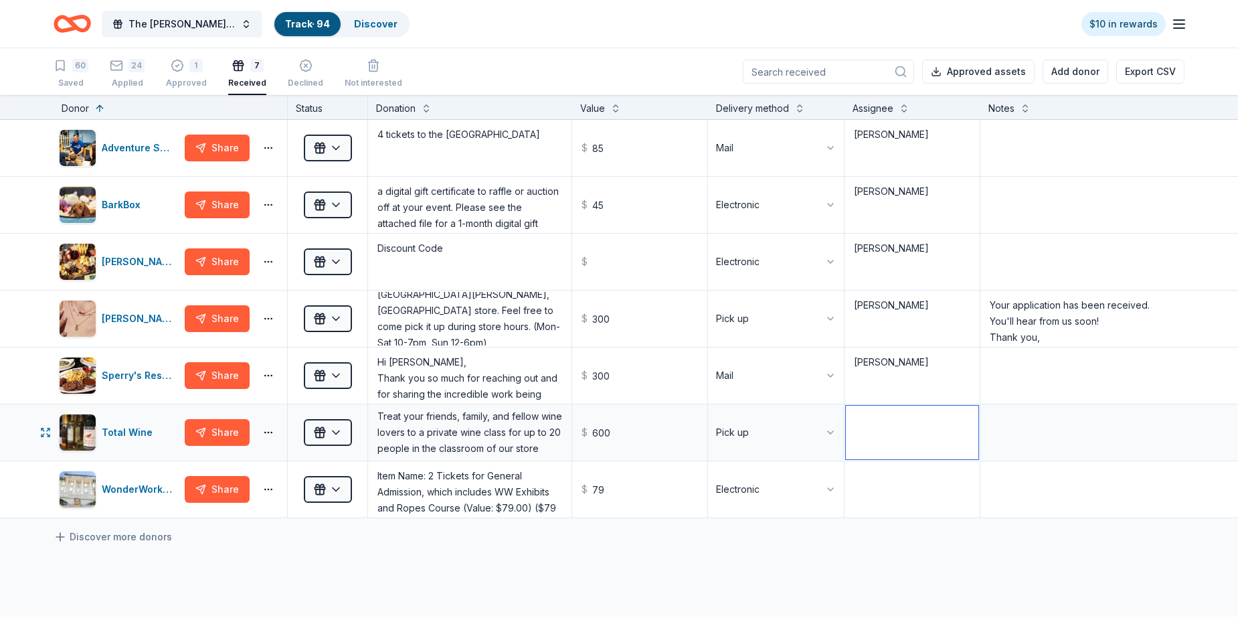
paste textarea "Pam Pearson"
type textarea "Pam Pearson"
click at [888, 478] on textarea at bounding box center [912, 490] width 133 height 54
paste textarea "Pam Pearson"
type textarea "Pam Pearson"
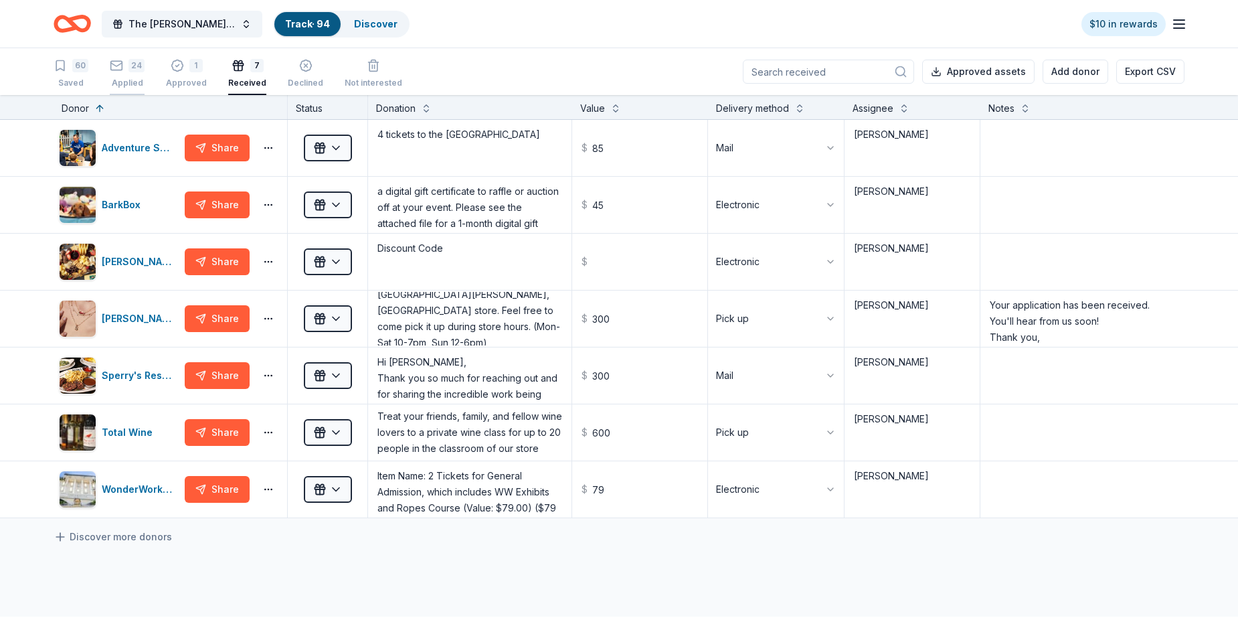
click at [143, 69] on div "24" at bounding box center [137, 65] width 16 height 13
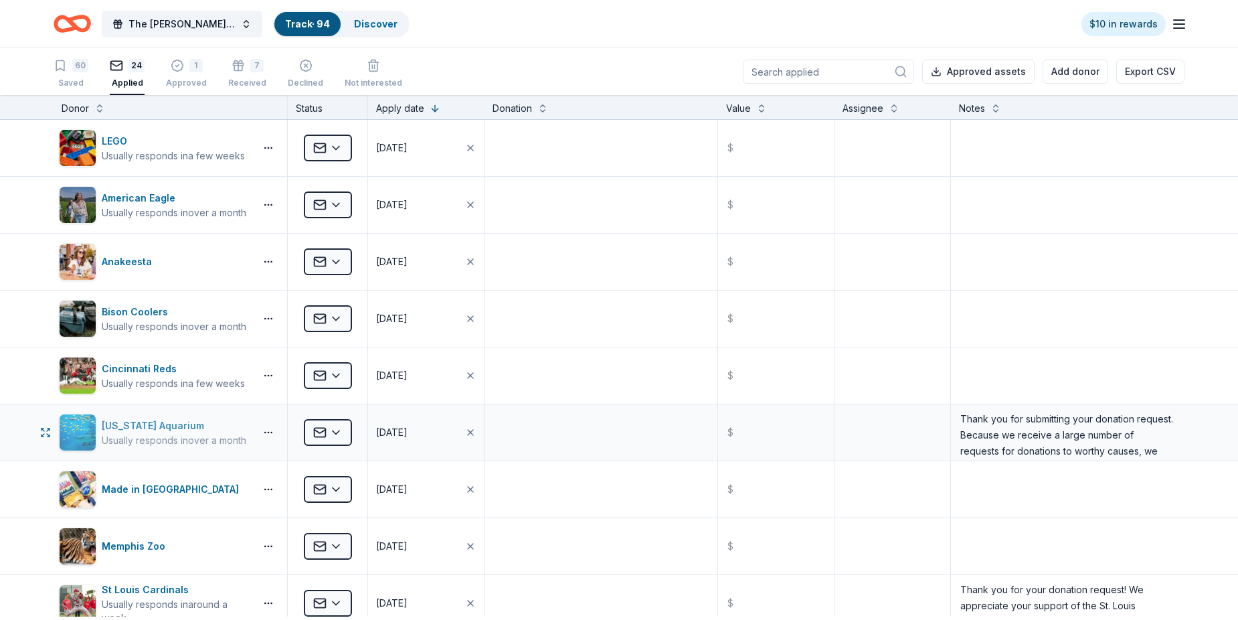
click at [175, 435] on div "Usually responds in over a month" at bounding box center [174, 440] width 145 height 13
click at [960, 72] on button "Approved assets" at bounding box center [979, 72] width 112 height 24
click at [926, 72] on button "Approved assets" at bounding box center [979, 72] width 112 height 24
click at [805, 17] on div "The Haley Sue Foundation Legacy Ball Track · 94 Discover $10 in rewards" at bounding box center [619, 23] width 1131 height 31
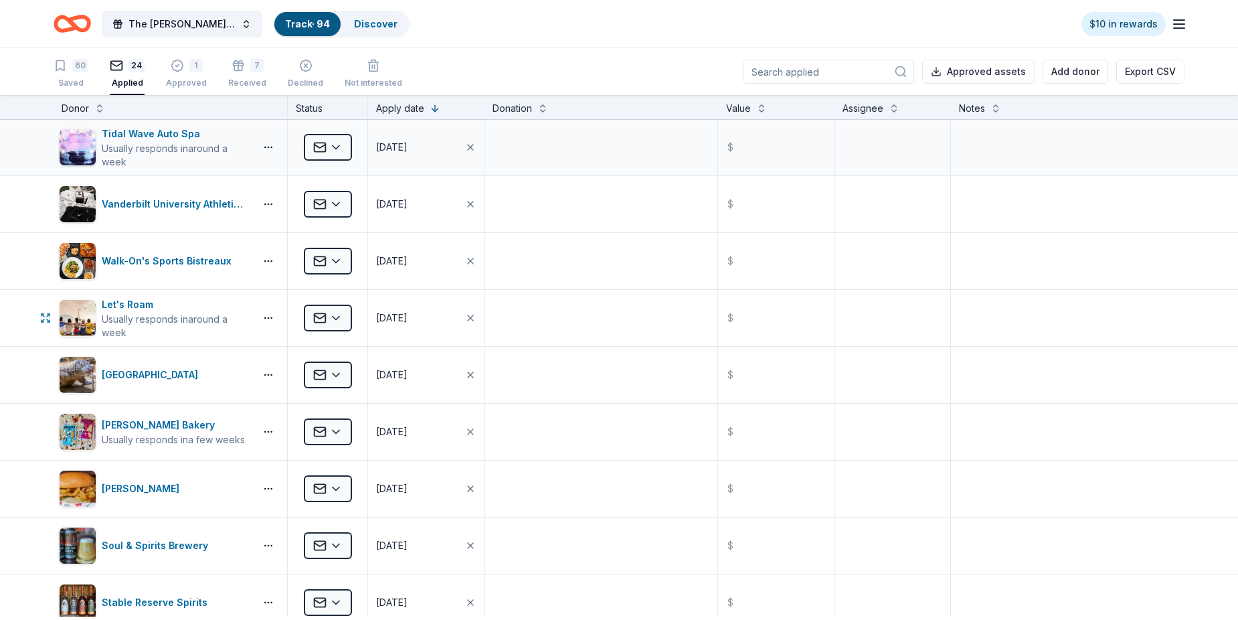
scroll to position [536, 0]
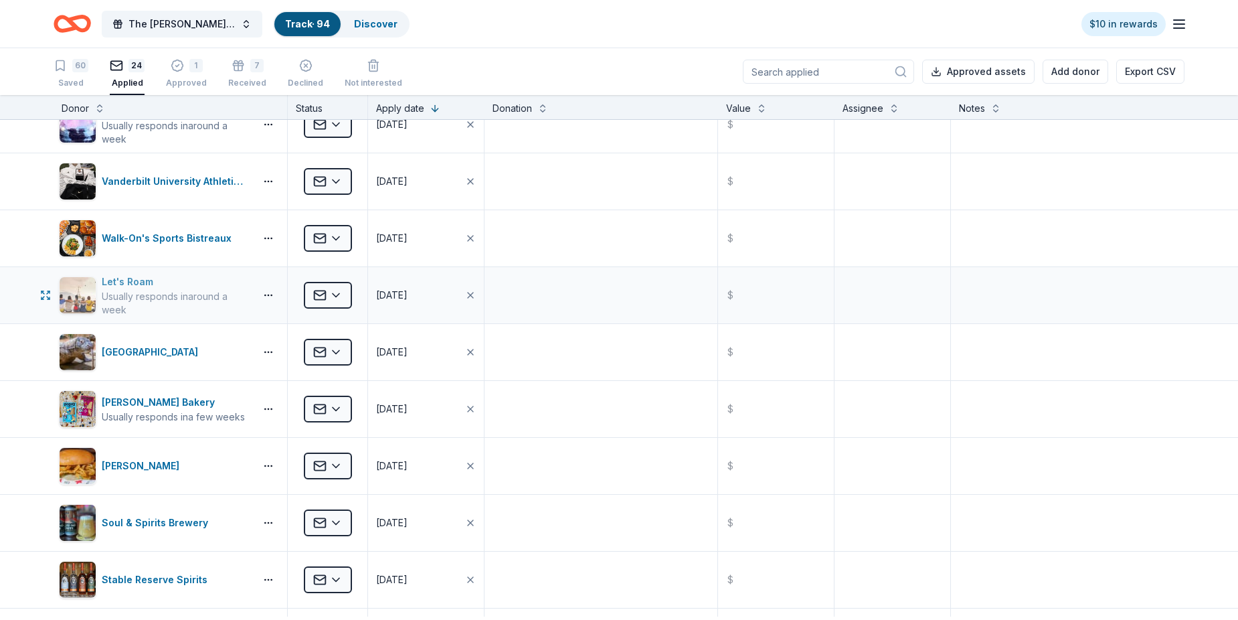
click at [150, 309] on div "Usually responds in around a week" at bounding box center [176, 303] width 148 height 27
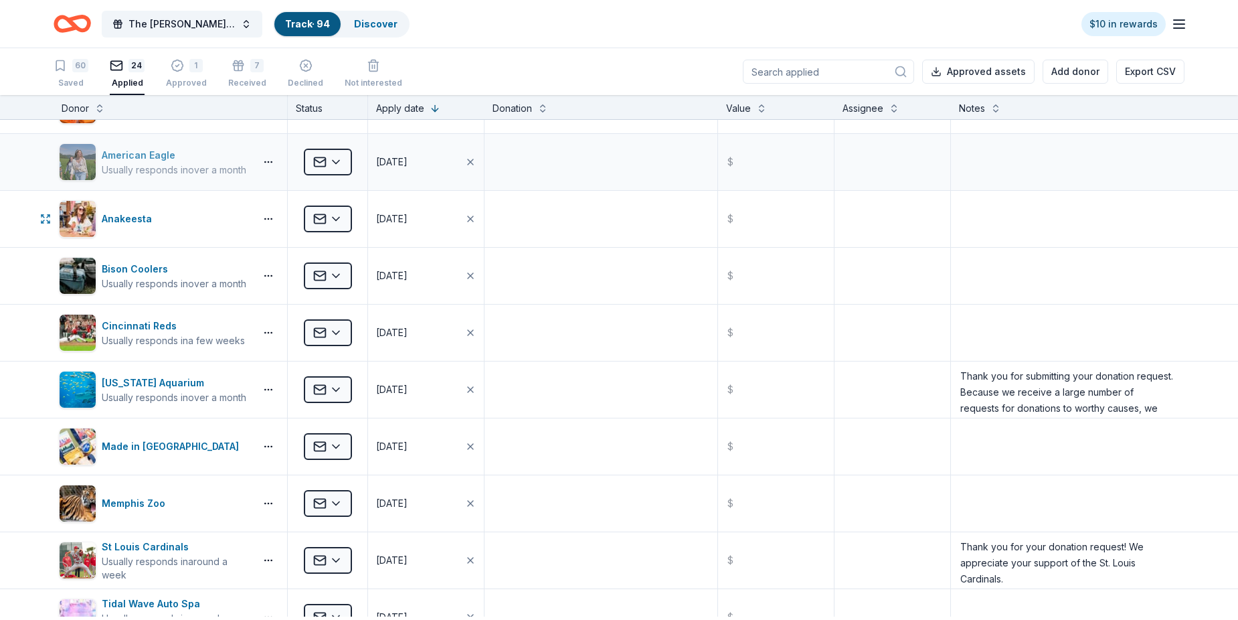
scroll to position [0, 0]
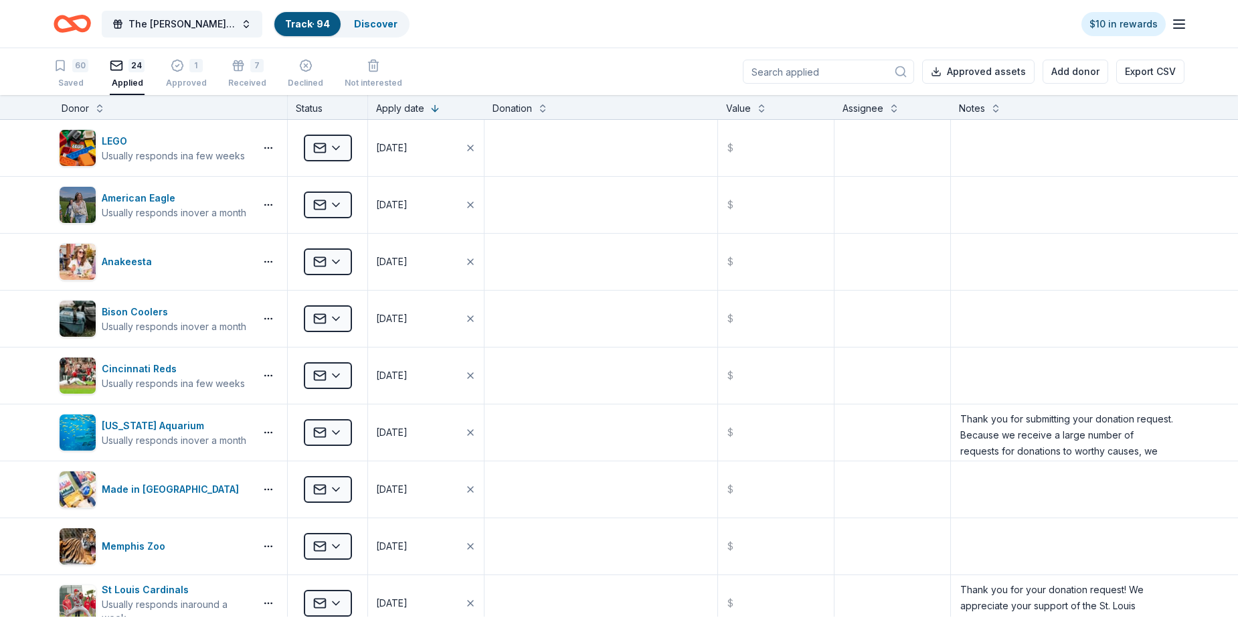
click at [316, 21] on link "Track · 94" at bounding box center [307, 23] width 45 height 11
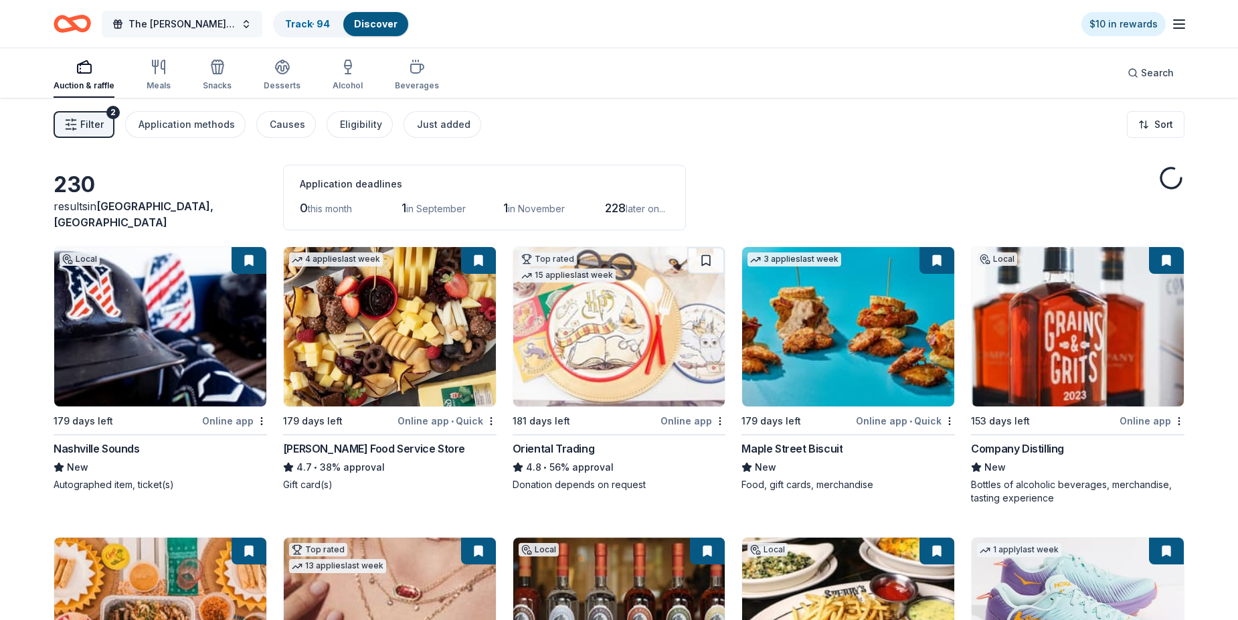
click at [222, 23] on span "The [PERSON_NAME] Foundation Legacy Ball" at bounding box center [182, 24] width 107 height 16
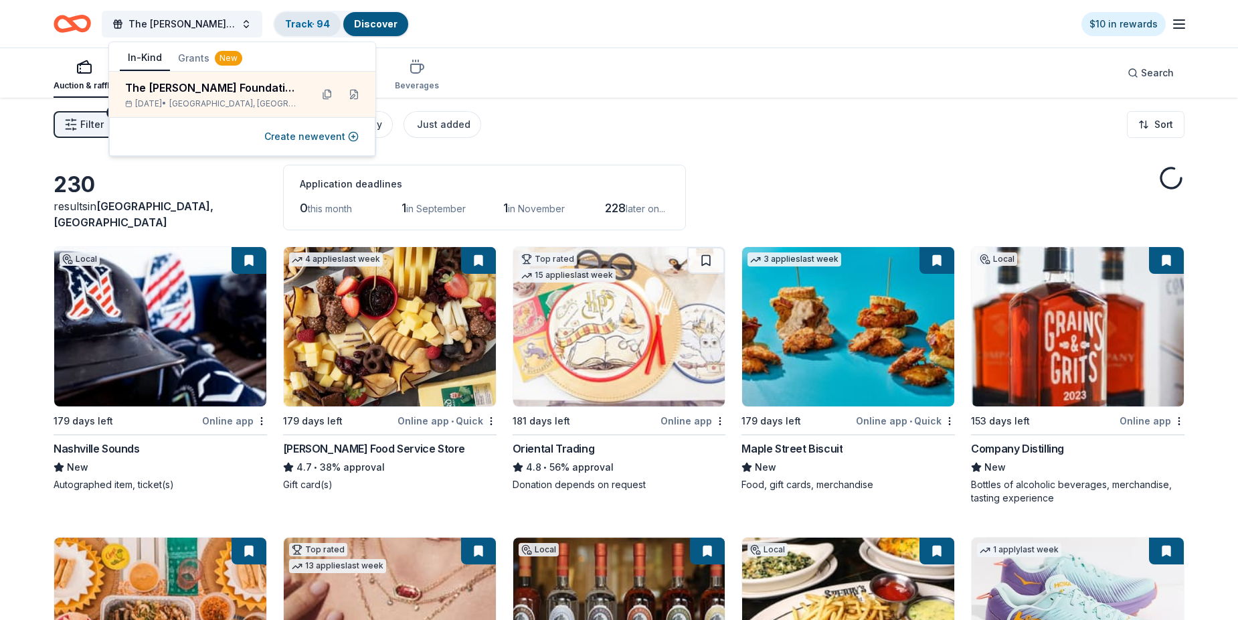
click at [311, 20] on link "Track · 94" at bounding box center [307, 23] width 45 height 11
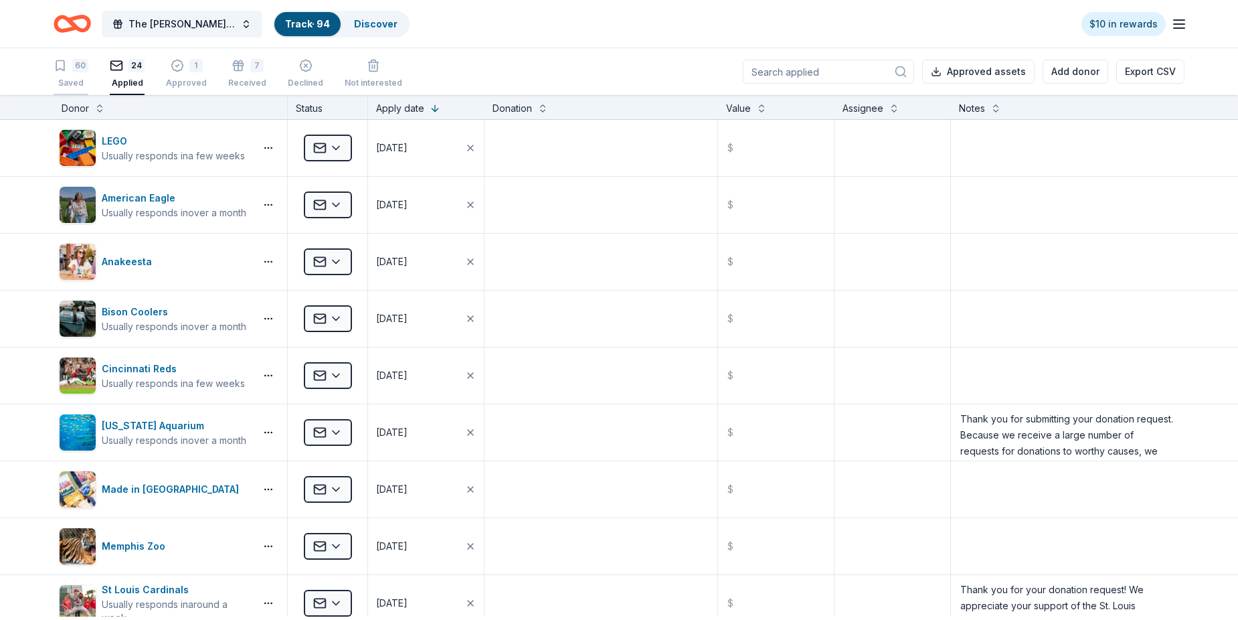
click at [78, 84] on div "Saved" at bounding box center [71, 83] width 35 height 11
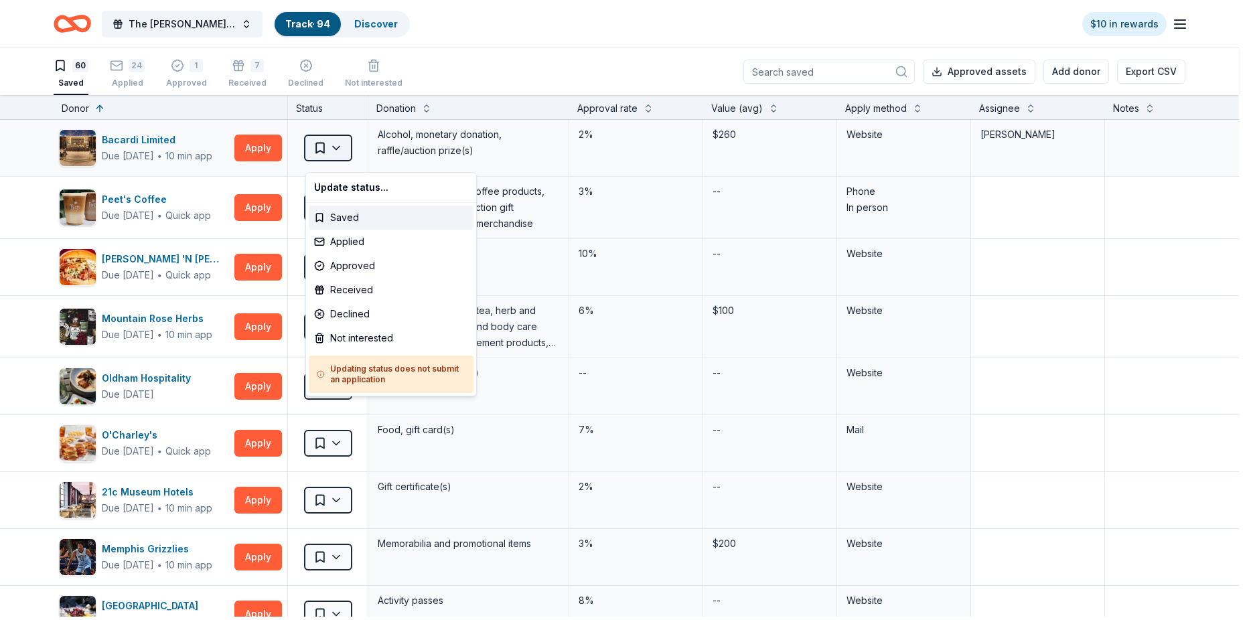
click at [351, 147] on html "The Haley Sue Foundation Legacy Ball Track · 94 Discover $10 in rewards 60 Save…" at bounding box center [624, 310] width 1249 height 620
click at [27, 151] on html "The Haley Sue Foundation Legacy Ball Track · 94 Discover $10 in rewards 60 Save…" at bounding box center [624, 310] width 1249 height 620
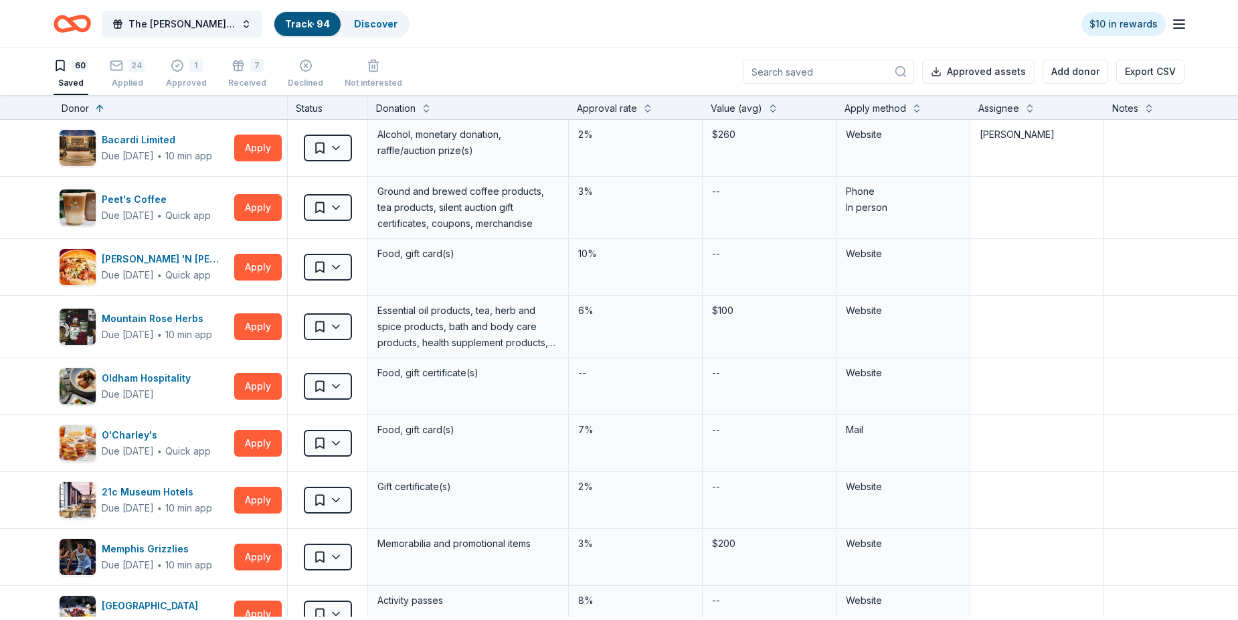
click at [466, 23] on div "The Haley Sue Foundation Legacy Ball Track · 94 Discover $10 in rewards" at bounding box center [619, 23] width 1131 height 31
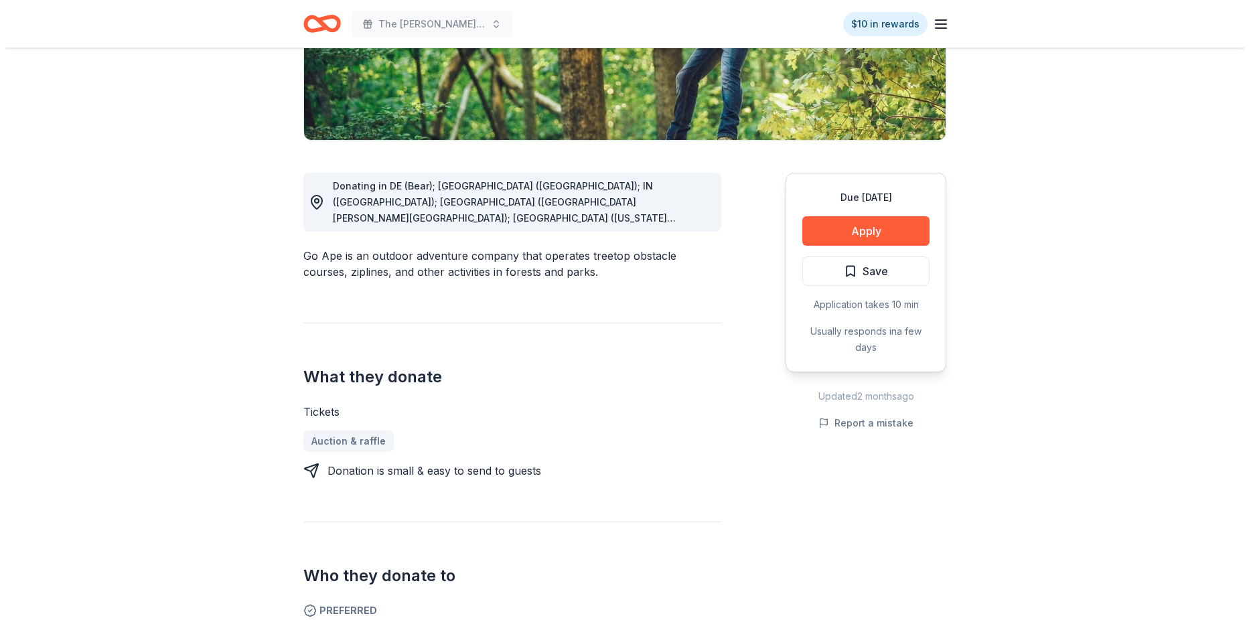
scroll to position [268, 0]
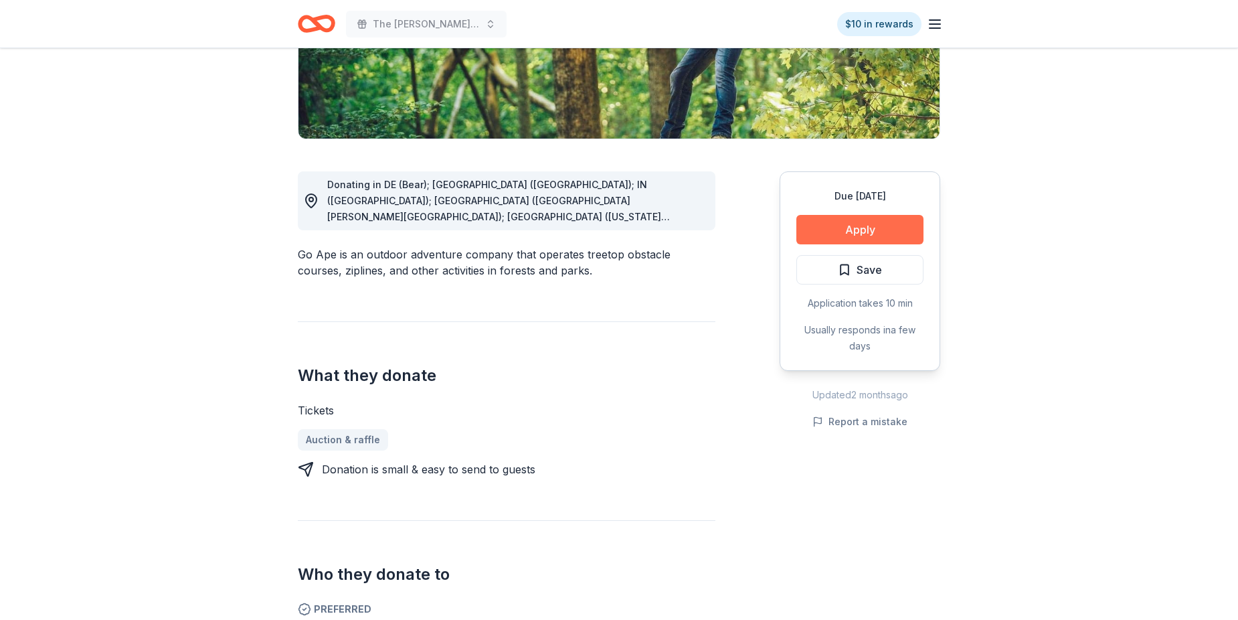
click at [853, 244] on button "Apply" at bounding box center [860, 229] width 127 height 29
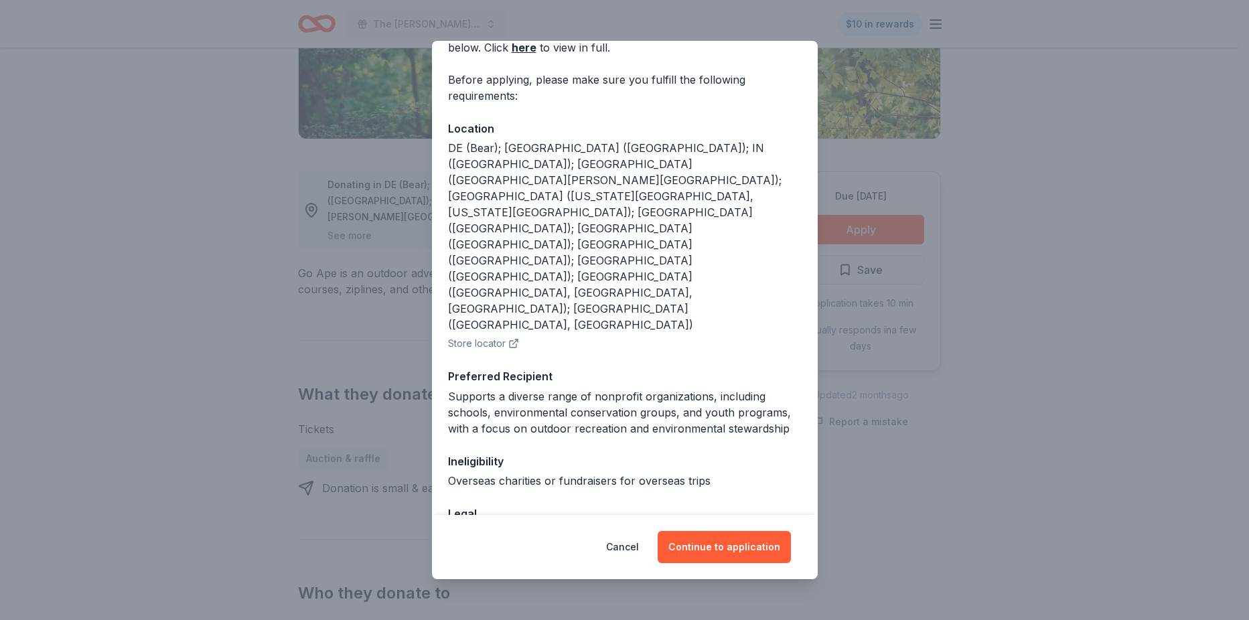
scroll to position [89, 0]
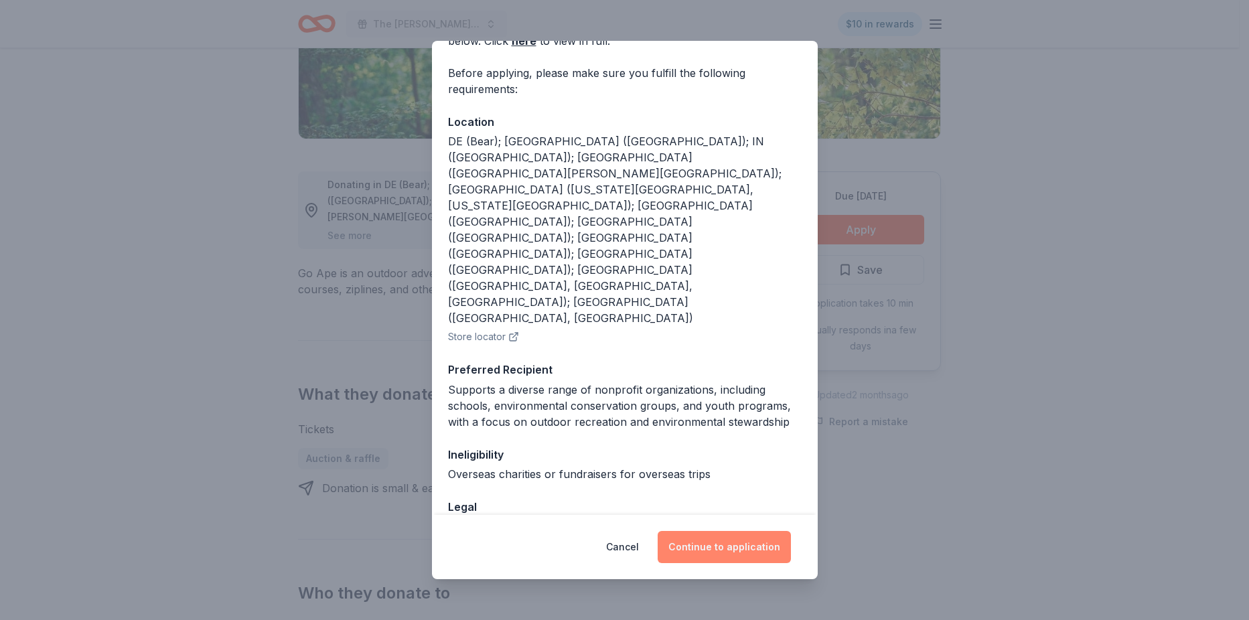
click at [716, 546] on button "Continue to application" at bounding box center [723, 547] width 133 height 32
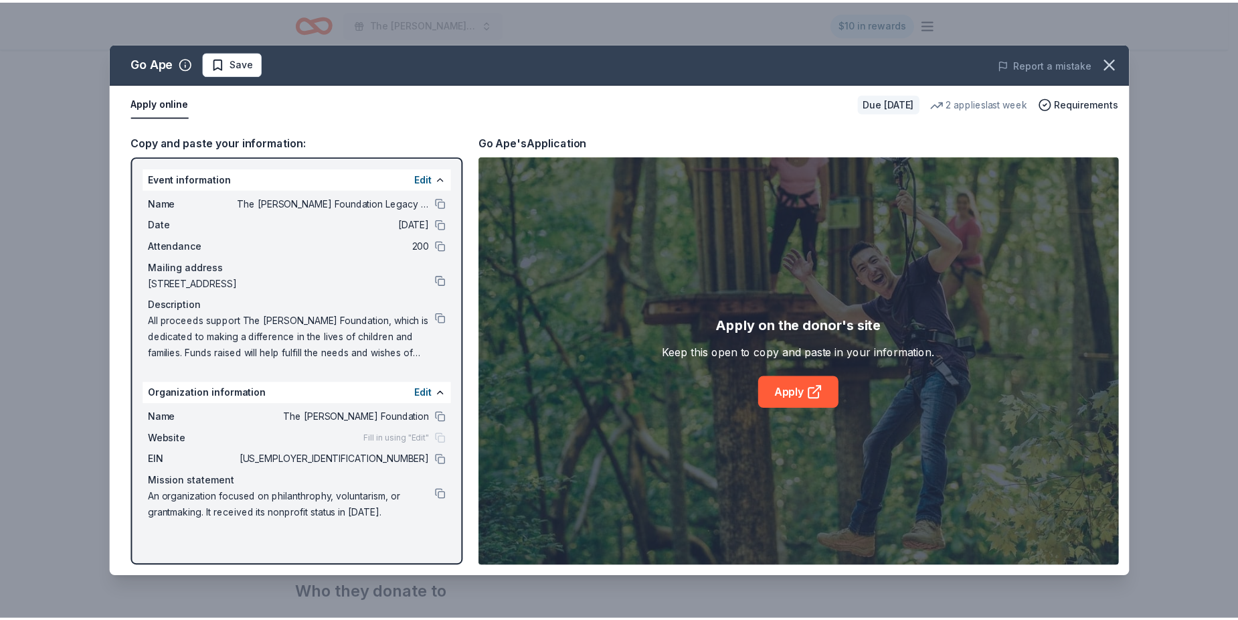
scroll to position [0, 0]
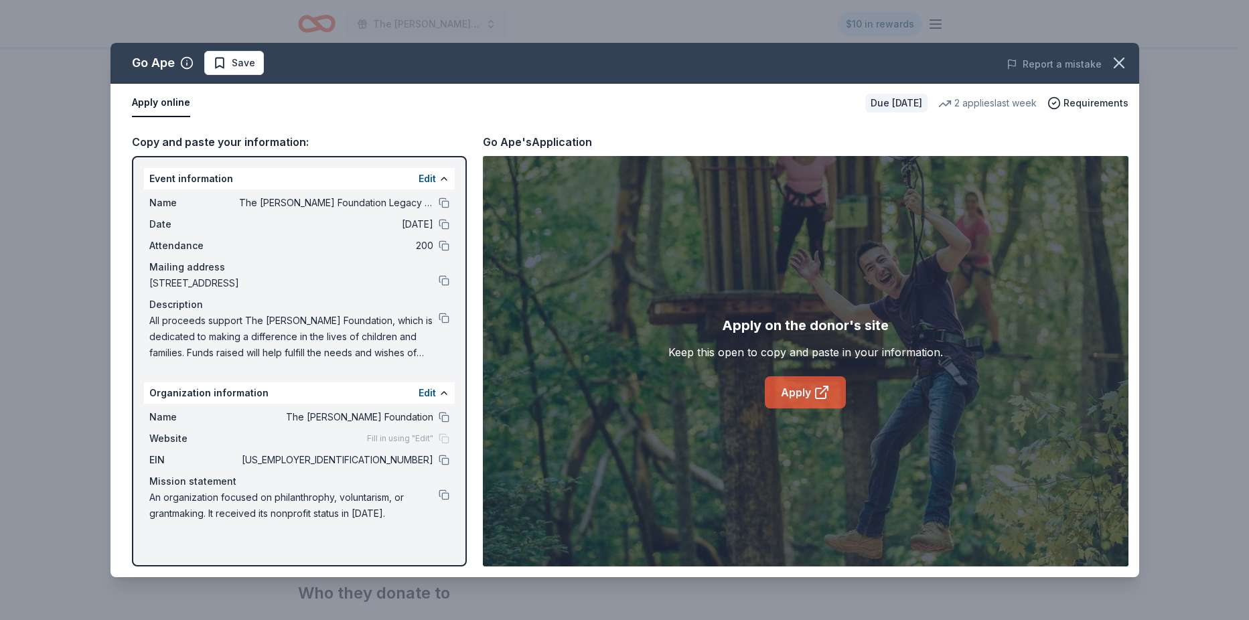
click at [808, 408] on link "Apply" at bounding box center [805, 392] width 81 height 32
click at [1113, 60] on icon "button" at bounding box center [1118, 63] width 19 height 19
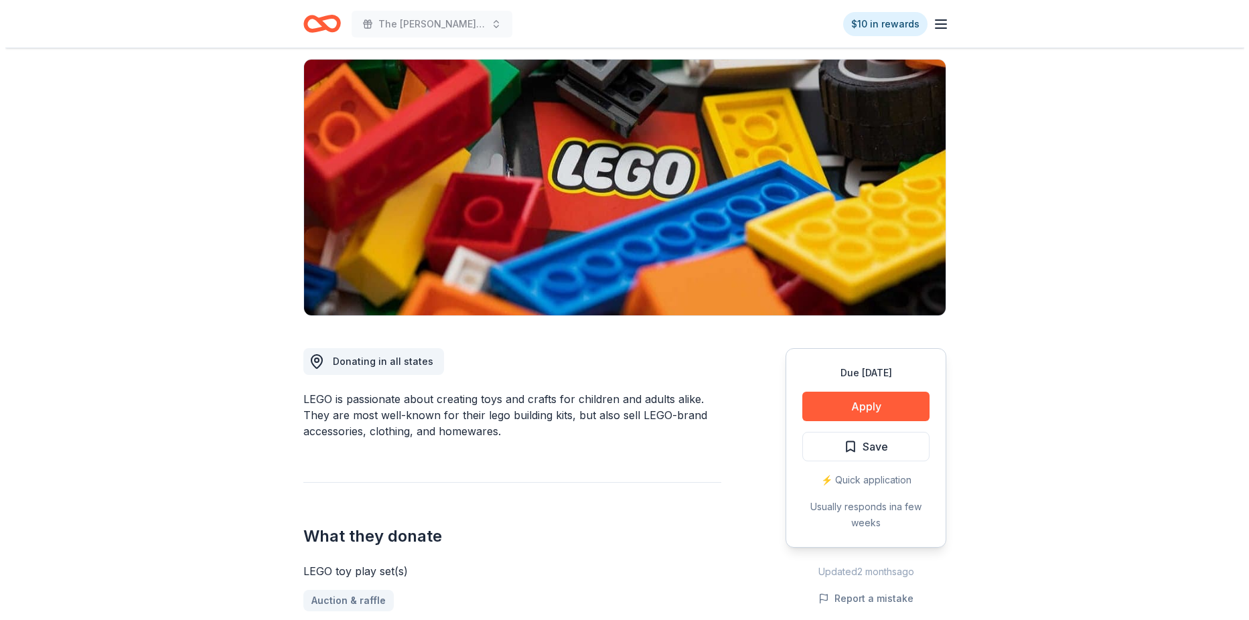
scroll to position [134, 0]
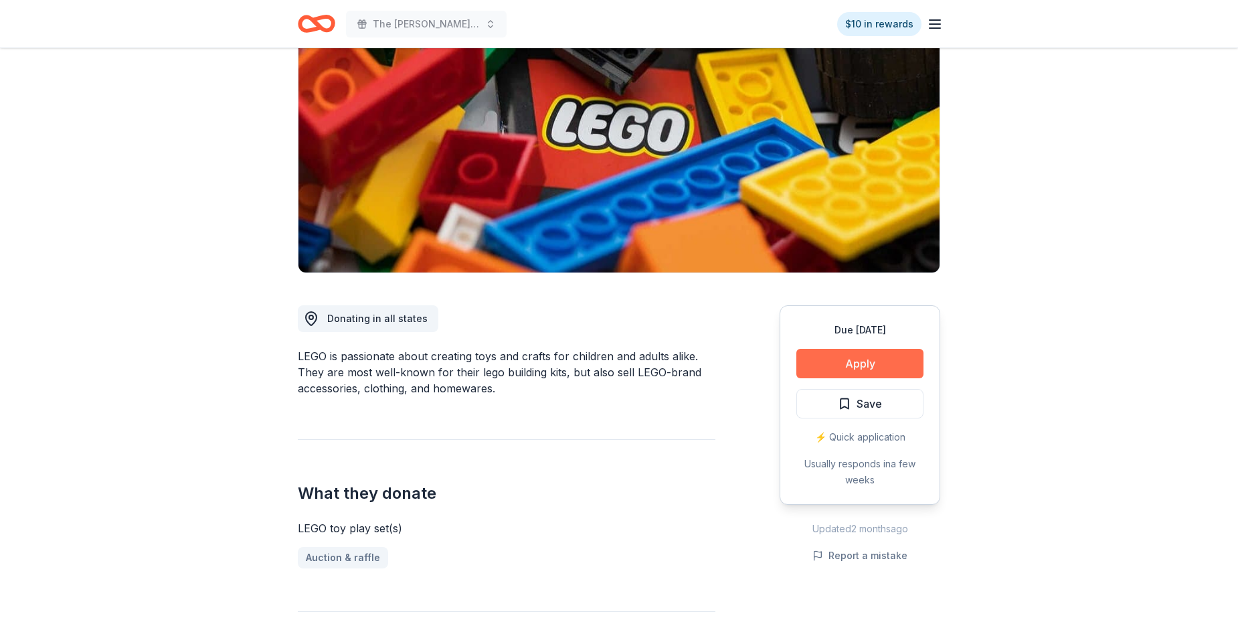
click at [870, 378] on button "Apply" at bounding box center [860, 363] width 127 height 29
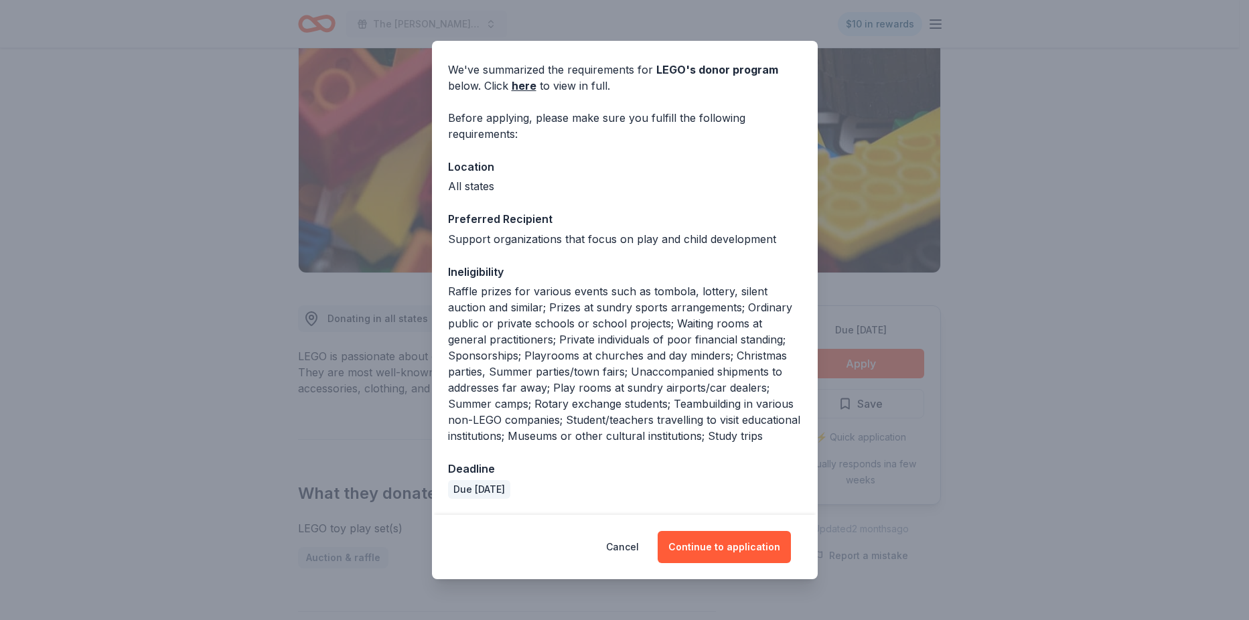
scroll to position [98, 0]
click at [714, 538] on button "Continue to application" at bounding box center [723, 547] width 133 height 32
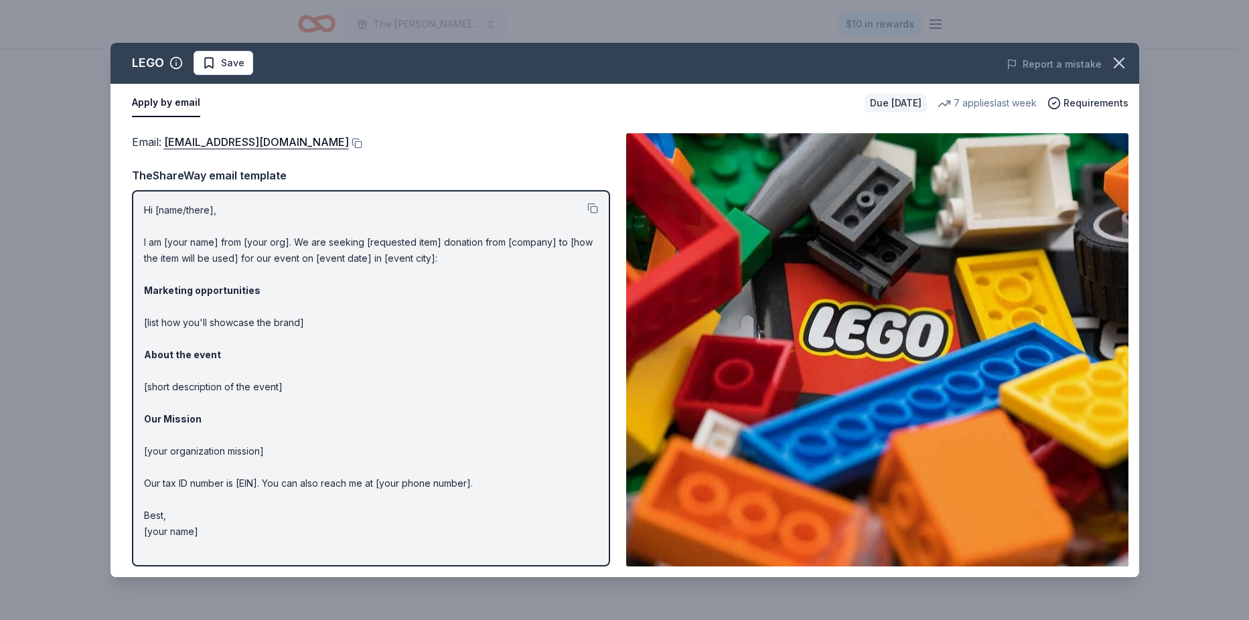
drag, startPoint x: 141, startPoint y: 221, endPoint x: 455, endPoint y: 293, distance: 322.0
click at [455, 293] on div "Hi [name/there], I am [your name] from [your org]. We are seeking [requested it…" at bounding box center [371, 378] width 478 height 376
click at [587, 214] on button at bounding box center [592, 208] width 11 height 11
click at [349, 149] on button at bounding box center [355, 143] width 13 height 11
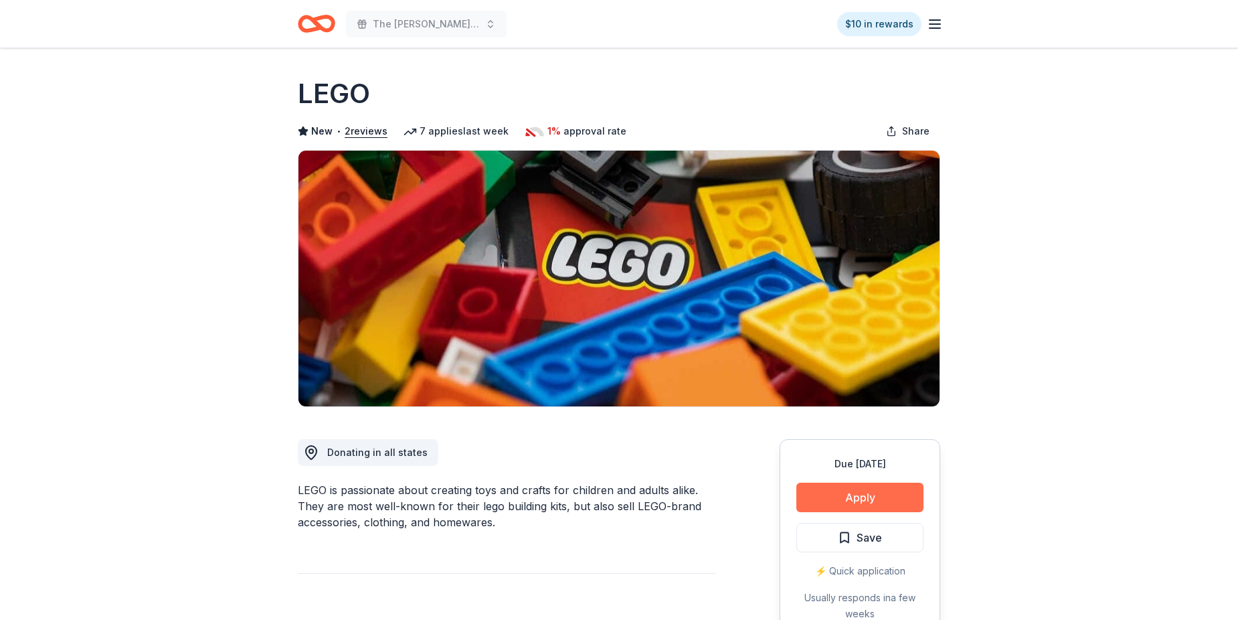
click at [860, 512] on button "Apply" at bounding box center [860, 497] width 127 height 29
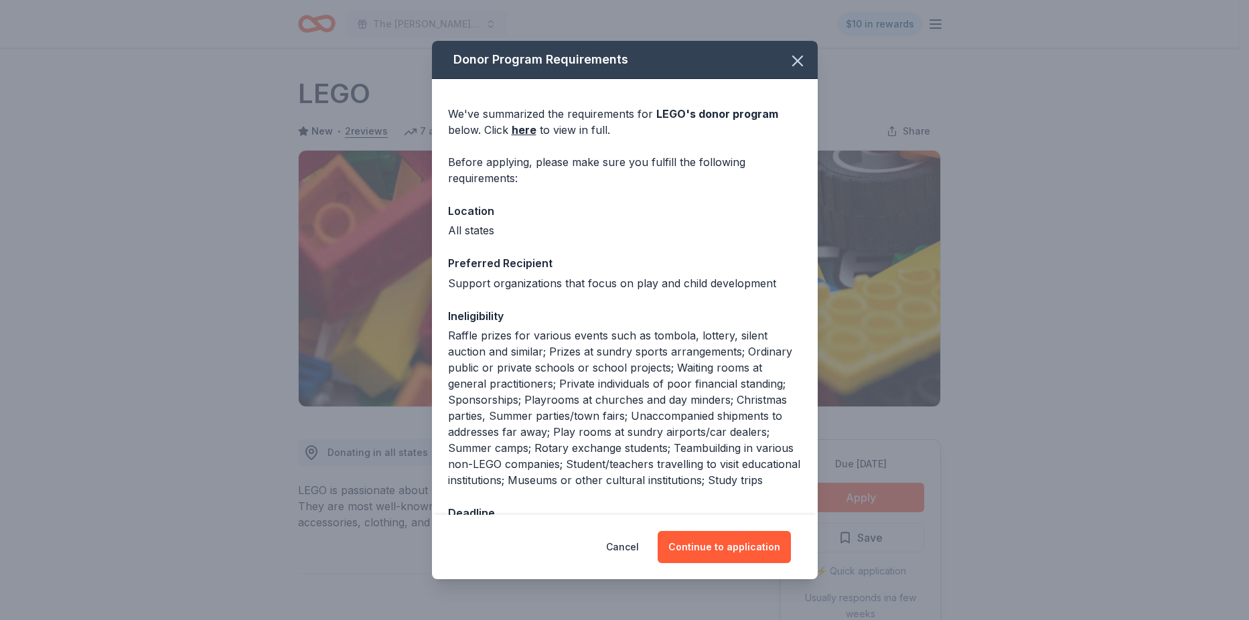
click at [995, 411] on div "Donor Program Requirements We've summarized the requirements for LEGO 's donor …" at bounding box center [624, 310] width 1249 height 620
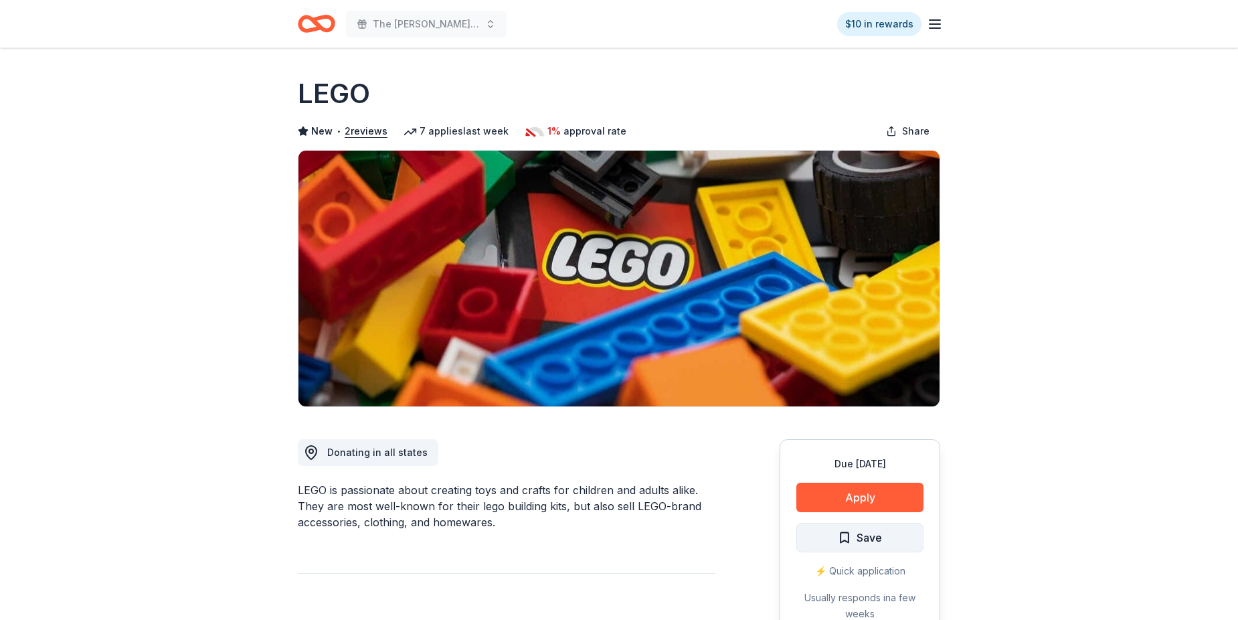
click at [872, 546] on span "Save" at bounding box center [869, 537] width 25 height 17
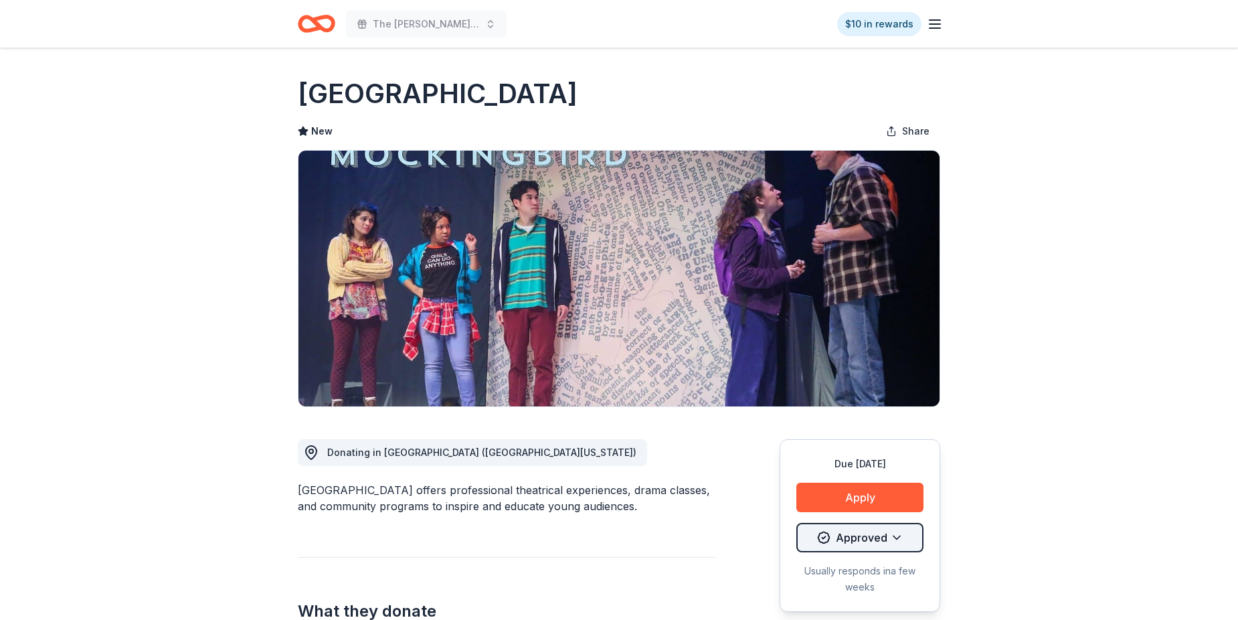
click at [868, 568] on html "The [PERSON_NAME] Foundation Legacy Ball $10 in rewards Due [DATE] Share [GEOGR…" at bounding box center [619, 310] width 1238 height 620
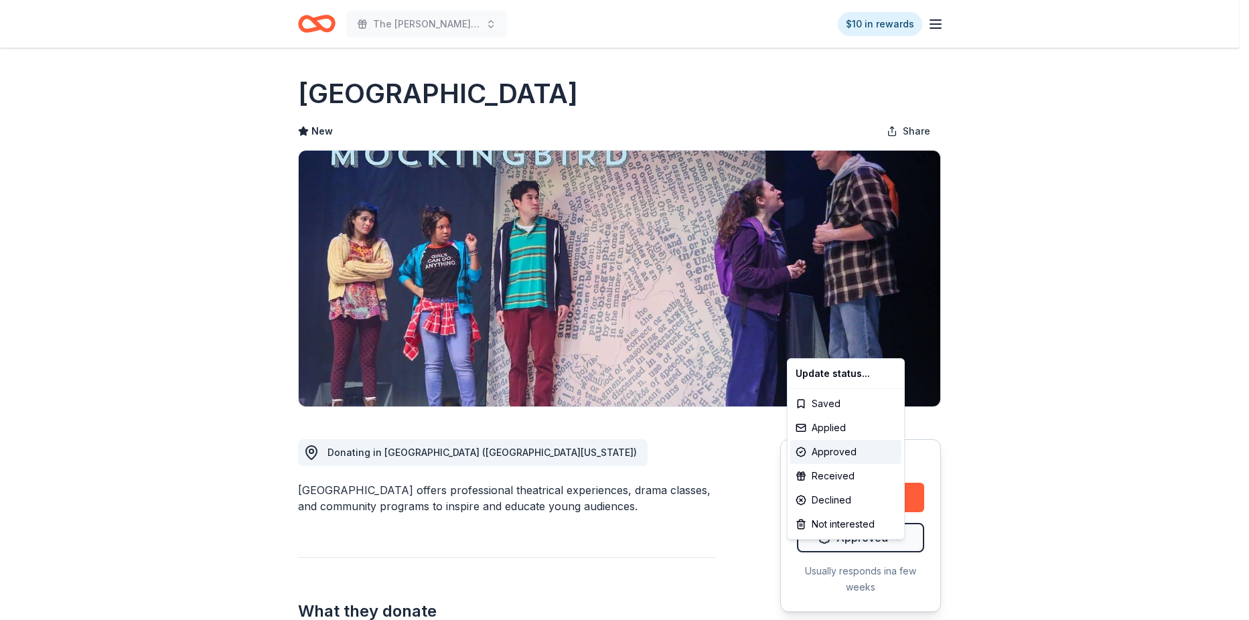
click at [129, 295] on html "The [PERSON_NAME] Foundation Legacy Ball $10 in rewards Due [DATE] Share [GEOGR…" at bounding box center [624, 310] width 1249 height 620
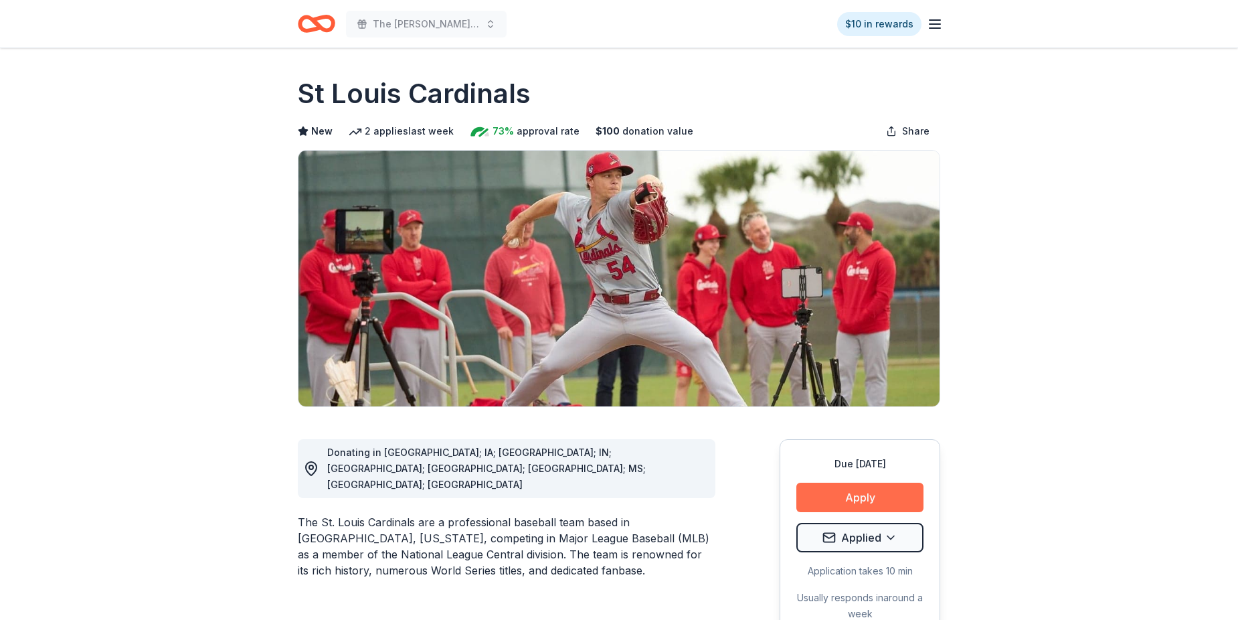
click at [876, 512] on button "Apply" at bounding box center [860, 497] width 127 height 29
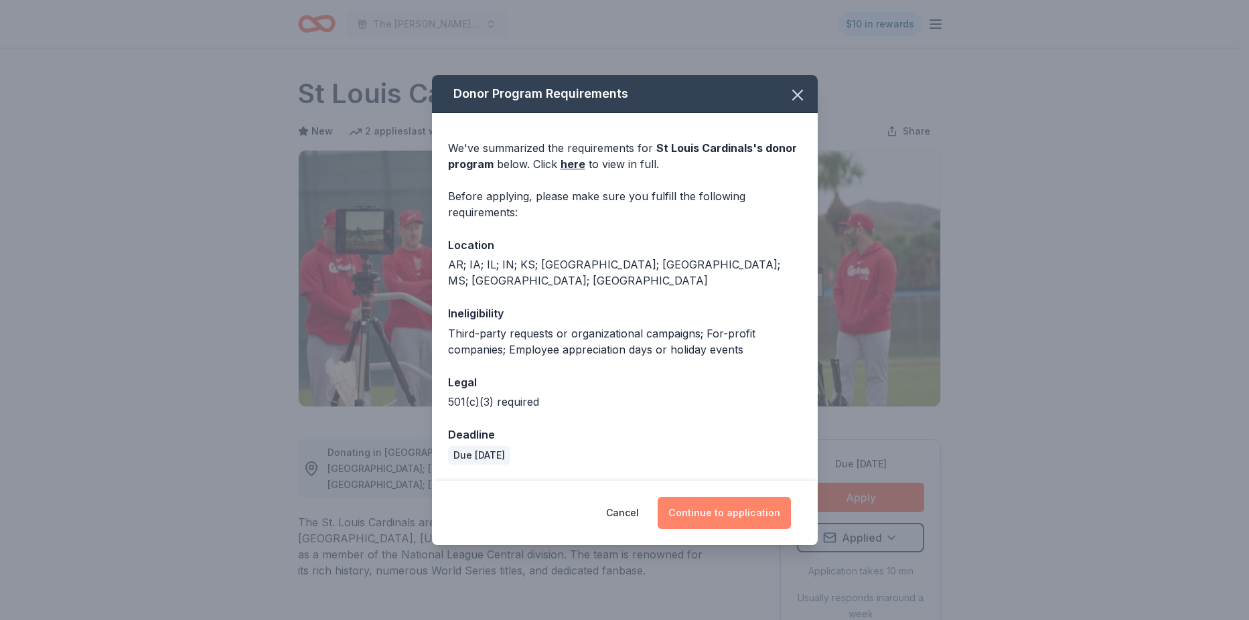
click at [761, 529] on button "Continue to application" at bounding box center [723, 513] width 133 height 32
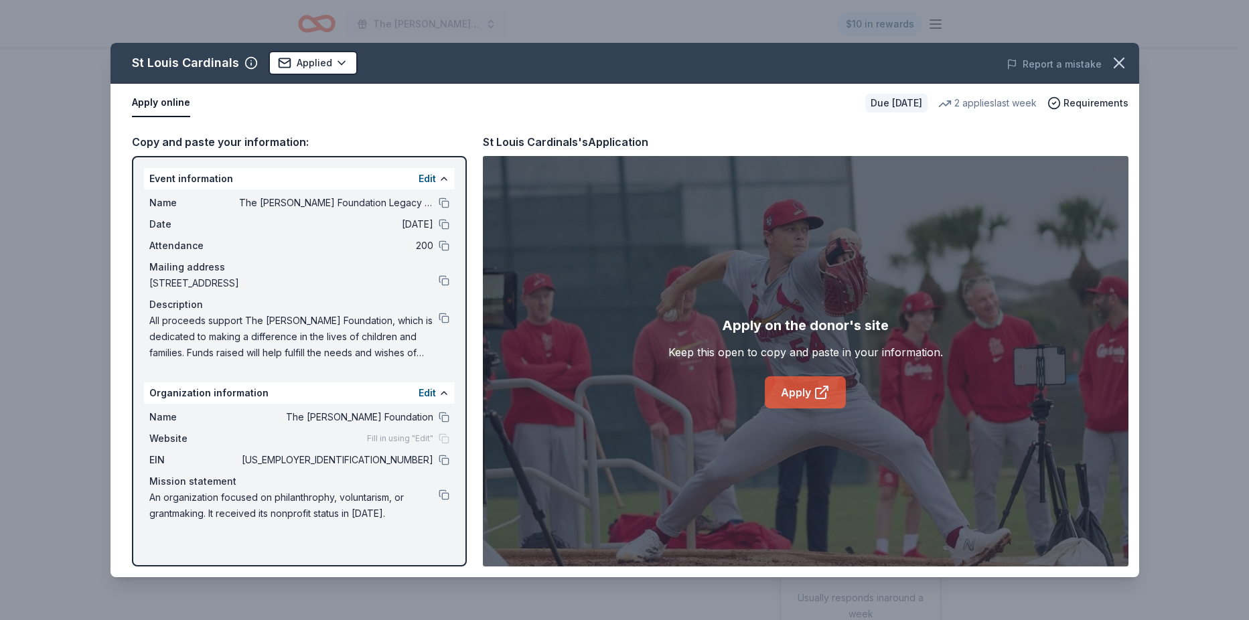
click at [791, 392] on link "Apply" at bounding box center [805, 392] width 81 height 32
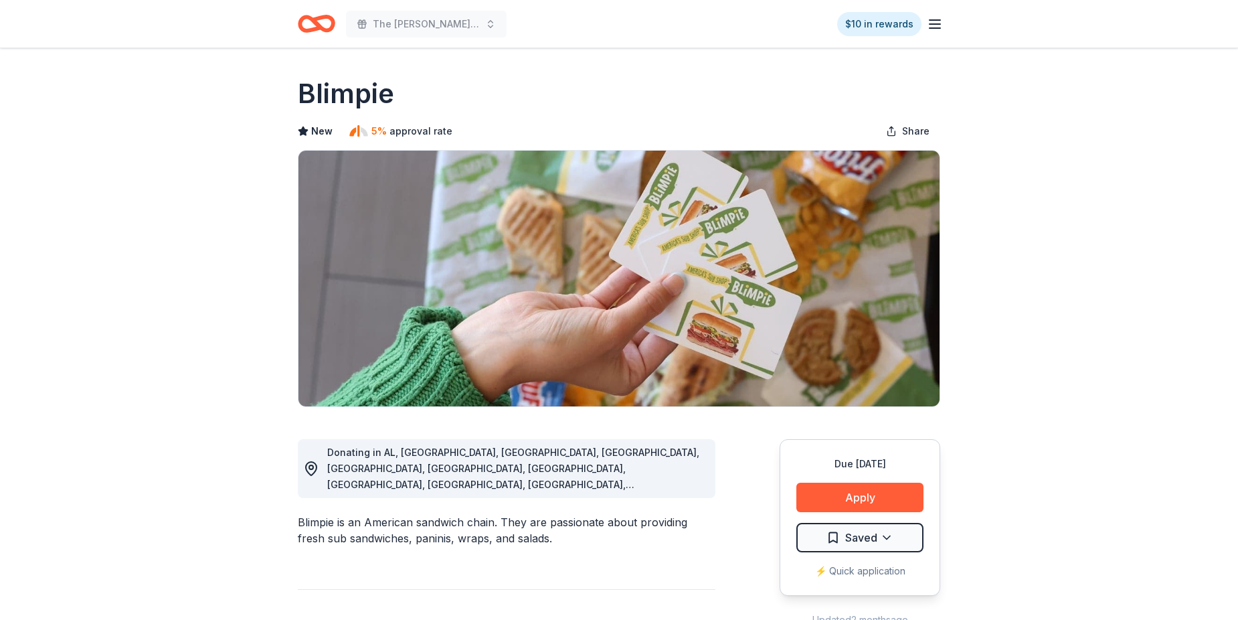
scroll to position [134, 0]
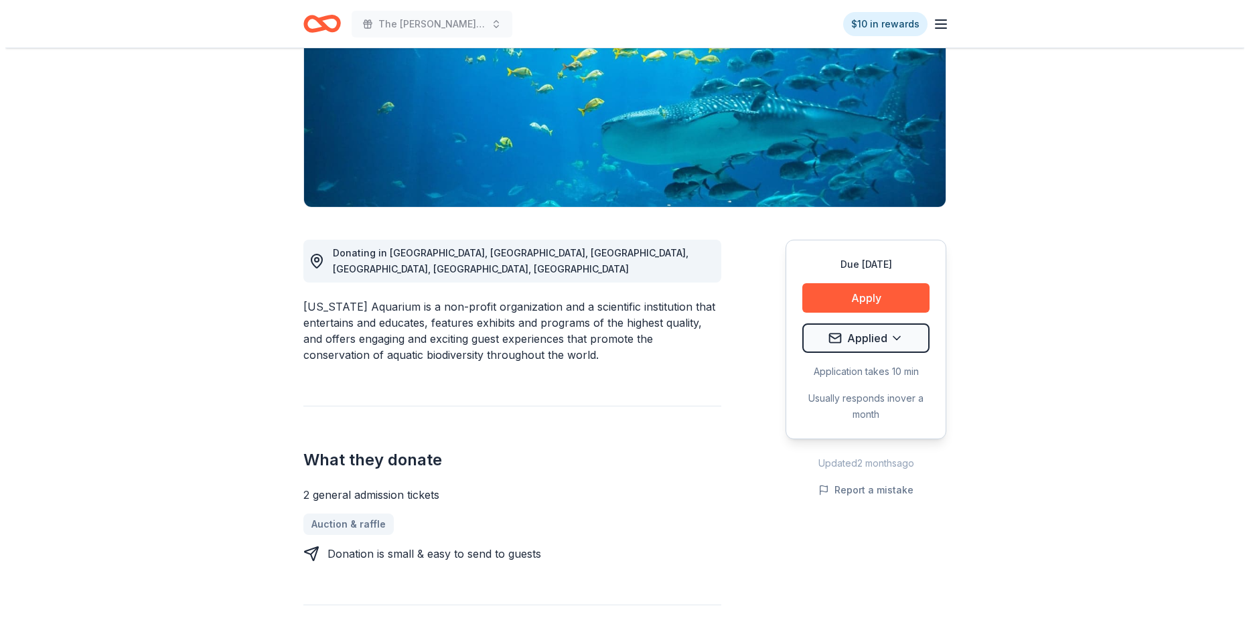
scroll to position [201, 0]
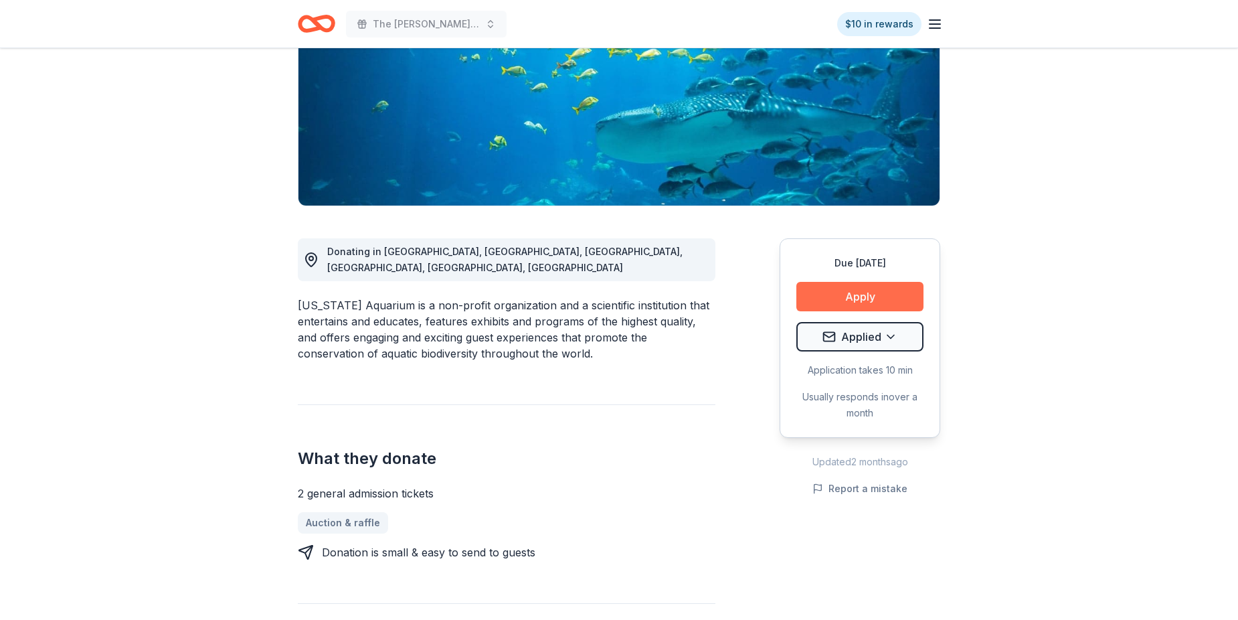
click at [830, 311] on button "Apply" at bounding box center [860, 296] width 127 height 29
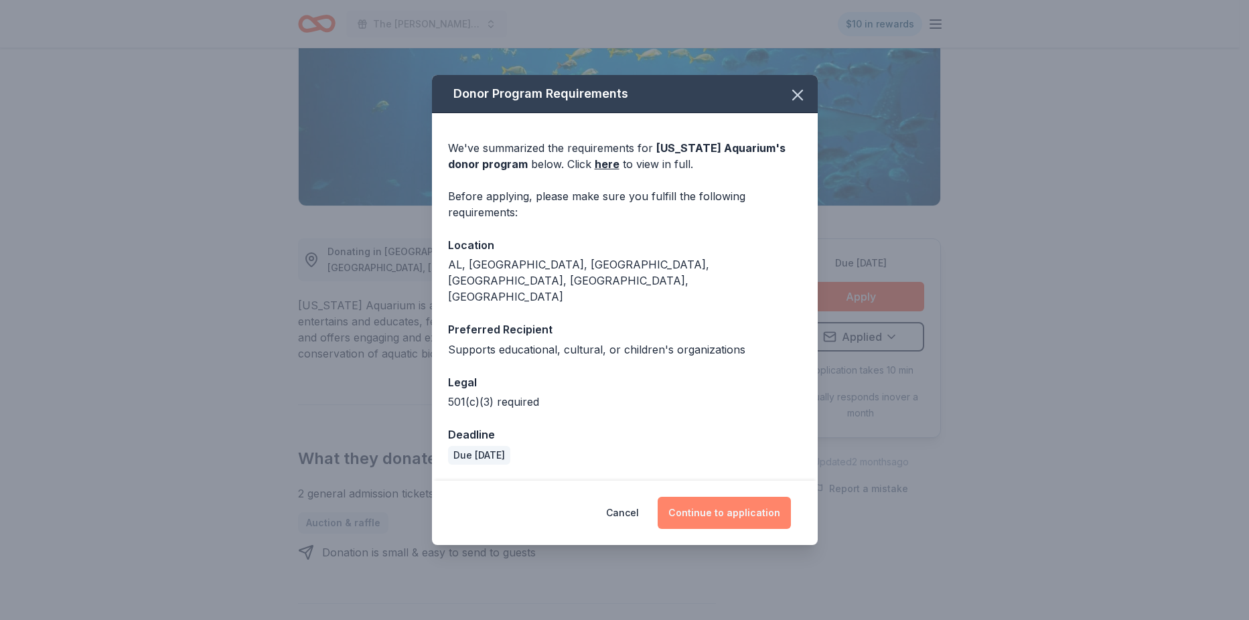
click at [722, 508] on button "Continue to application" at bounding box center [723, 513] width 133 height 32
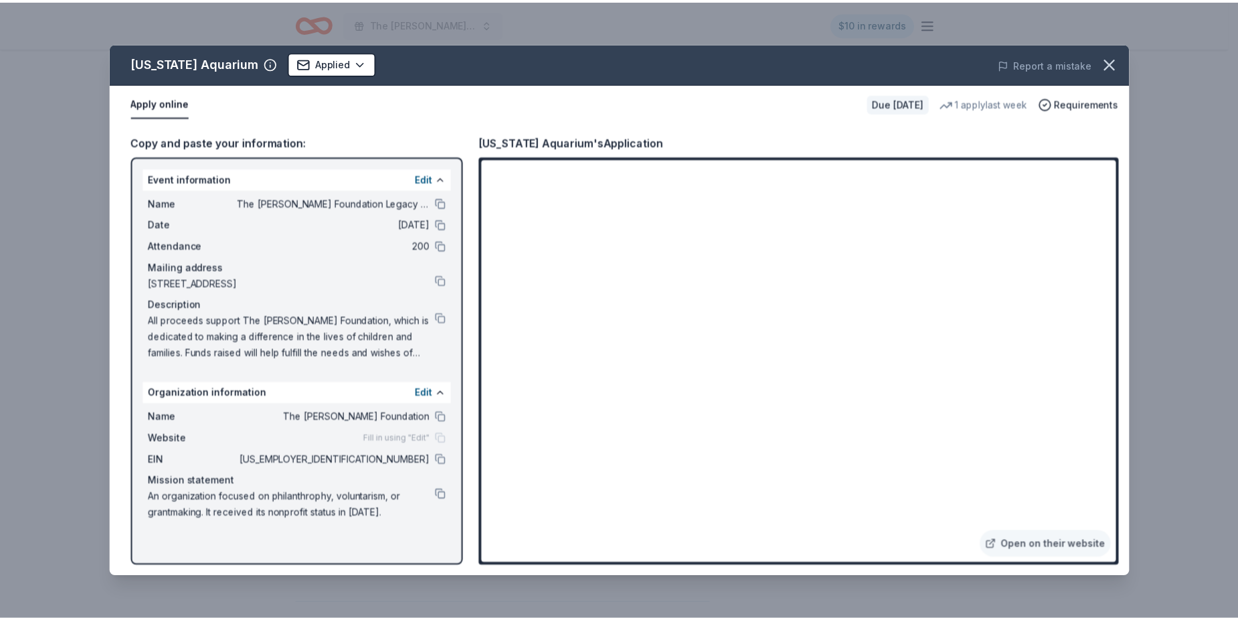
scroll to position [9, 0]
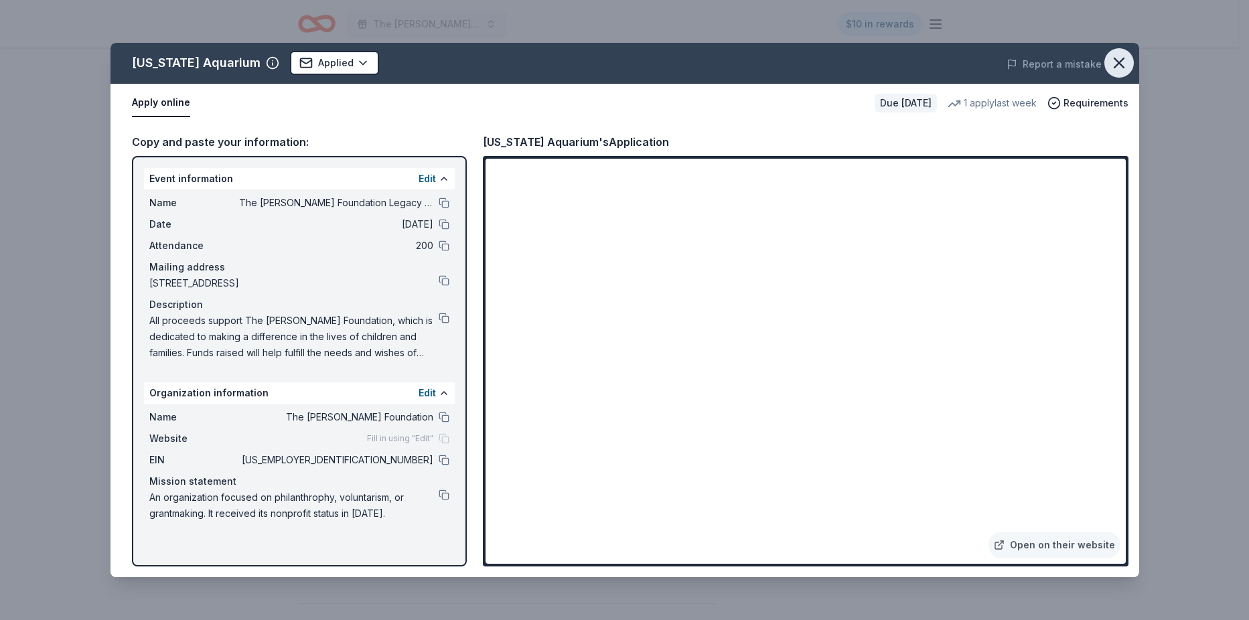
click at [1115, 56] on button "button" at bounding box center [1118, 62] width 29 height 29
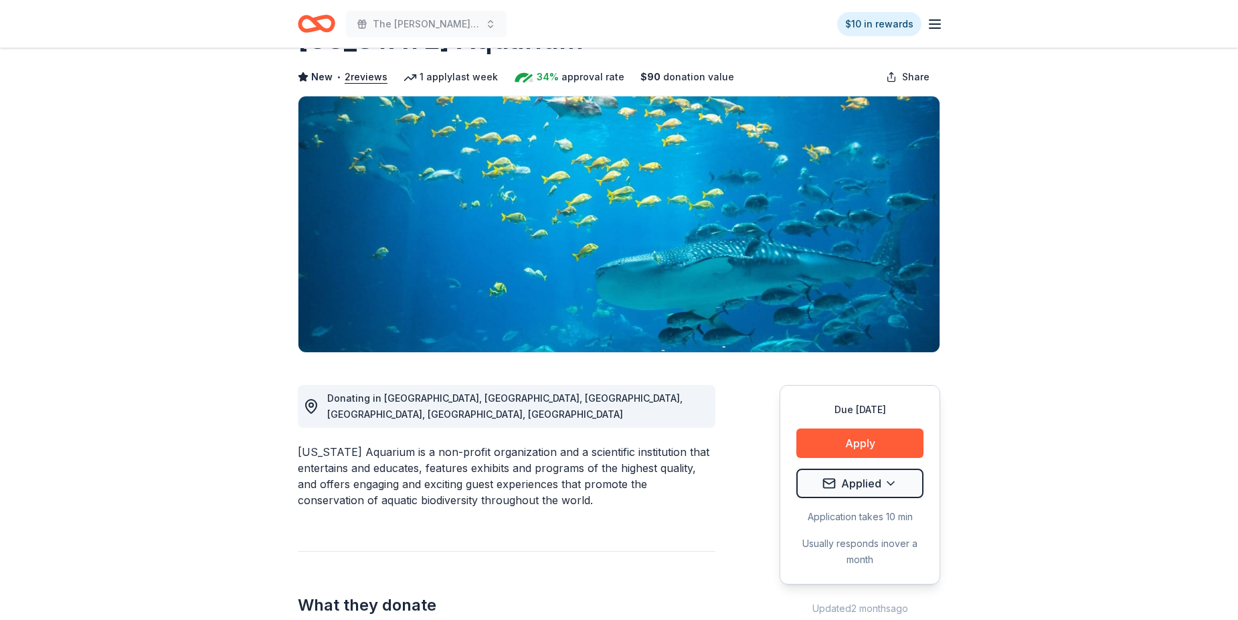
scroll to position [0, 0]
